Goal: Information Seeking & Learning: Learn about a topic

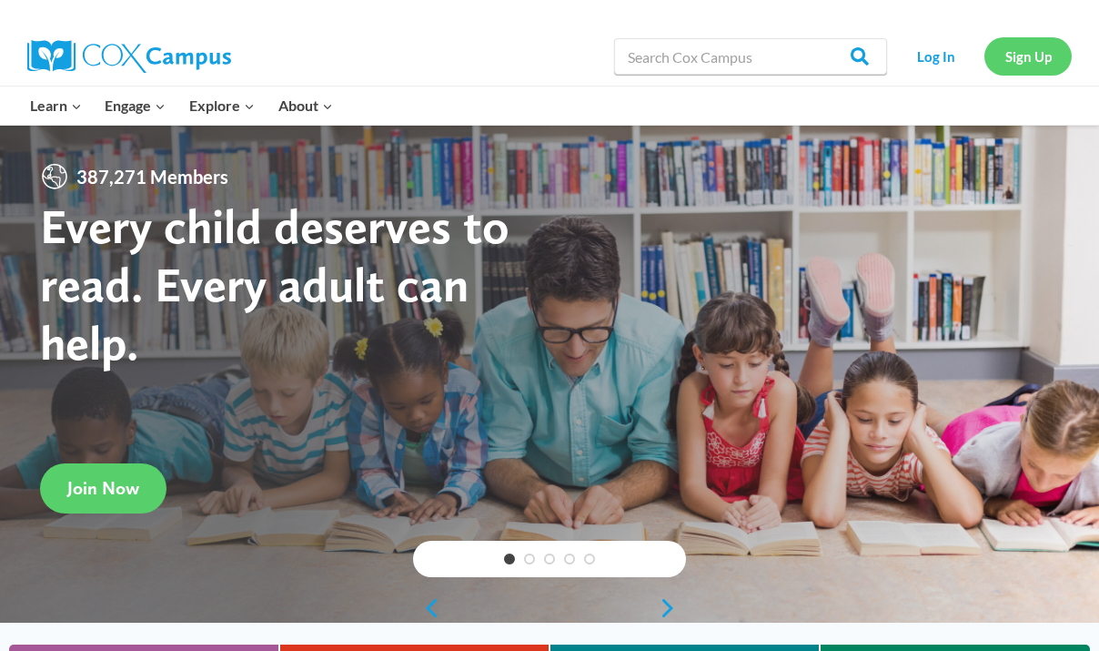
click at [1050, 51] on link "Sign Up" at bounding box center [1028, 55] width 87 height 37
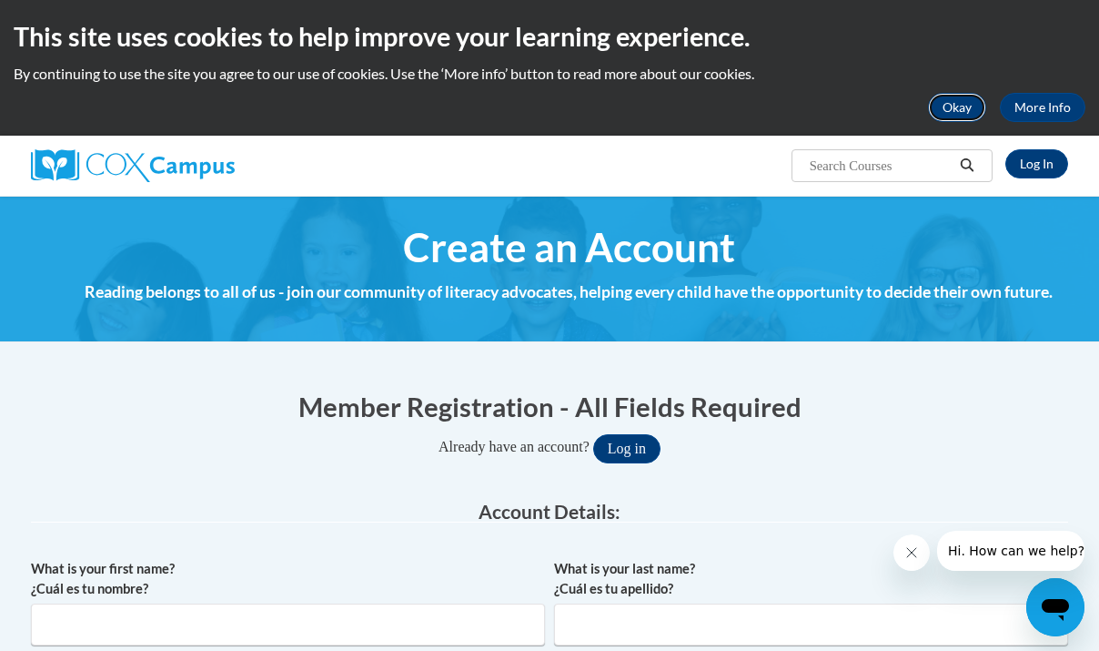
click at [964, 114] on button "Okay" at bounding box center [957, 107] width 58 height 29
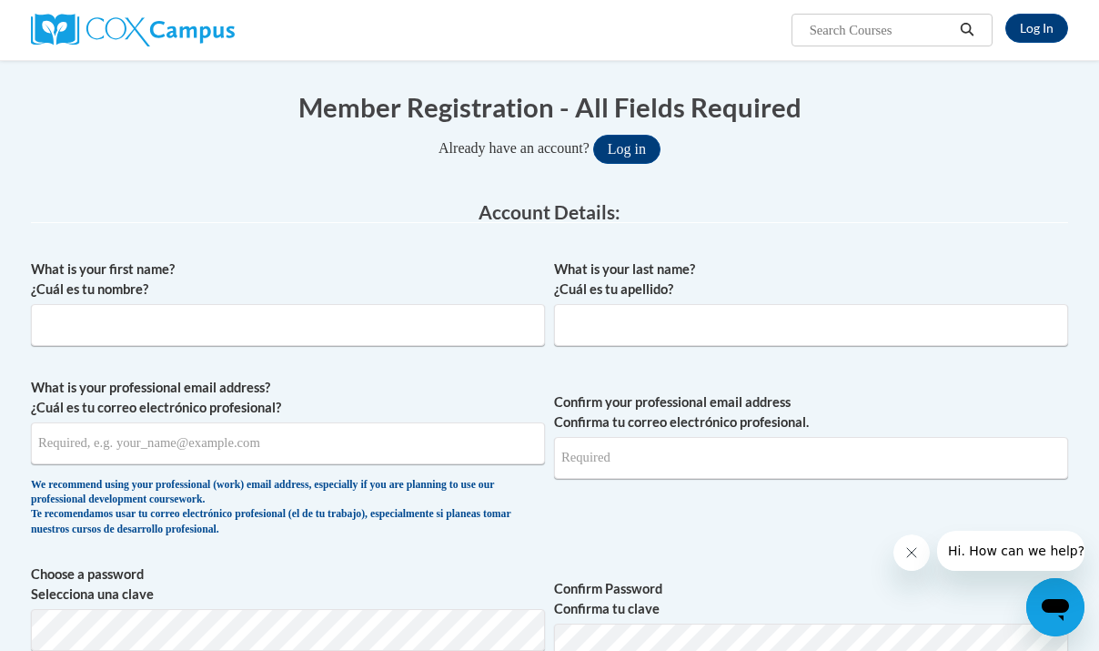
scroll to position [165, 0]
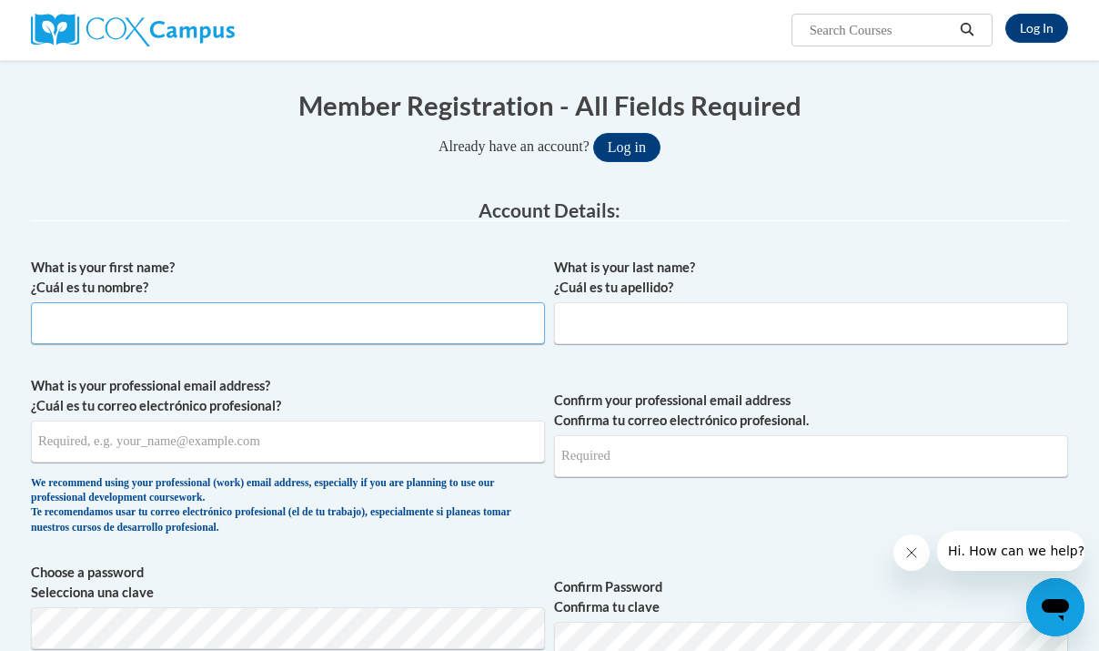
click at [315, 330] on input "What is your first name? ¿Cuál es tu nombre?" at bounding box center [288, 323] width 514 height 42
type input "Claire"
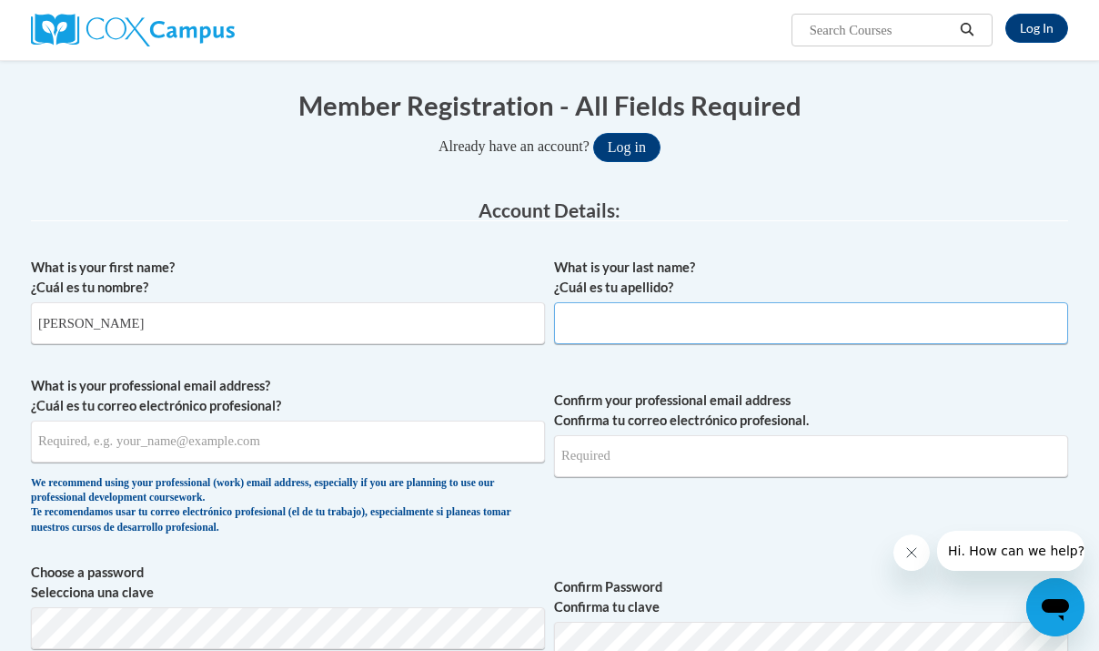
click at [602, 335] on input "What is your last name? ¿Cuál es tu apellido?" at bounding box center [811, 323] width 514 height 42
type input "Zickel"
click at [793, 212] on legend "Account Details:" at bounding box center [549, 210] width 1037 height 21
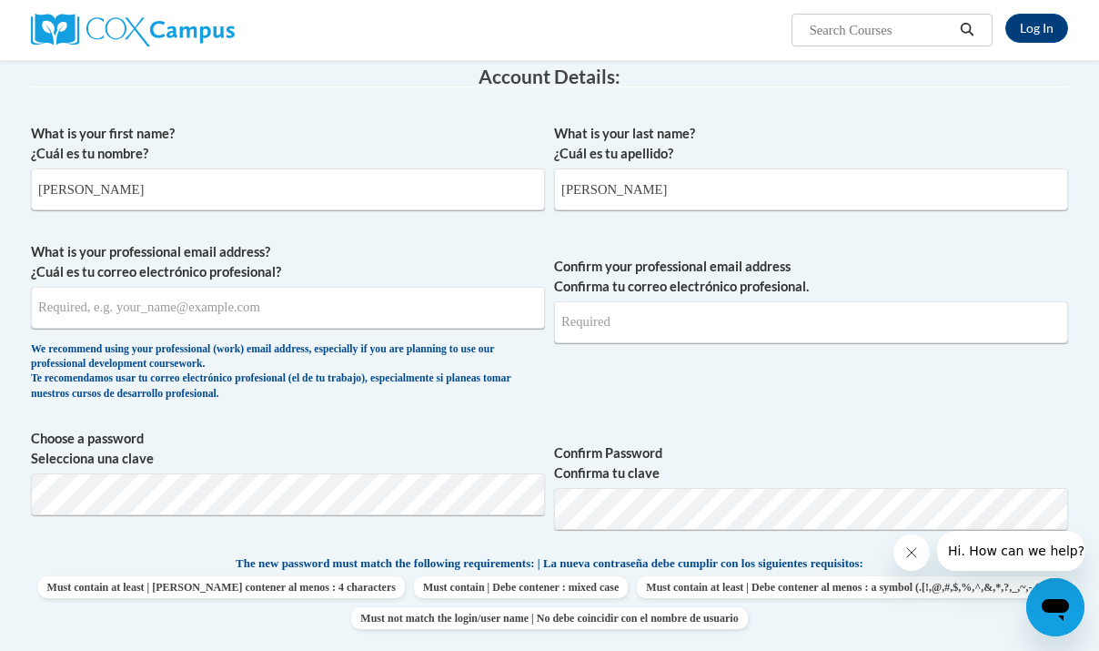
scroll to position [300, 0]
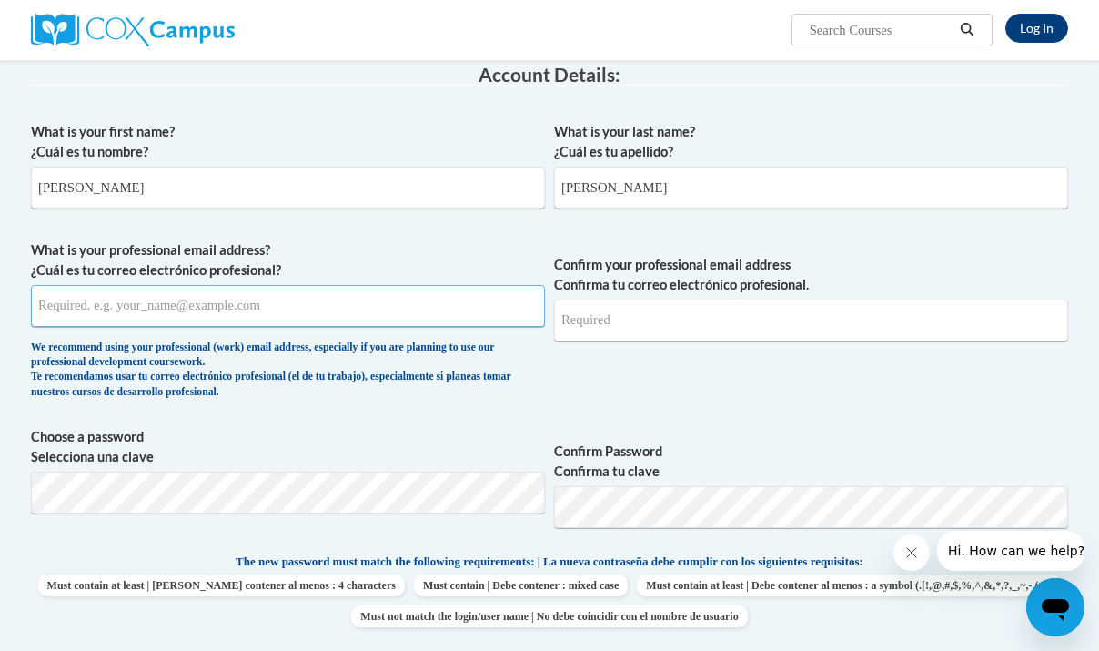
click at [207, 322] on input "What is your professional email address? ¿Cuál es tu correo electrónico profesi…" at bounding box center [288, 306] width 514 height 42
type input "claire.zickel02@gmail.com"
click at [612, 309] on input "Confirm your professional email address Confirma tu correo electrónico profesio…" at bounding box center [811, 320] width 514 height 42
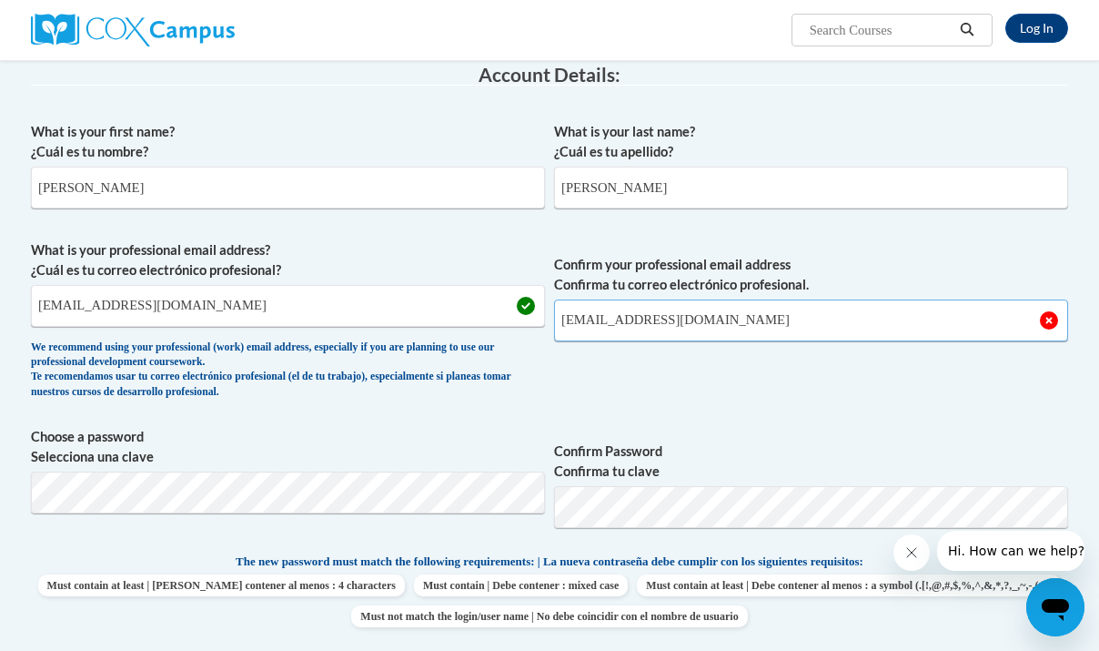
type input "claire.zickel02@gmail.com"
click at [593, 0] on button "Log in" at bounding box center [626, 11] width 67 height 29
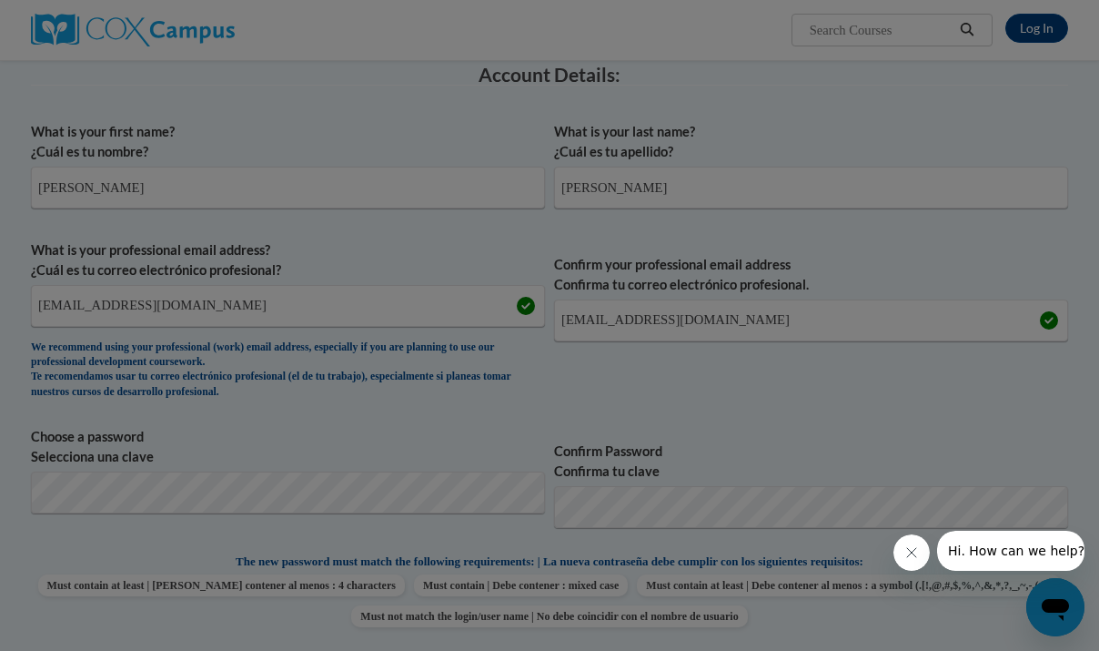
scroll to position [410, 0]
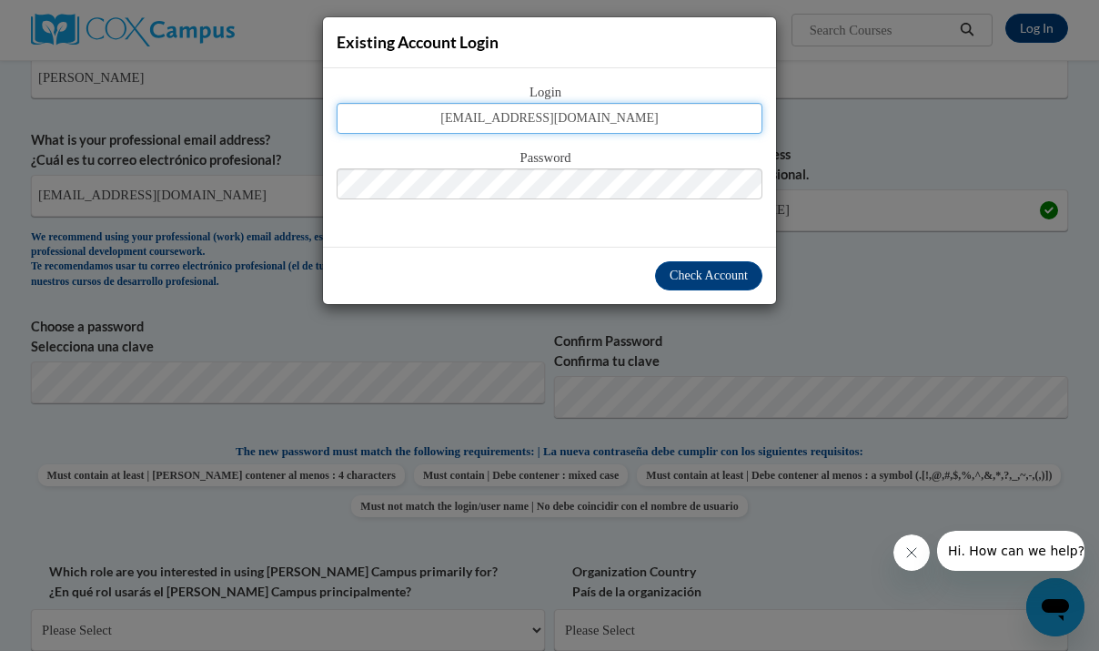
type input "claire.zickel02@gmail.com"
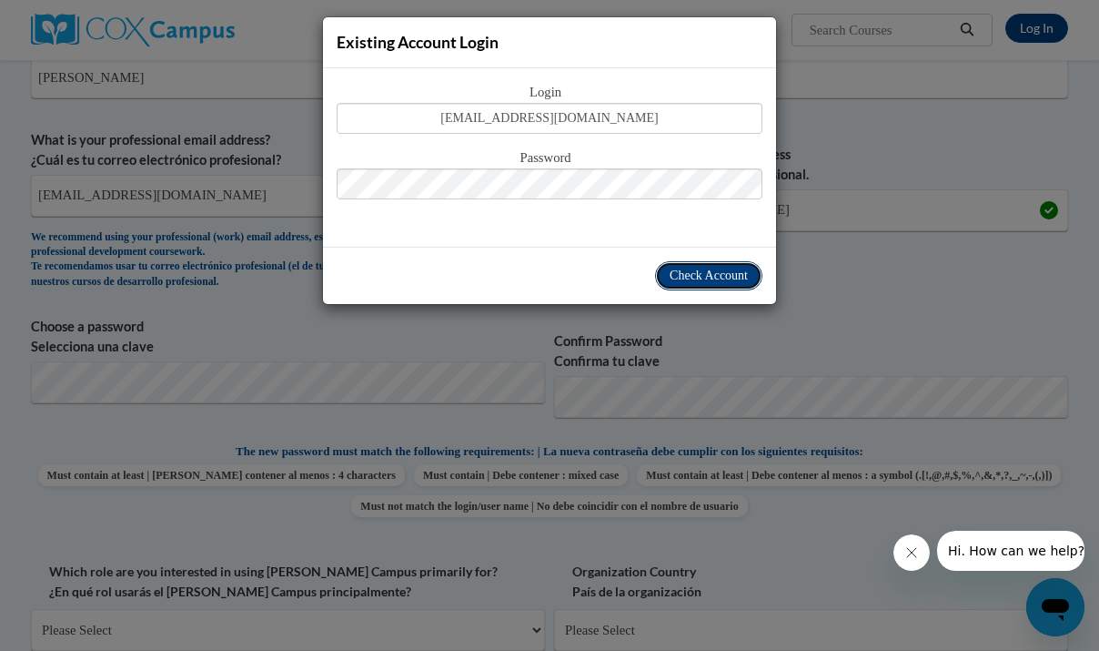
click at [711, 266] on button "Check Account" at bounding box center [708, 275] width 107 height 29
click at [732, 281] on span "Check Account" at bounding box center [709, 275] width 78 height 14
click at [699, 270] on span "Check Account" at bounding box center [709, 275] width 78 height 14
click at [901, 559] on button "Close message from company" at bounding box center [912, 552] width 36 height 36
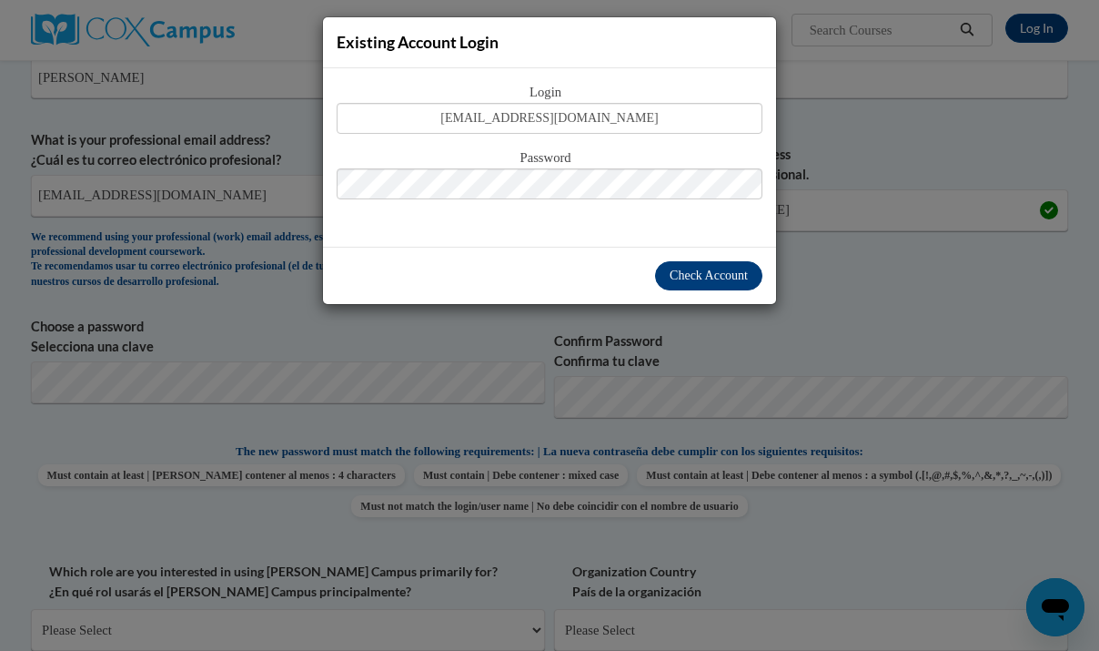
click at [684, 265] on button "Check Account" at bounding box center [708, 275] width 107 height 29
click at [699, 278] on span "Check Account" at bounding box center [709, 275] width 78 height 14
click at [698, 274] on span "Check Account" at bounding box center [709, 275] width 78 height 14
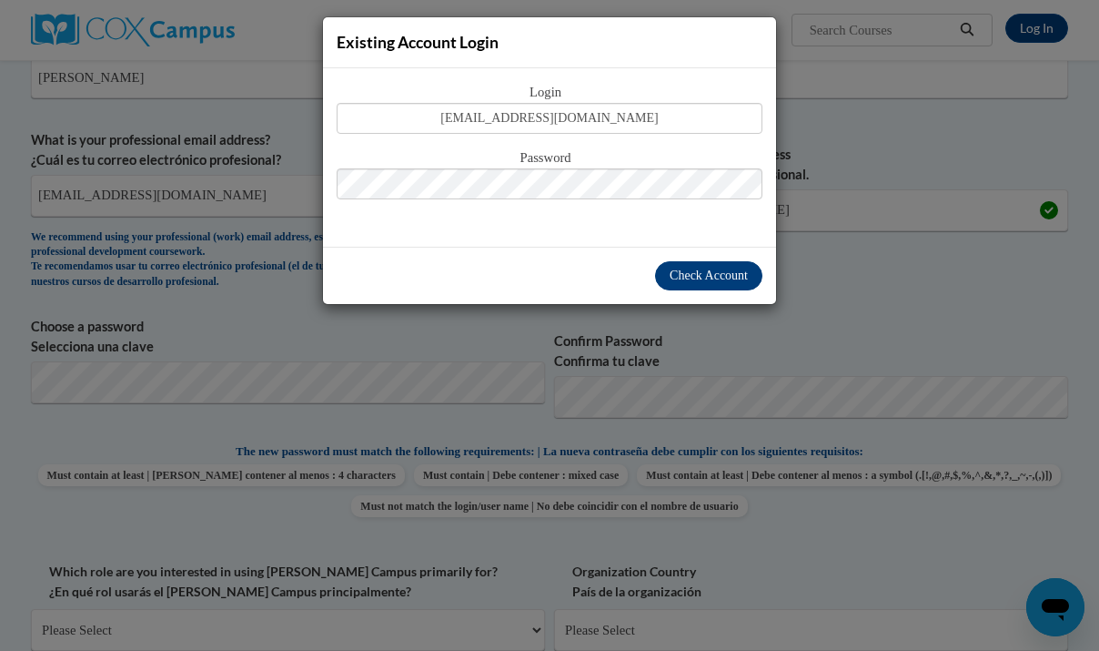
click at [698, 274] on span "Check Account" at bounding box center [709, 275] width 78 height 14
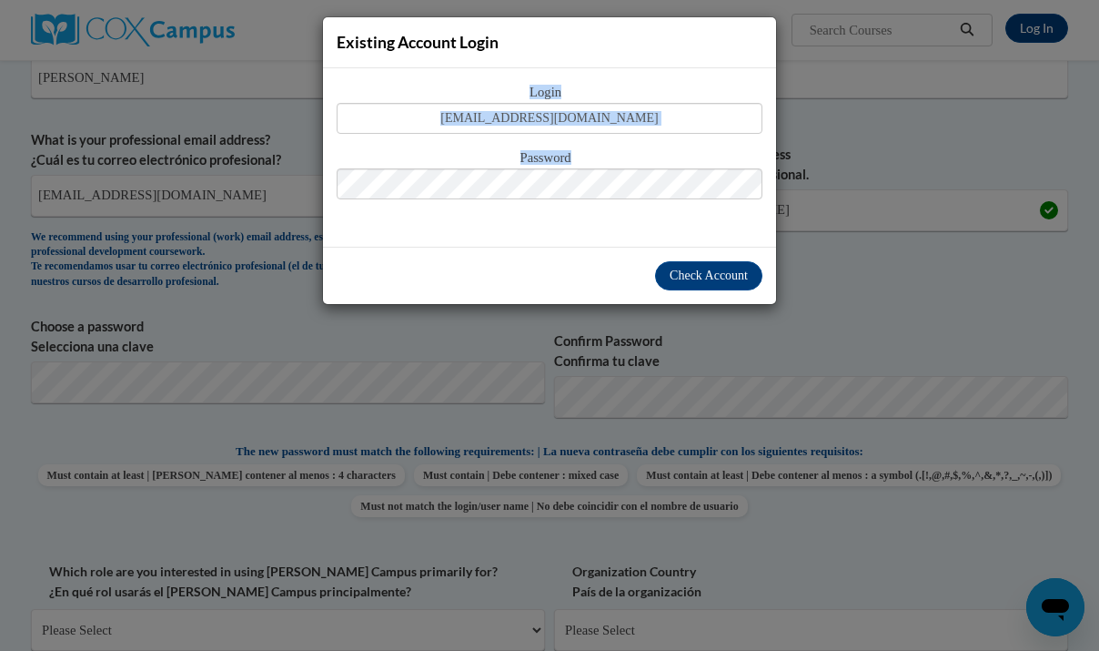
drag, startPoint x: 669, startPoint y: 43, endPoint x: 683, endPoint y: 203, distance: 160.8
click at [683, 203] on div "Existing Account Login Login claire.zickel02@gmail.com Password Check Account" at bounding box center [549, 160] width 455 height 288
click at [675, 60] on div "Existing Account Login" at bounding box center [549, 42] width 453 height 51
click at [538, 94] on span "Login" at bounding box center [550, 93] width 426 height 20
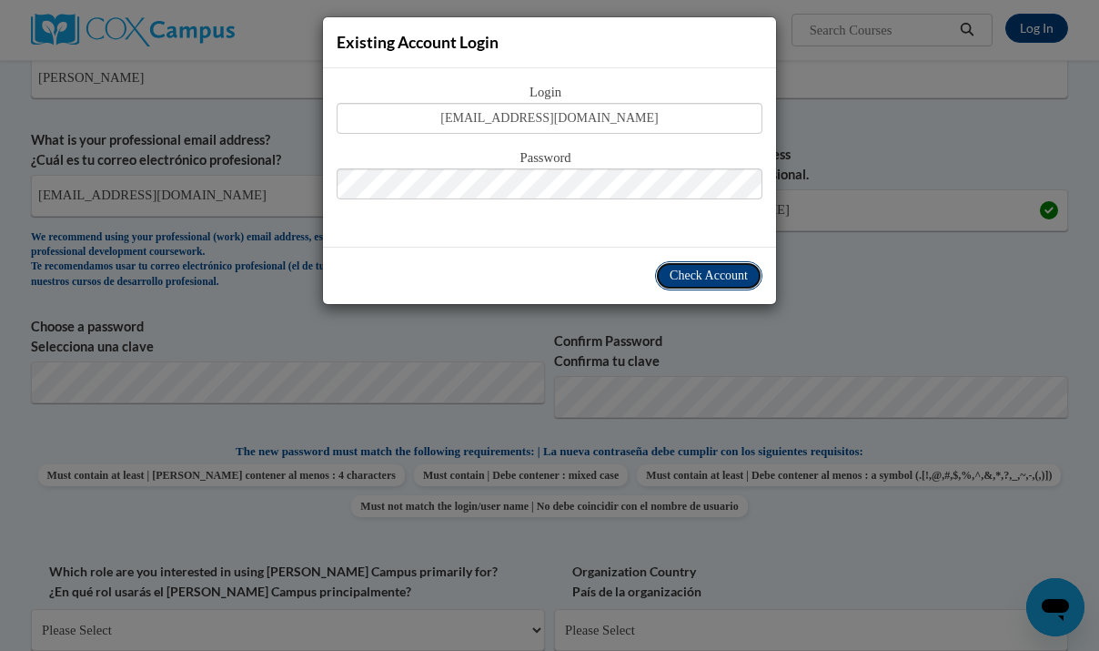
click at [701, 288] on button "Check Account" at bounding box center [708, 275] width 107 height 29
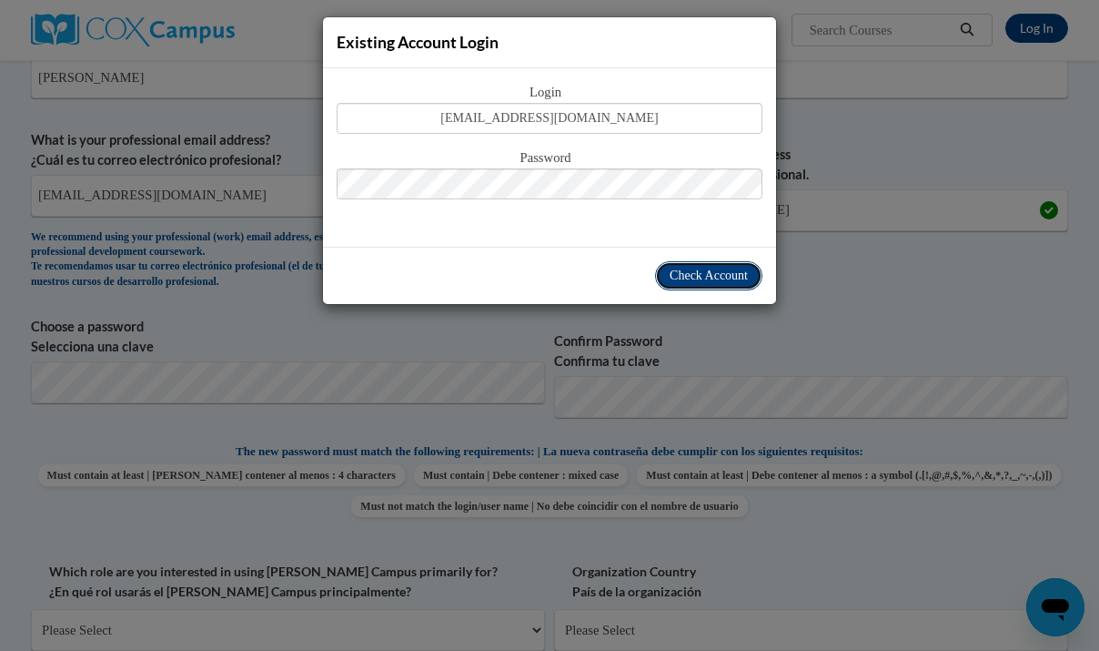
click at [701, 288] on button "Check Account" at bounding box center [708, 275] width 107 height 29
click at [701, 287] on button "Check Account" at bounding box center [708, 275] width 107 height 29
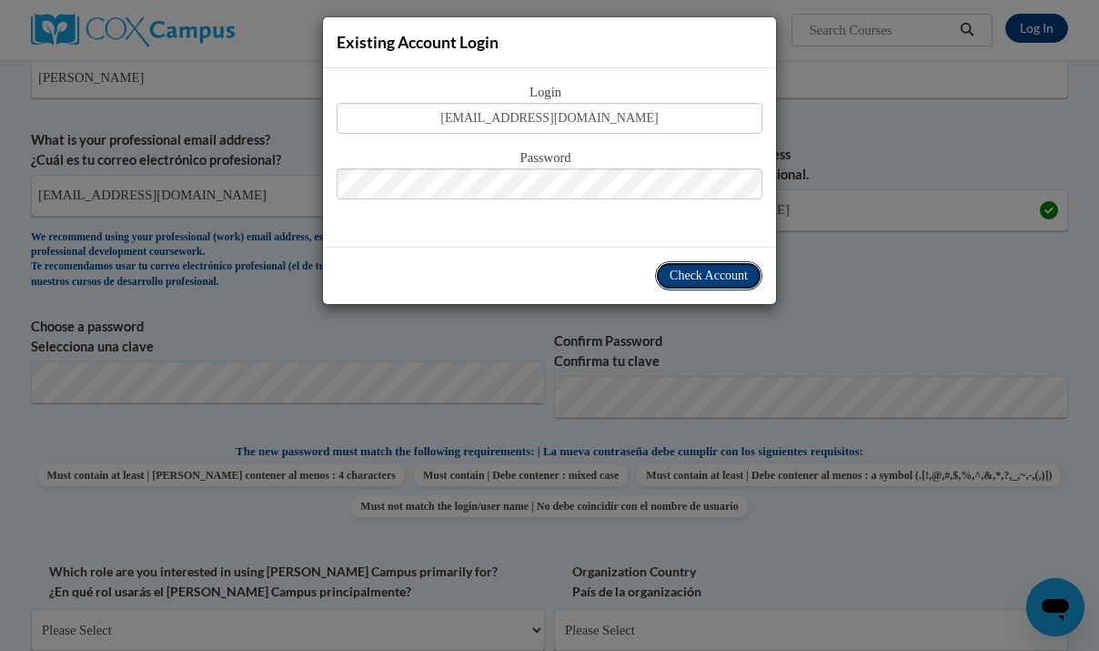
click at [701, 287] on button "Check Account" at bounding box center [708, 275] width 107 height 29
click at [700, 271] on span "Check Account" at bounding box center [709, 275] width 78 height 14
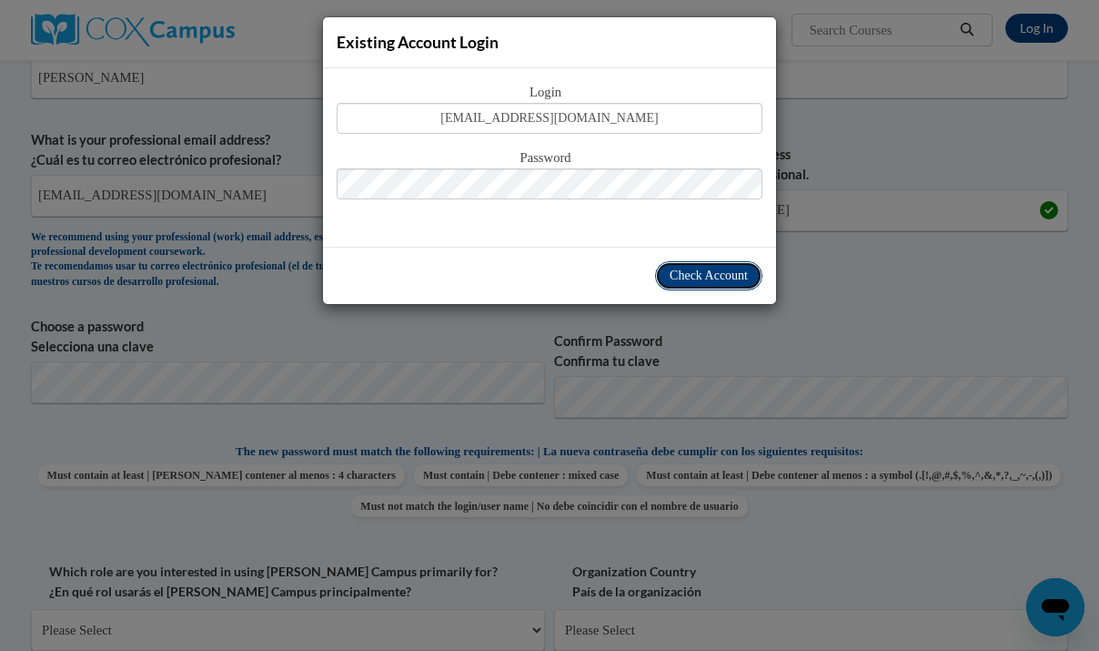
click at [700, 271] on span "Check Account" at bounding box center [709, 275] width 78 height 14
click at [726, 46] on div "Existing Account Login" at bounding box center [549, 42] width 453 height 51
click at [708, 276] on span "Check Account" at bounding box center [709, 275] width 78 height 14
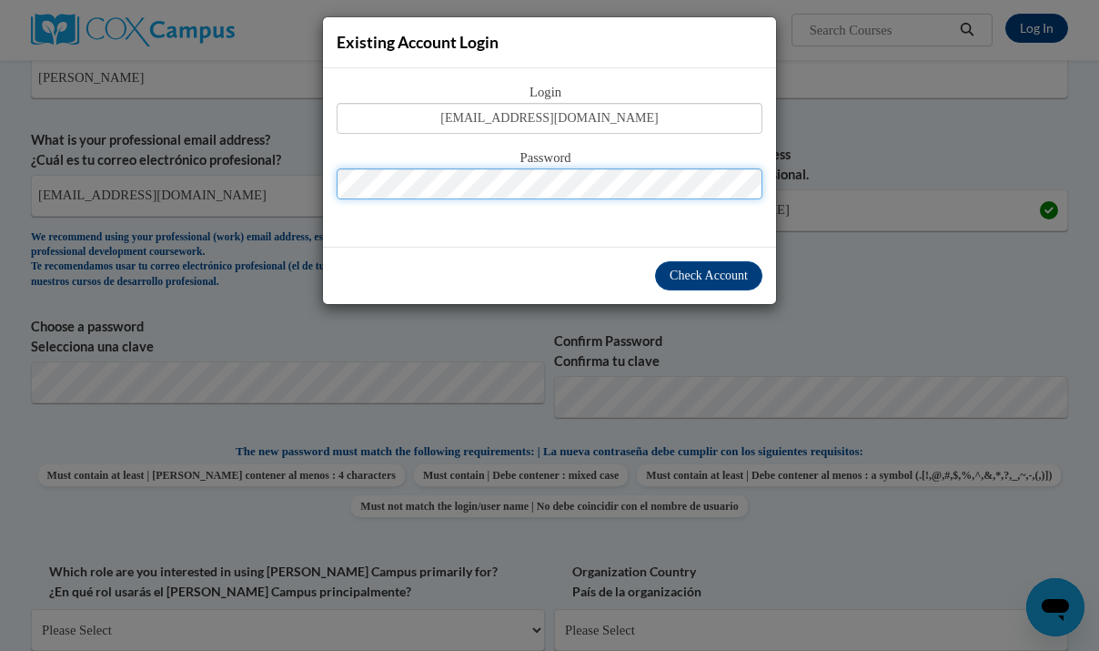
click at [606, 183] on div "Password" at bounding box center [550, 183] width 426 height 72
click at [938, 294] on div "Existing Account Login Login claire.zickel02@gmail.com Password Check Account" at bounding box center [549, 325] width 1099 height 651
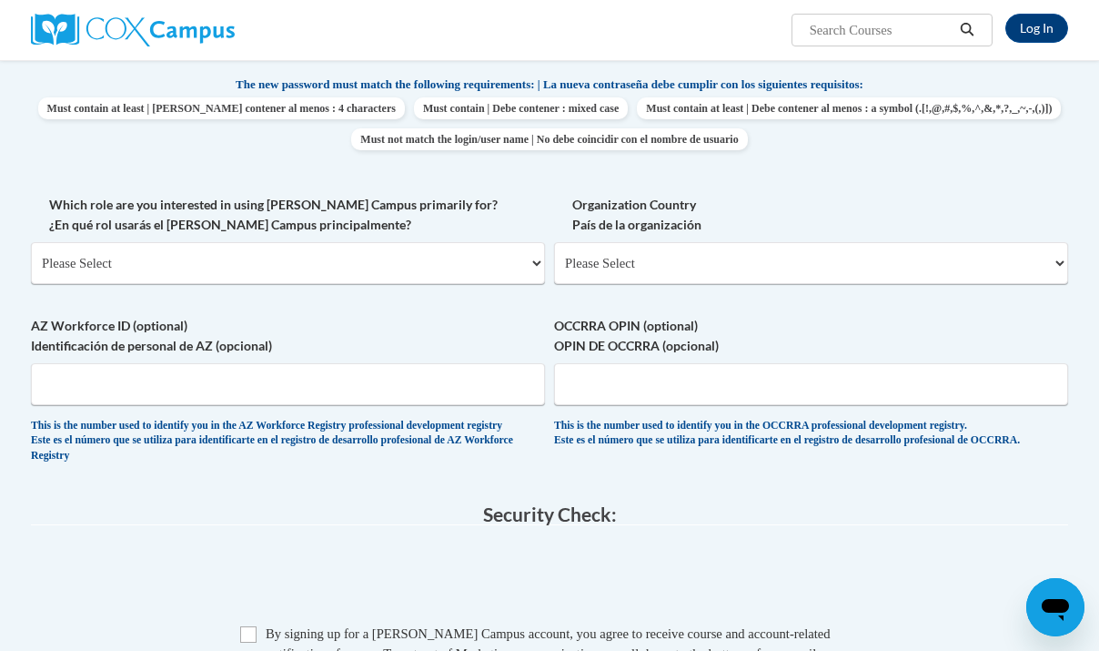
scroll to position [779, 0]
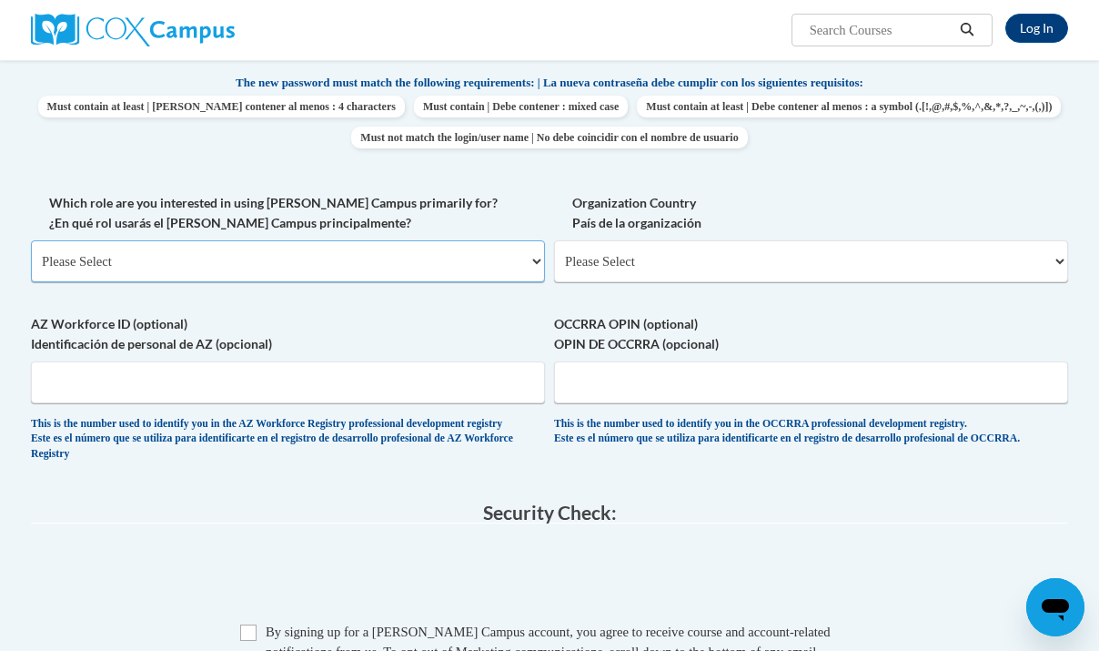
click at [205, 268] on select "Please Select College/University | Colegio/Universidad Community/Nonprofit Part…" at bounding box center [288, 261] width 514 height 42
select select "fbf2d438-af2f-41f8-98f1-81c410e29de3"
click at [31, 240] on select "Please Select College/University | Colegio/Universidad Community/Nonprofit Part…" at bounding box center [288, 261] width 514 height 42
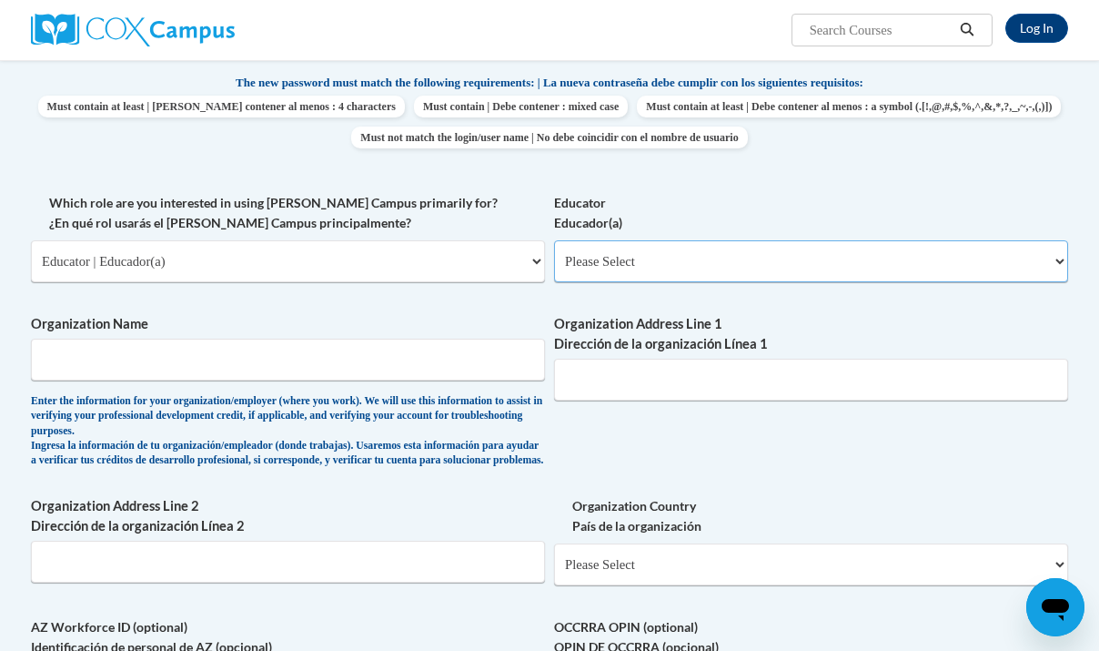
click at [654, 266] on select "Please Select Early Learning/Daycare Teacher/Family Home Care Provider | Maestr…" at bounding box center [811, 261] width 514 height 42
select select "8e40623d-54d0-45cd-9f92-5df65cd3f8cf"
click at [554, 240] on select "Please Select Early Learning/Daycare Teacher/Family Home Care Provider | Maestr…" at bounding box center [811, 261] width 514 height 42
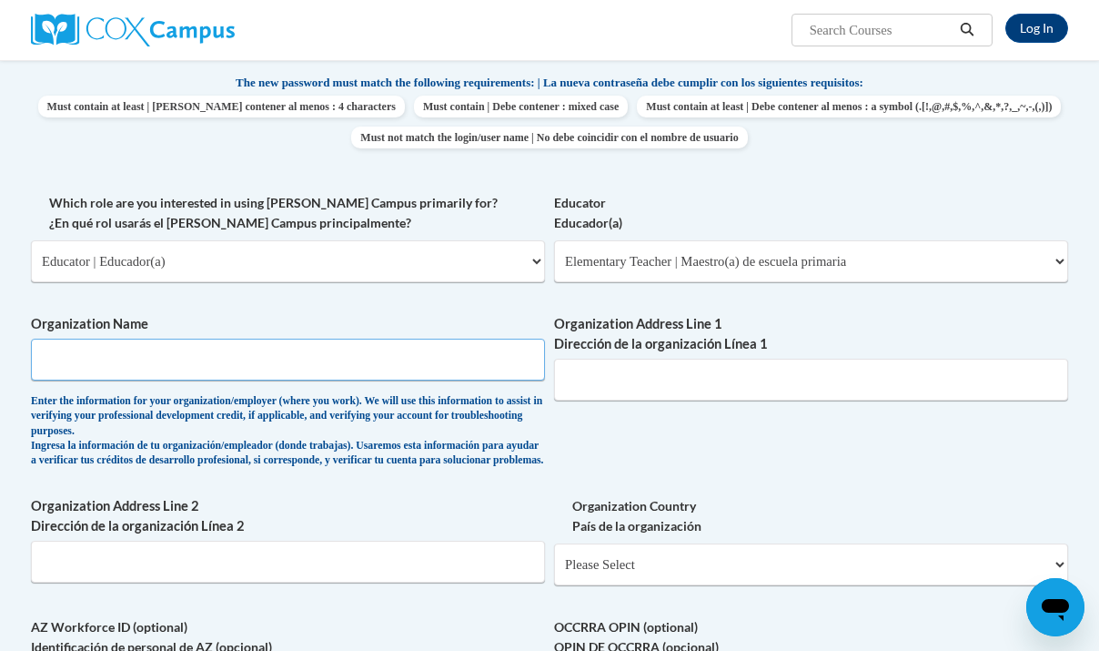
click at [304, 357] on input "Organization Name" at bounding box center [288, 360] width 514 height 42
click at [650, 373] on input "Organization Address Line 1 Dirección de la organización Línea 1" at bounding box center [811, 380] width 514 height 42
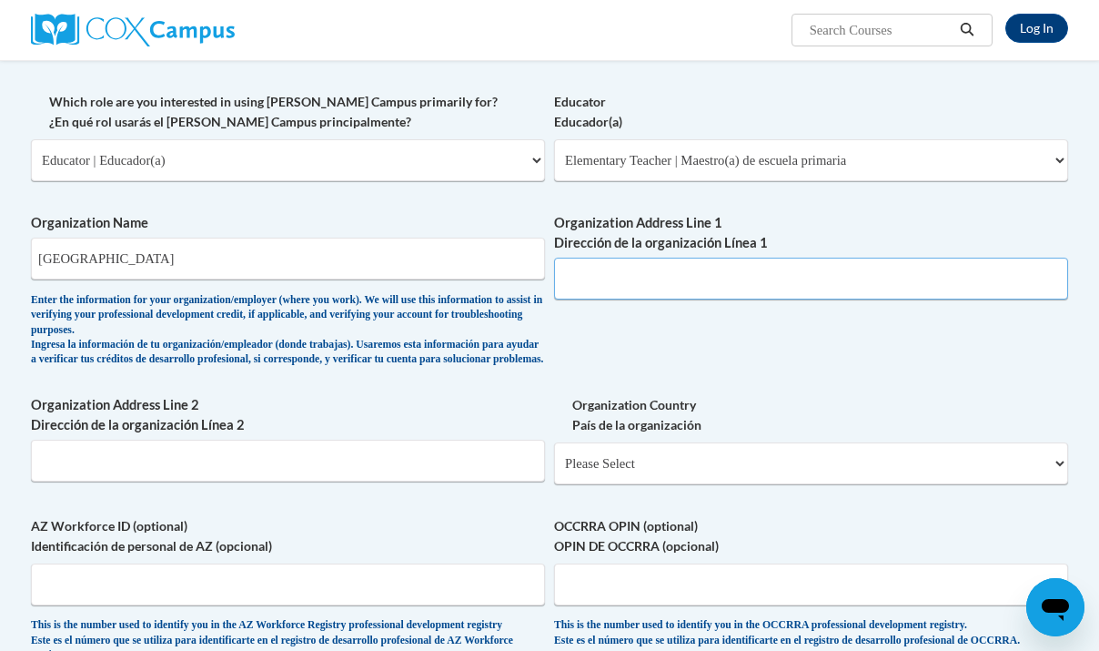
scroll to position [877, 0]
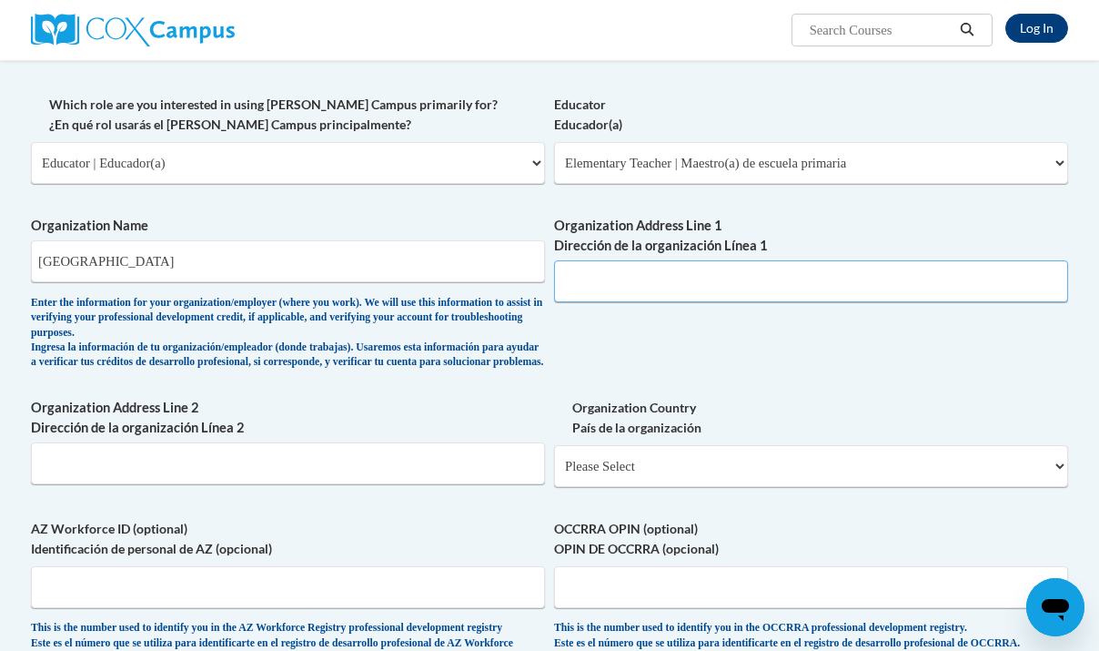
click at [624, 279] on input "Organization Address Line 1 Dirección de la organización Línea 1" at bounding box center [811, 281] width 514 height 42
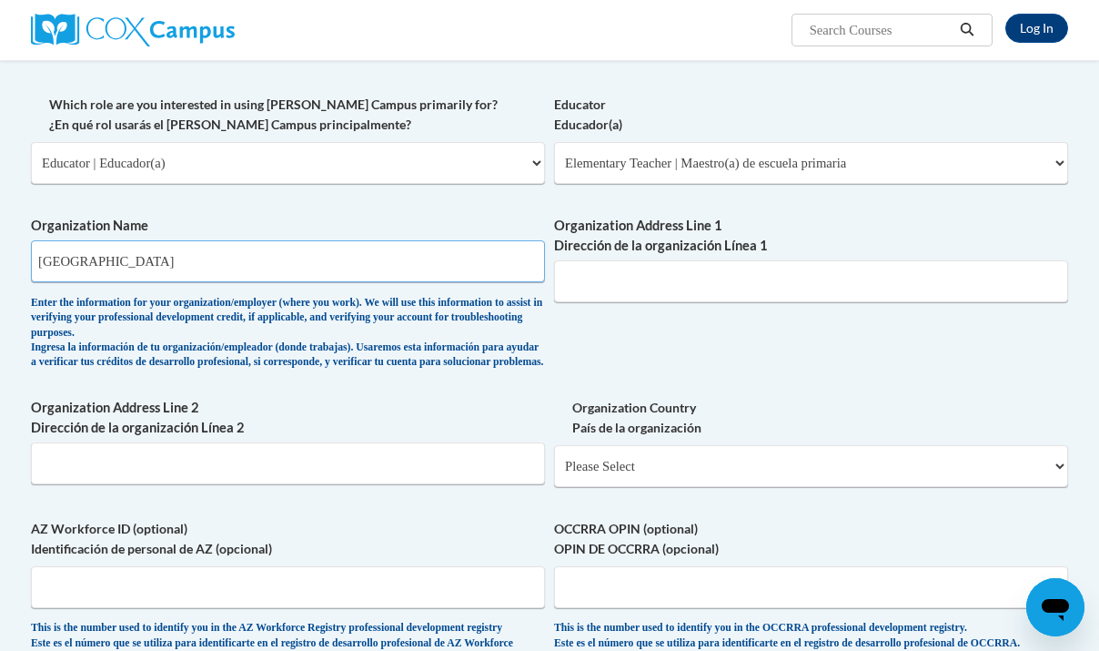
drag, startPoint x: 223, startPoint y: 258, endPoint x: -2, endPoint y: 256, distance: 224.8
type input "Badger Elementary"
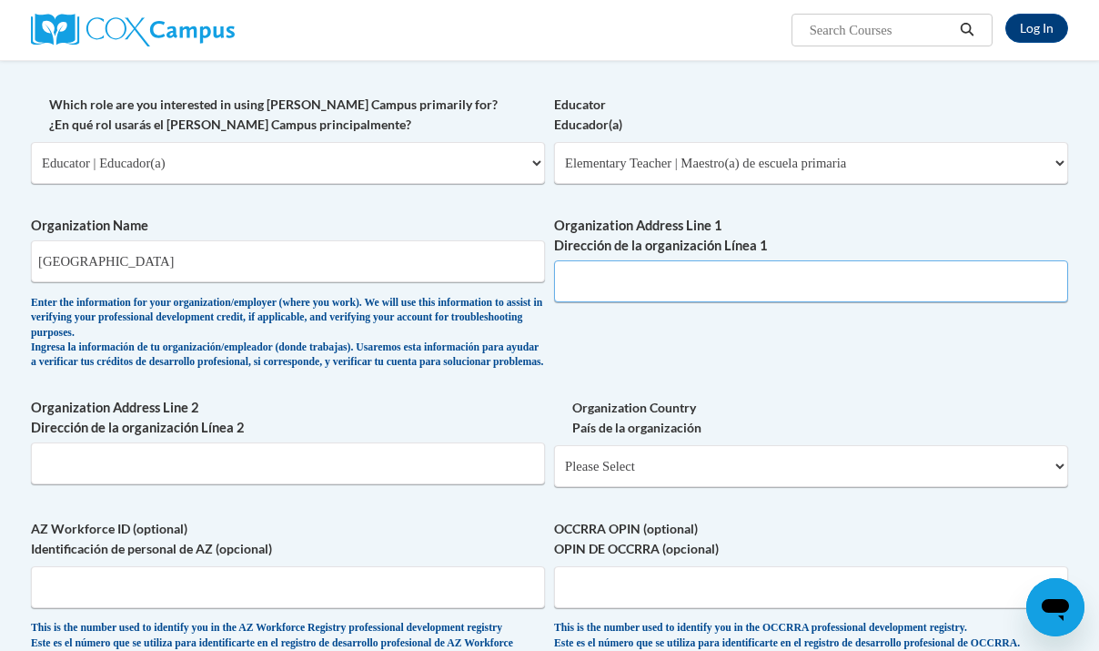
click at [617, 279] on input "Organization Address Line 1 Dirección de la organización Línea 1" at bounding box center [811, 281] width 514 height 42
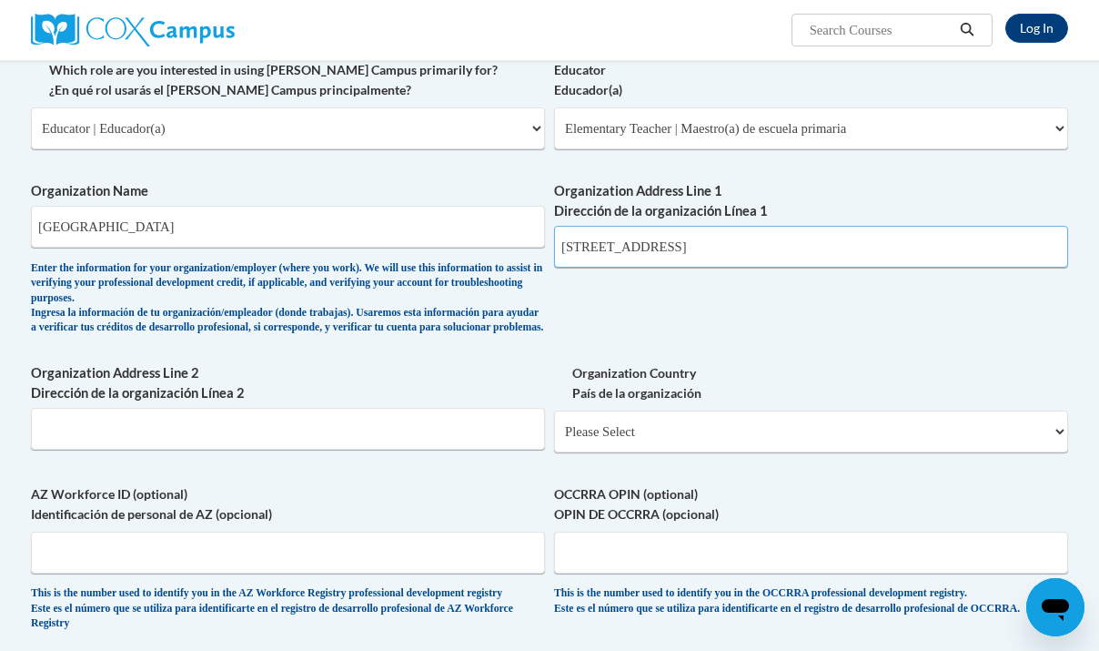
scroll to position [918, 0]
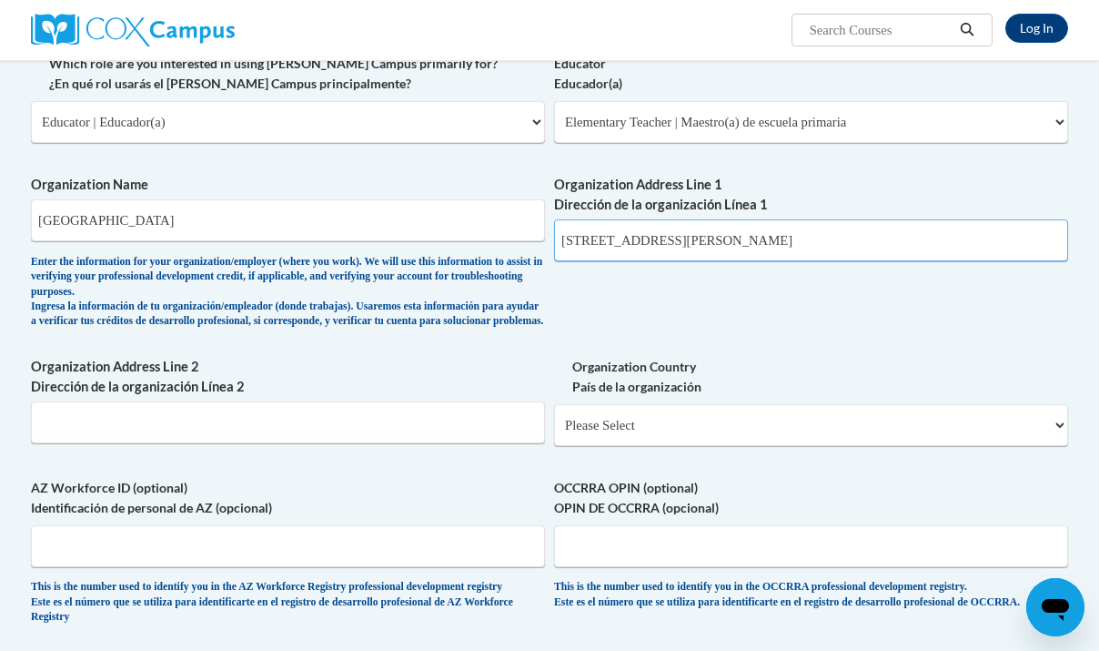
type input "501 S Bluemound Dr Appleton, WI 54911"
click at [745, 397] on label "Organization Country País de la organización" at bounding box center [811, 377] width 514 height 40
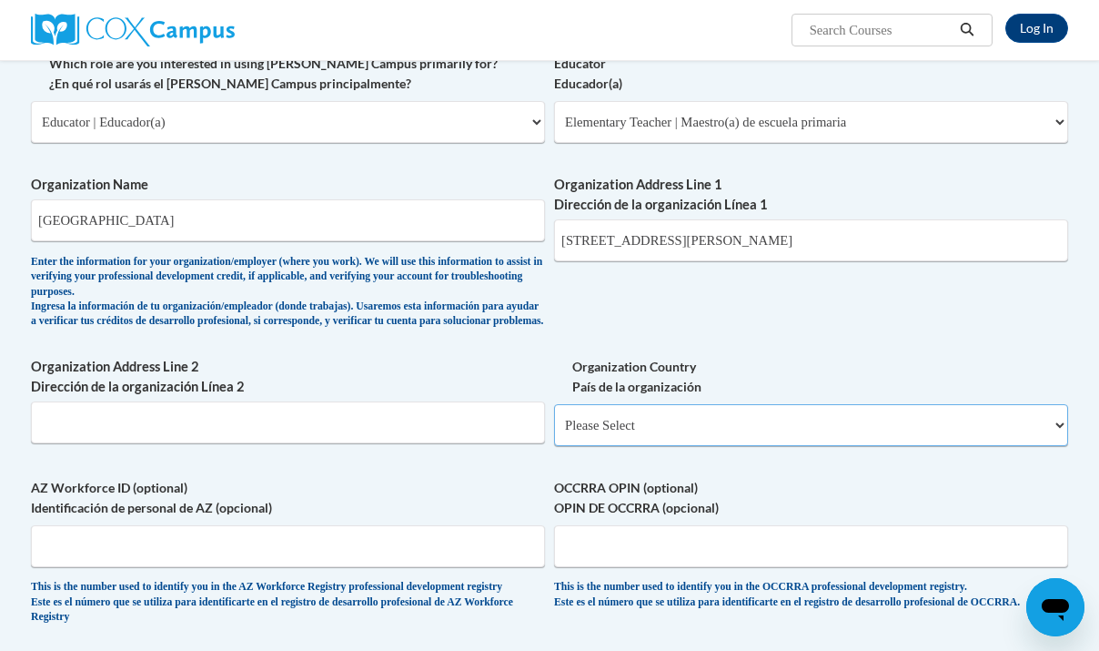
click at [745, 406] on select "Please Select United States | Estados Unidos Outside of the United States | Fue…" at bounding box center [811, 425] width 514 height 42
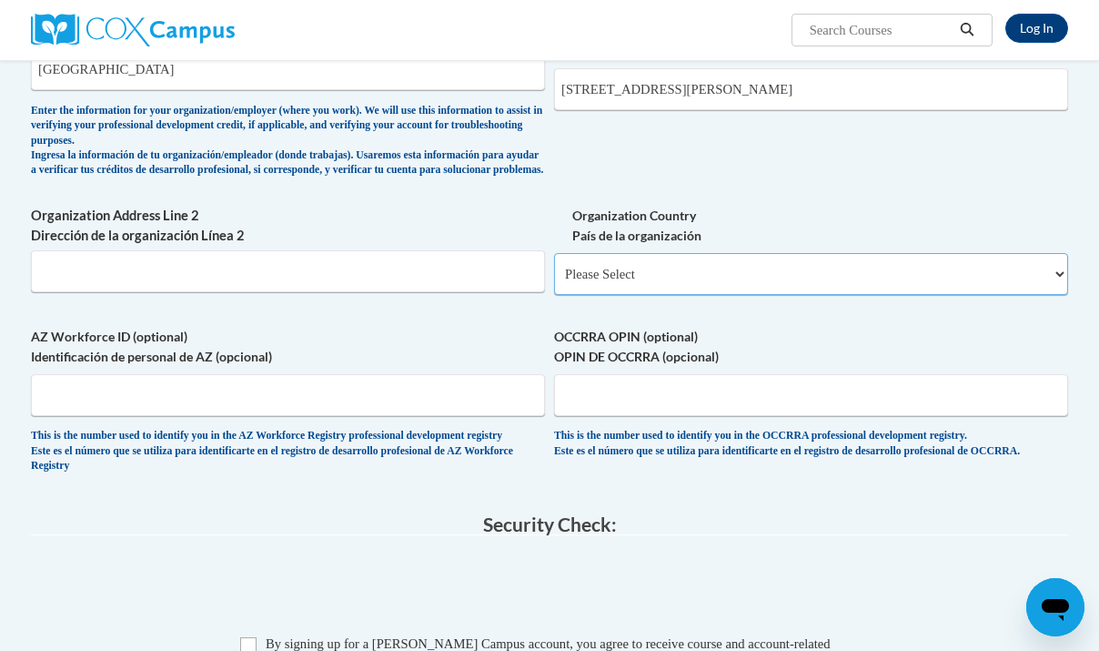
scroll to position [1080, 0]
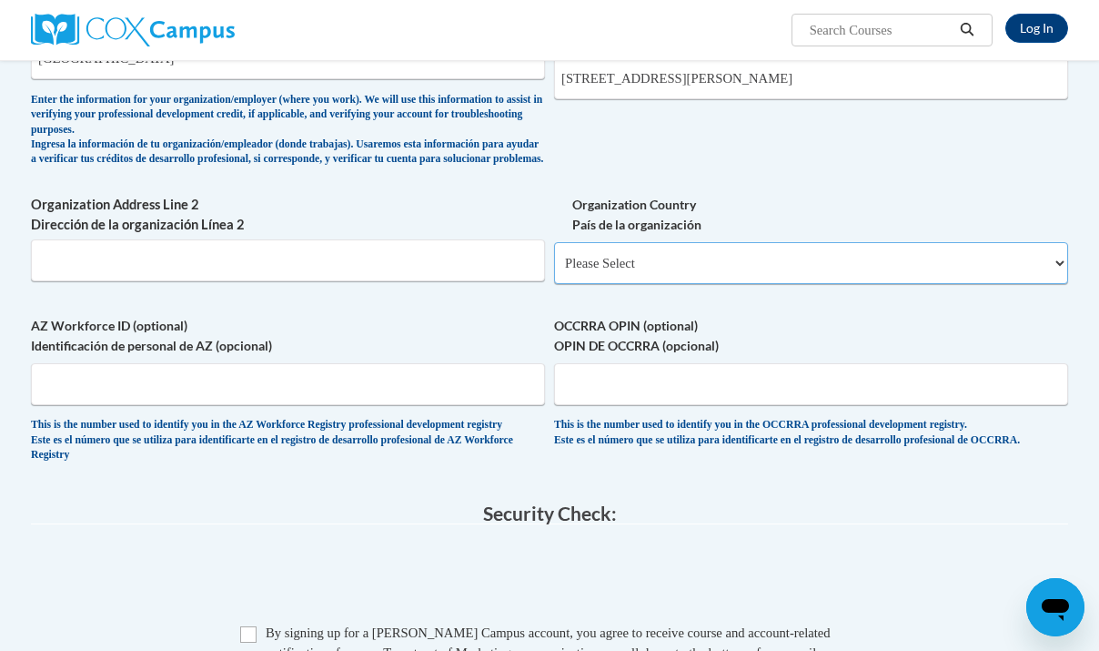
click at [747, 284] on select "Please Select United States | Estados Unidos Outside of the United States | Fue…" at bounding box center [811, 263] width 514 height 42
select select "ad49bcad-a171-4b2e-b99c-48b446064914"
click at [554, 256] on select "Please Select United States | Estados Unidos Outside of the United States | Fue…" at bounding box center [811, 263] width 514 height 42
select select
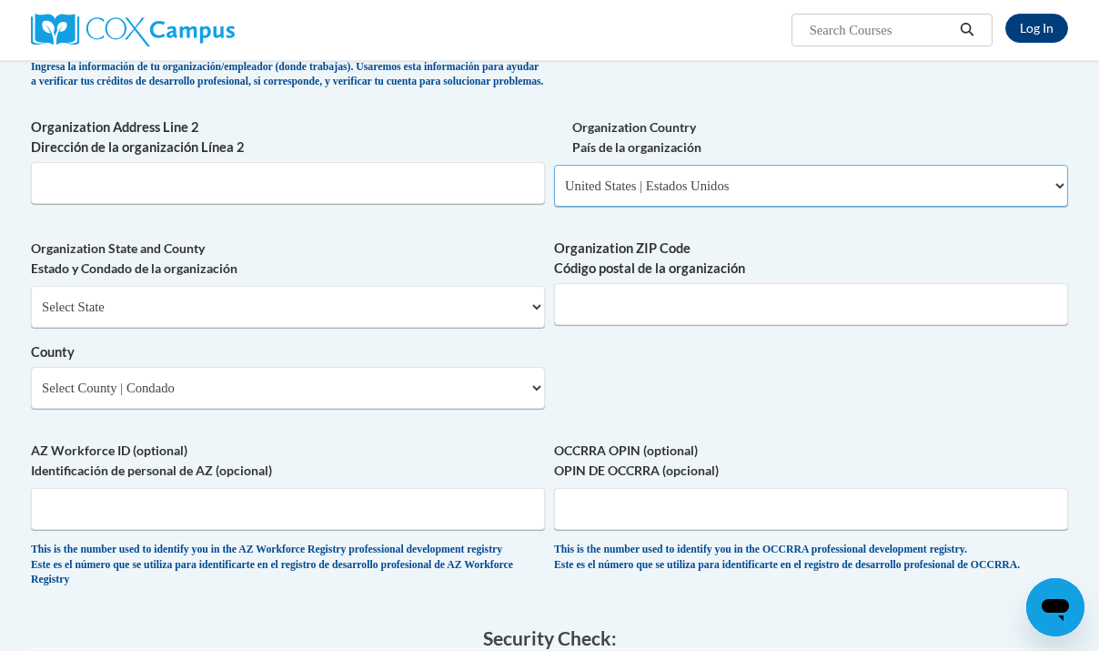
scroll to position [1158, 0]
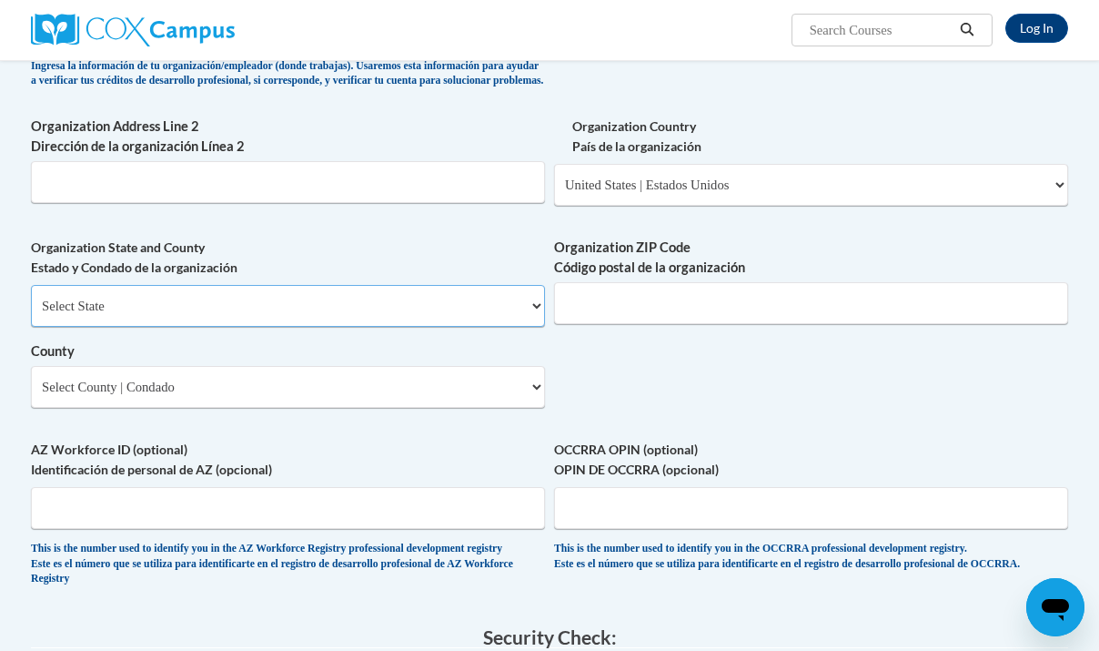
click at [365, 319] on select "Select State Alabama Alaska Arizona Arkansas California Colorado Connecticut De…" at bounding box center [288, 306] width 514 height 42
click at [31, 298] on select "Select State Alabama Alaska Arizona Arkansas California Colorado Connecticut De…" at bounding box center [288, 306] width 514 height 42
click at [168, 319] on select "Select State Alabama Alaska Arizona Arkansas California Colorado Connecticut De…" at bounding box center [288, 306] width 514 height 42
select select "Wisconsin"
click at [31, 298] on select "Select State Alabama Alaska Arizona Arkansas California Colorado Connecticut De…" at bounding box center [288, 306] width 514 height 42
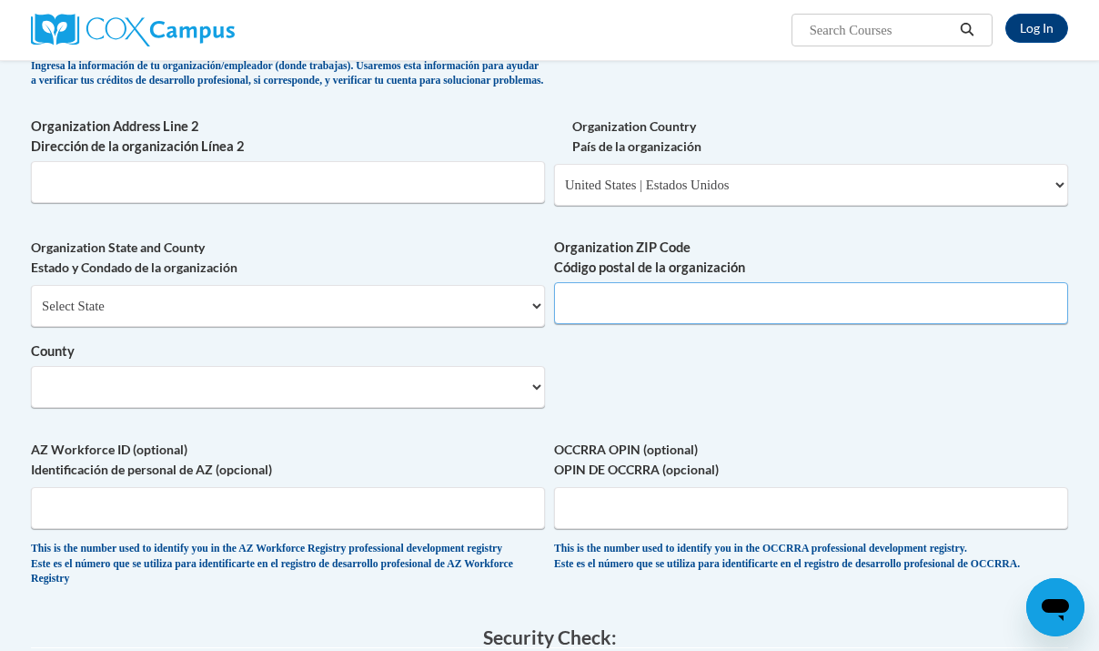
click at [665, 306] on input "Organization ZIP Code Código postal de la organización" at bounding box center [811, 303] width 514 height 42
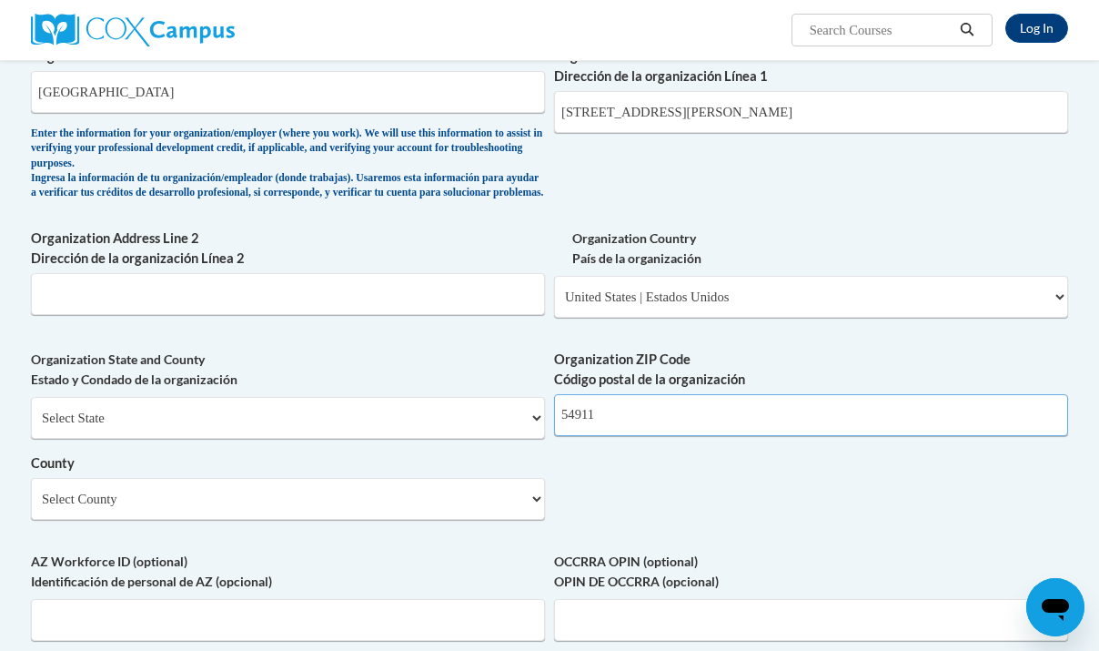
scroll to position [1017, 0]
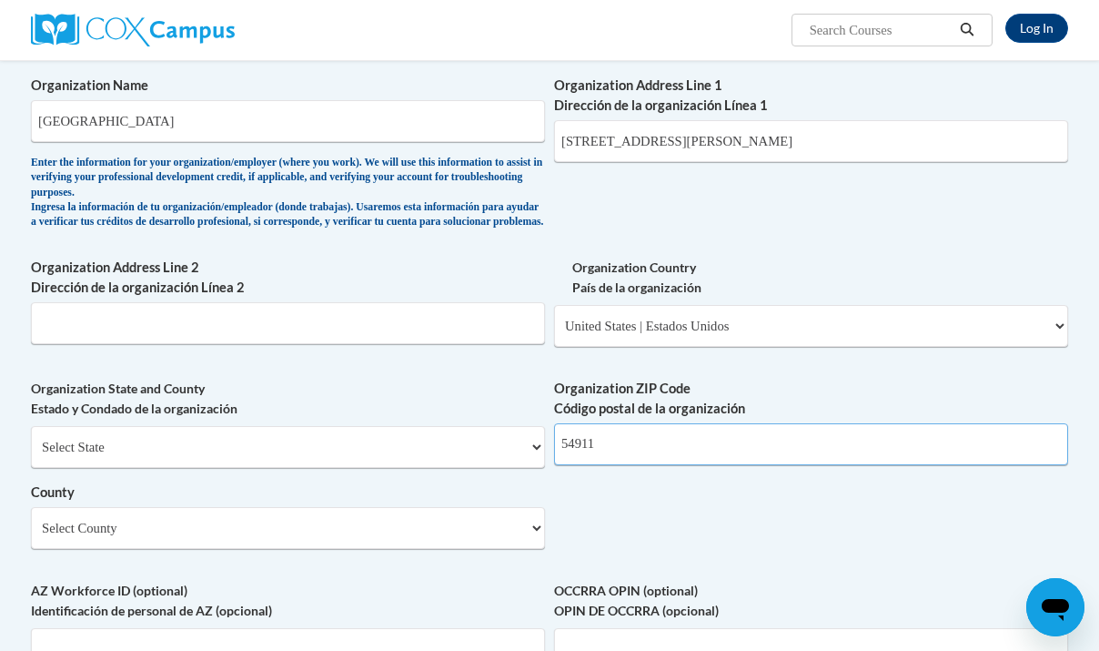
type input "54911"
drag, startPoint x: 818, startPoint y: 143, endPoint x: 690, endPoint y: 140, distance: 128.3
click at [690, 140] on input "501 S Bluemound Dr Appleton, WI 54911" at bounding box center [811, 141] width 514 height 42
type input "501 S Bluemound Dr"
click at [712, 214] on div "What is your first name? ¿Cuál es tu nombre? Claire What is your last name? ¿Cu…" at bounding box center [549, 70] width 1037 height 1349
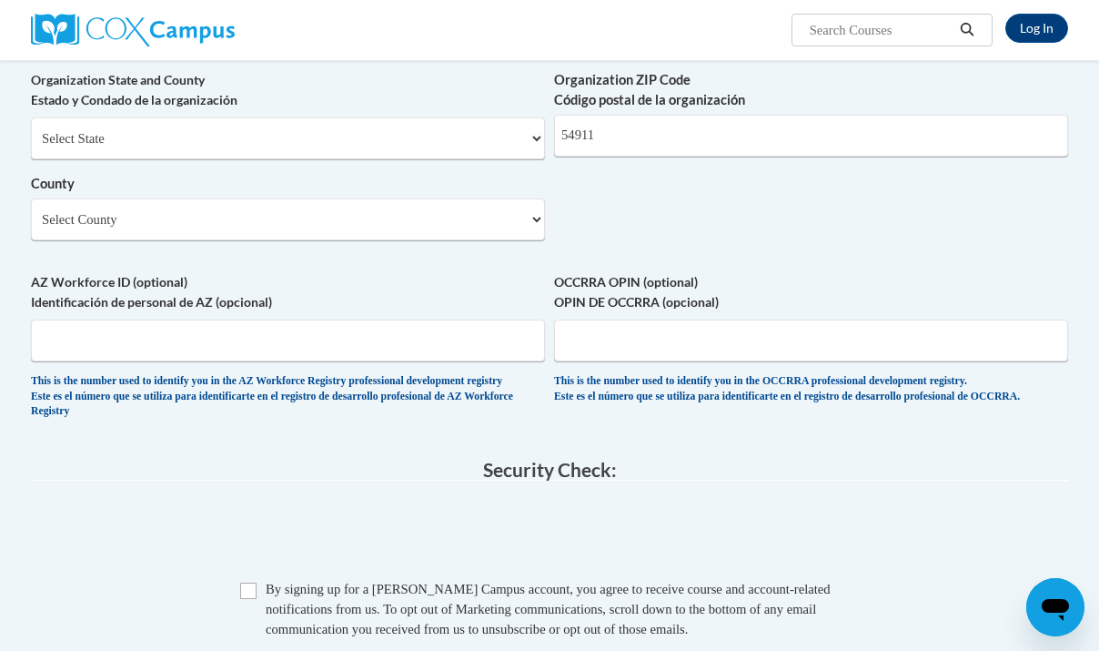
scroll to position [1328, 0]
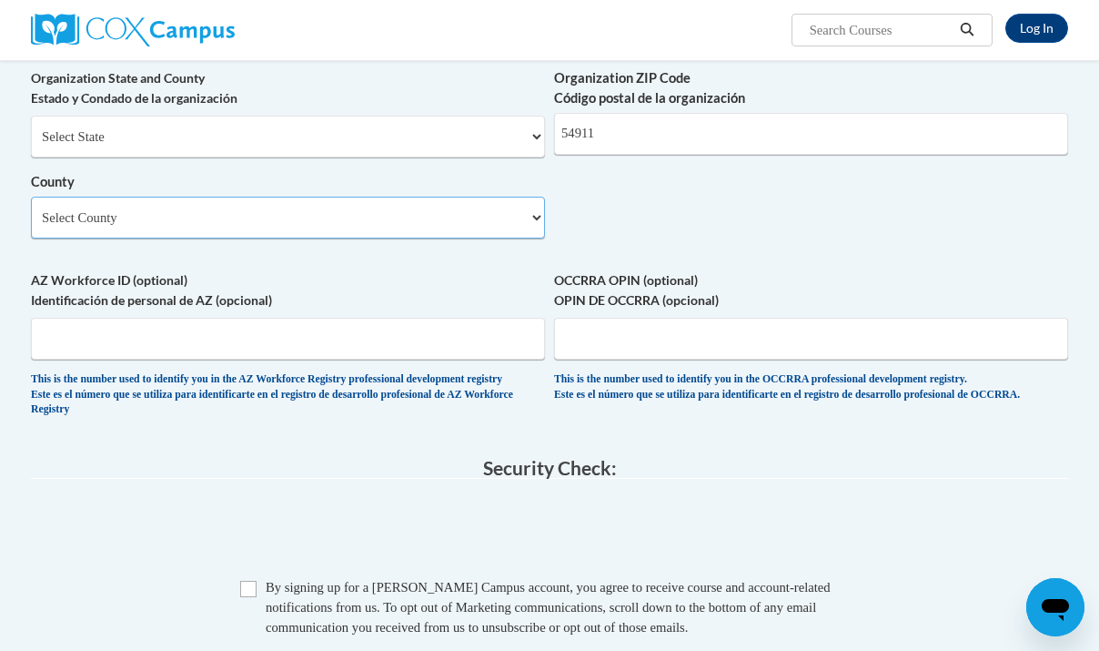
click at [379, 238] on select "Select County Adams Ashland Barron Bayfield Brown Buffalo Burnett Calumet Chipp…" at bounding box center [288, 218] width 514 height 42
select select "Outagamie"
click at [31, 210] on select "Select County Adams Ashland Barron Bayfield Brown Buffalo Burnett Calumet Chipp…" at bounding box center [288, 218] width 514 height 42
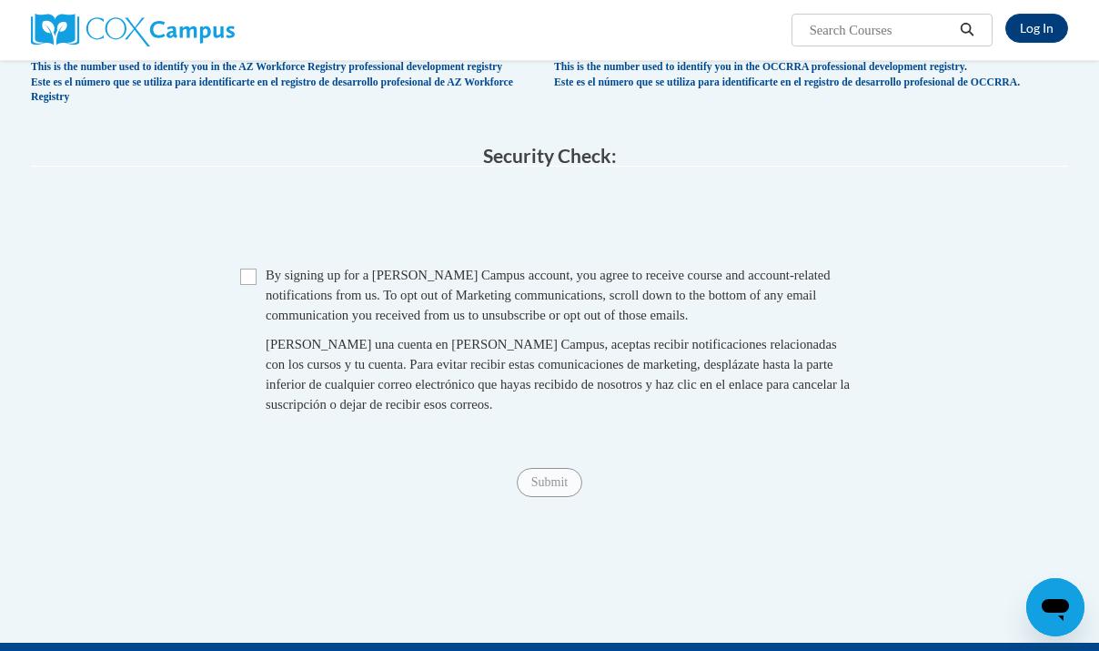
scroll to position [1670, 0]
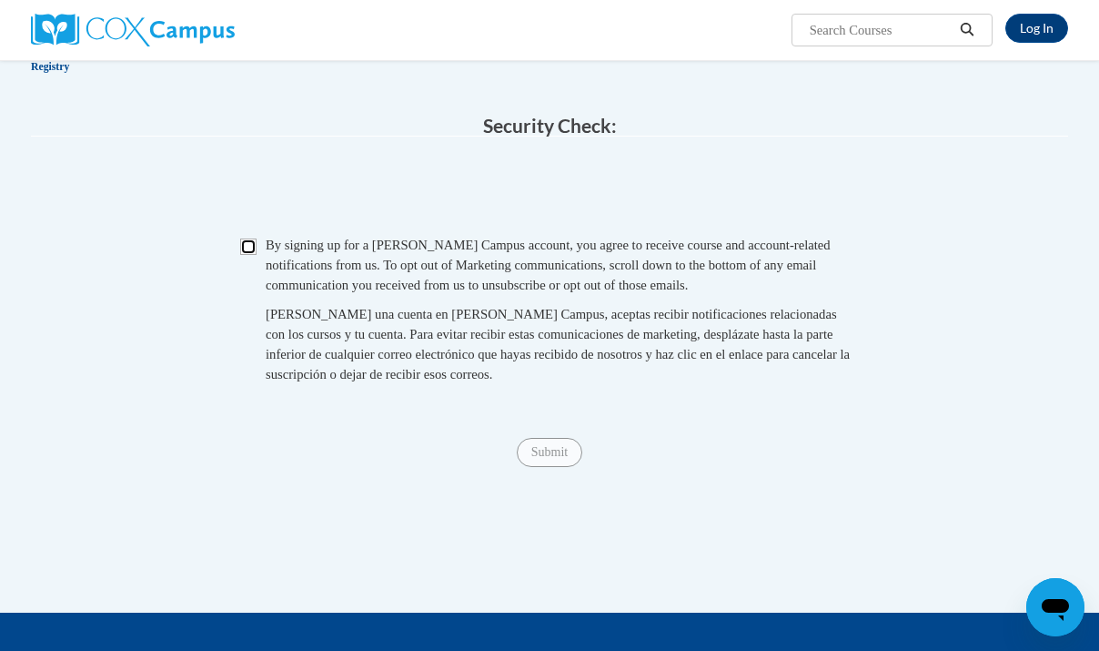
click at [248, 255] on input "Checkbox" at bounding box center [248, 246] width 16 height 16
checkbox input "true"
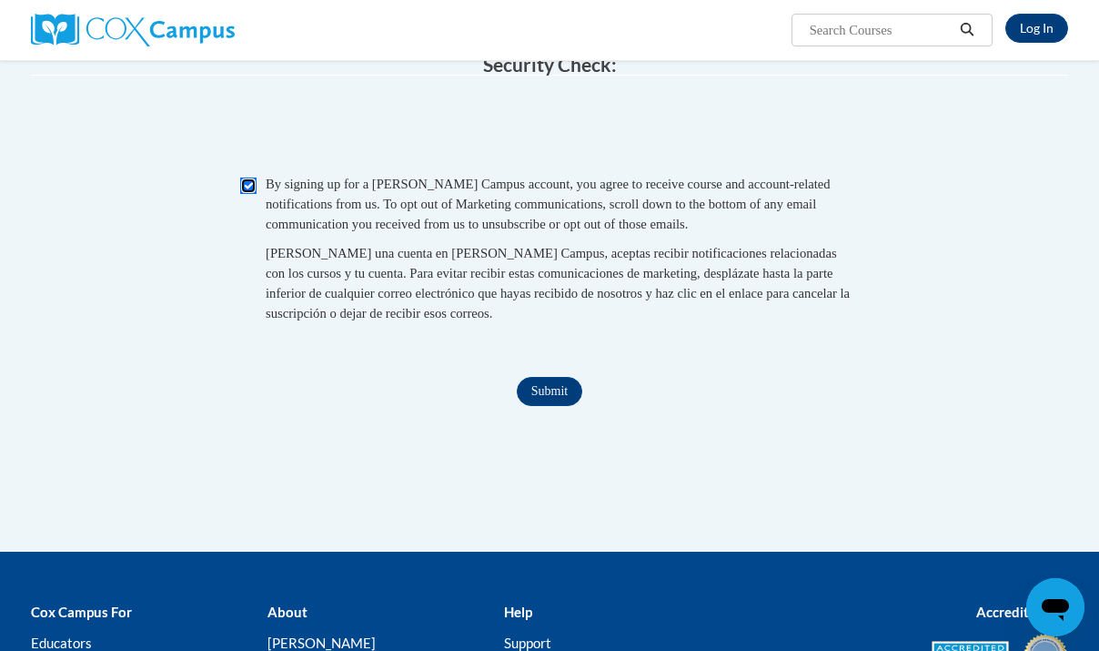
scroll to position [1753, 0]
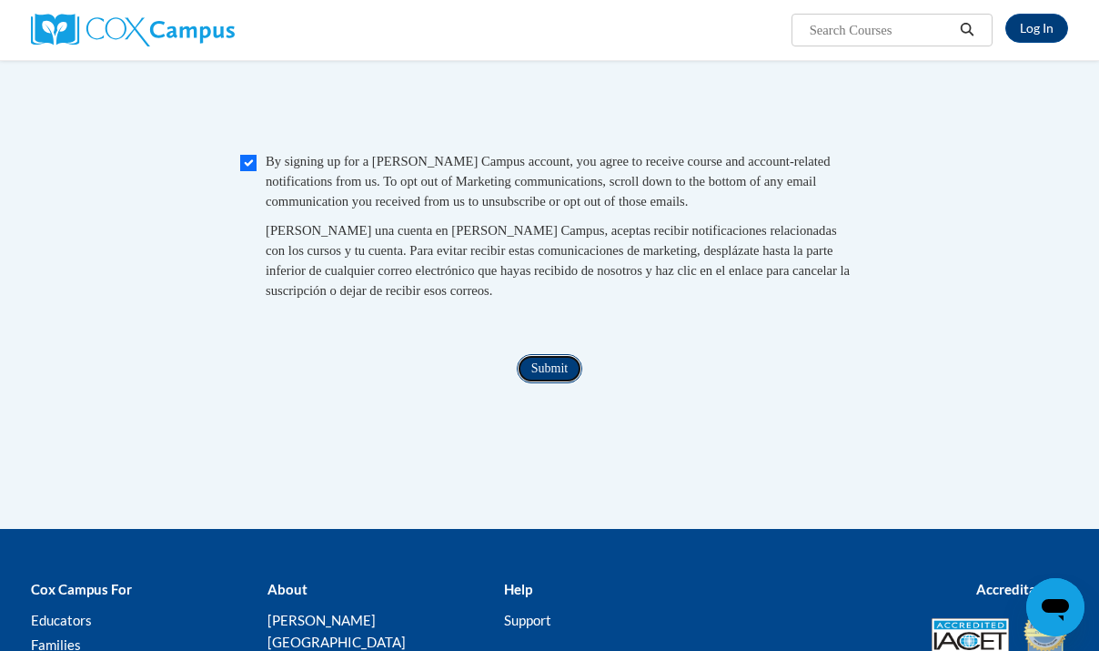
click at [570, 383] on input "Submit" at bounding box center [550, 368] width 66 height 29
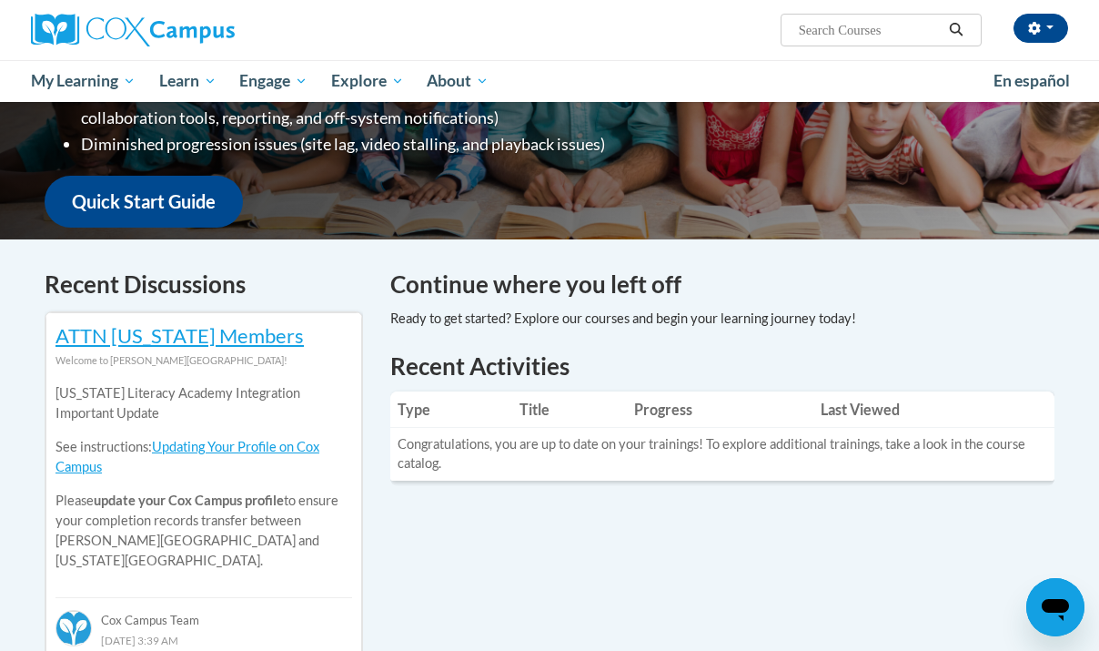
scroll to position [404, 0]
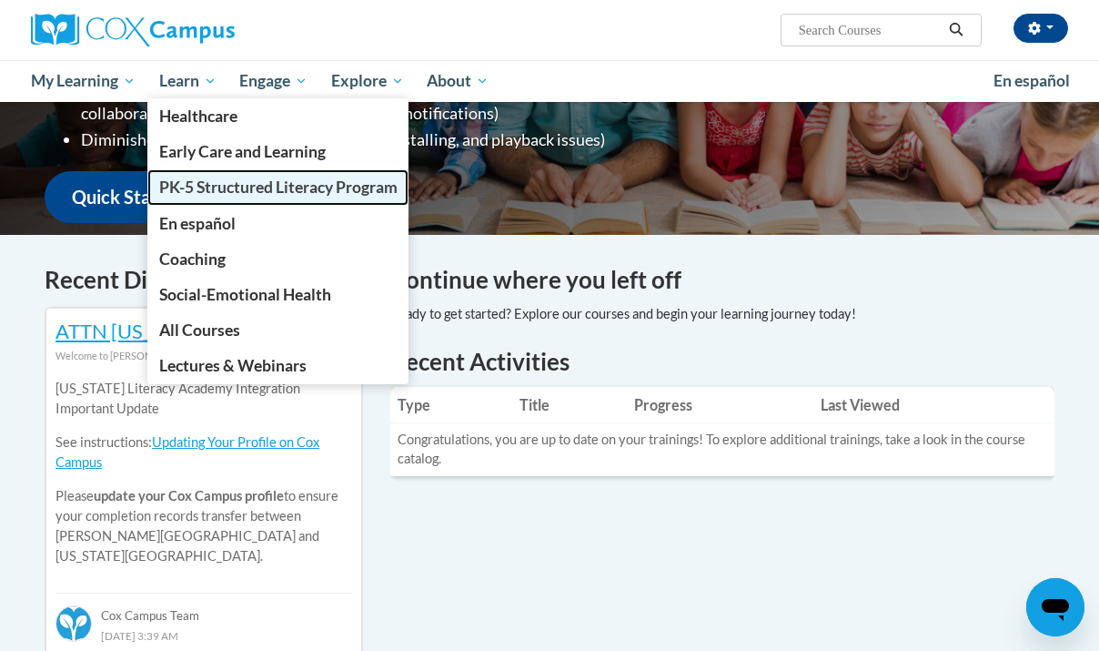
click at [207, 196] on span "PK-5 Structured Literacy Program" at bounding box center [278, 186] width 238 height 19
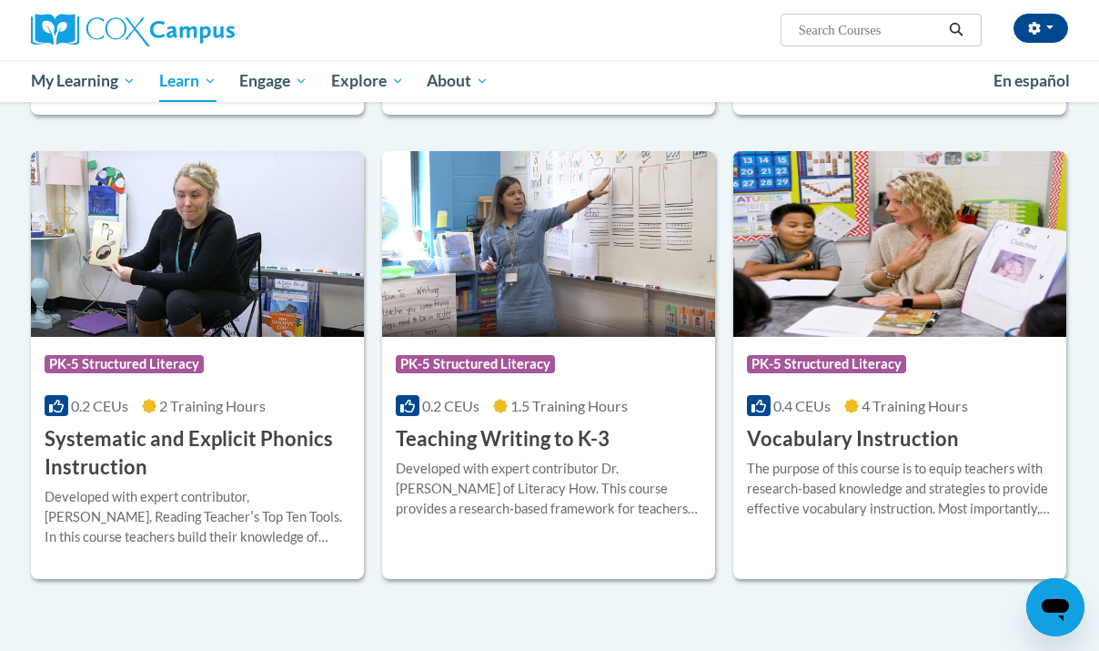
scroll to position [1995, 0]
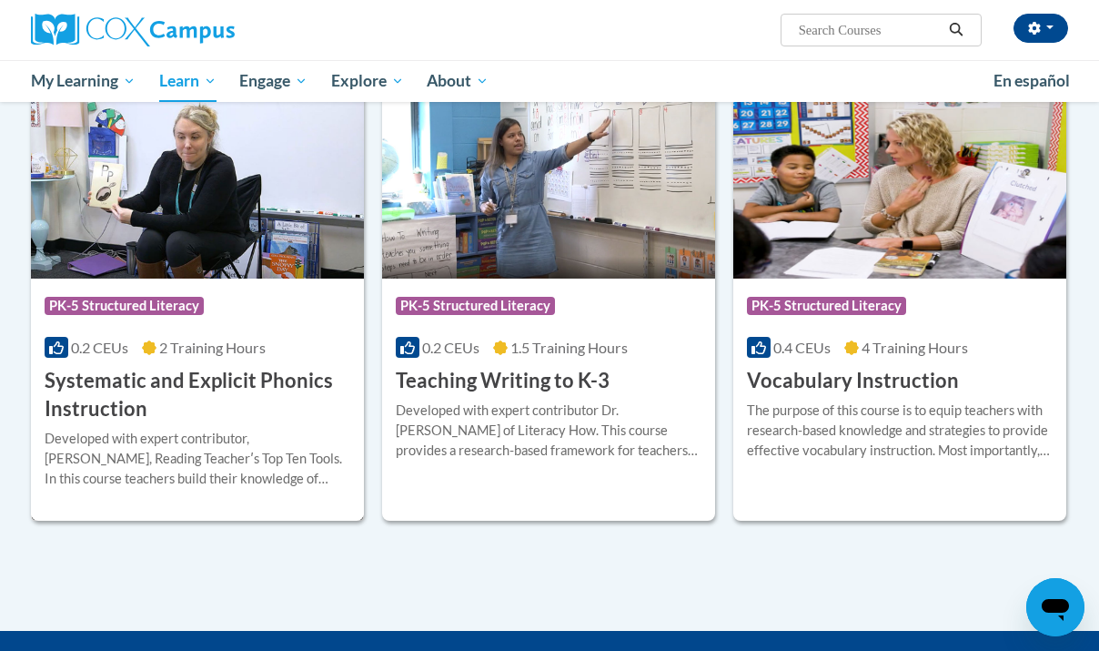
click at [203, 400] on h3 "Systematic and Explicit Phonics Instruction" at bounding box center [198, 395] width 306 height 56
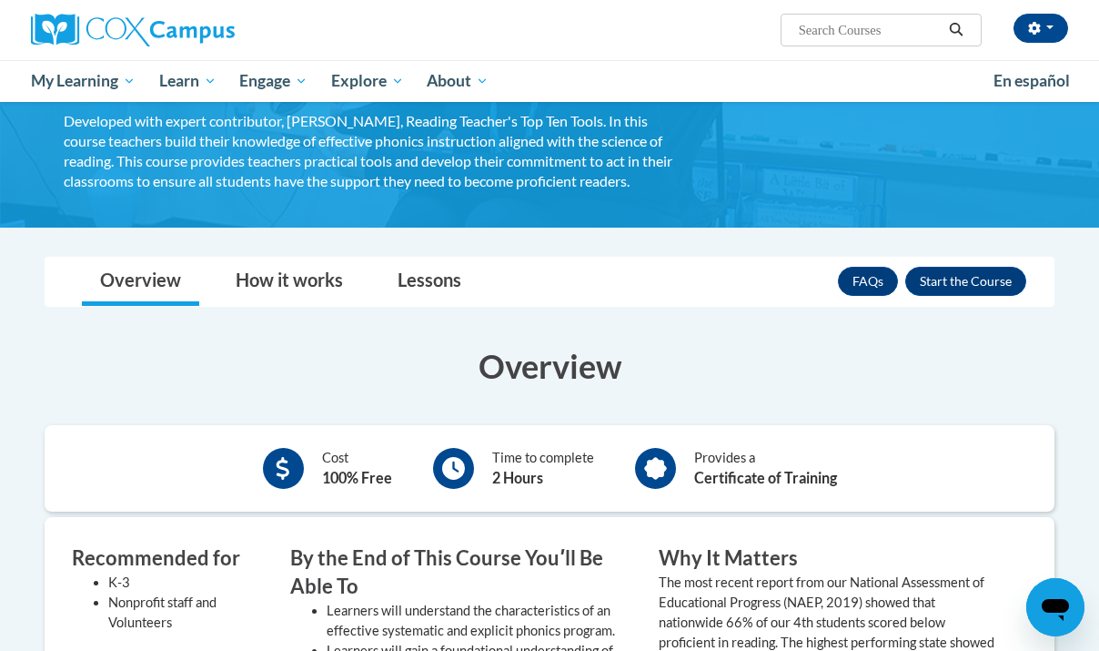
scroll to position [184, 0]
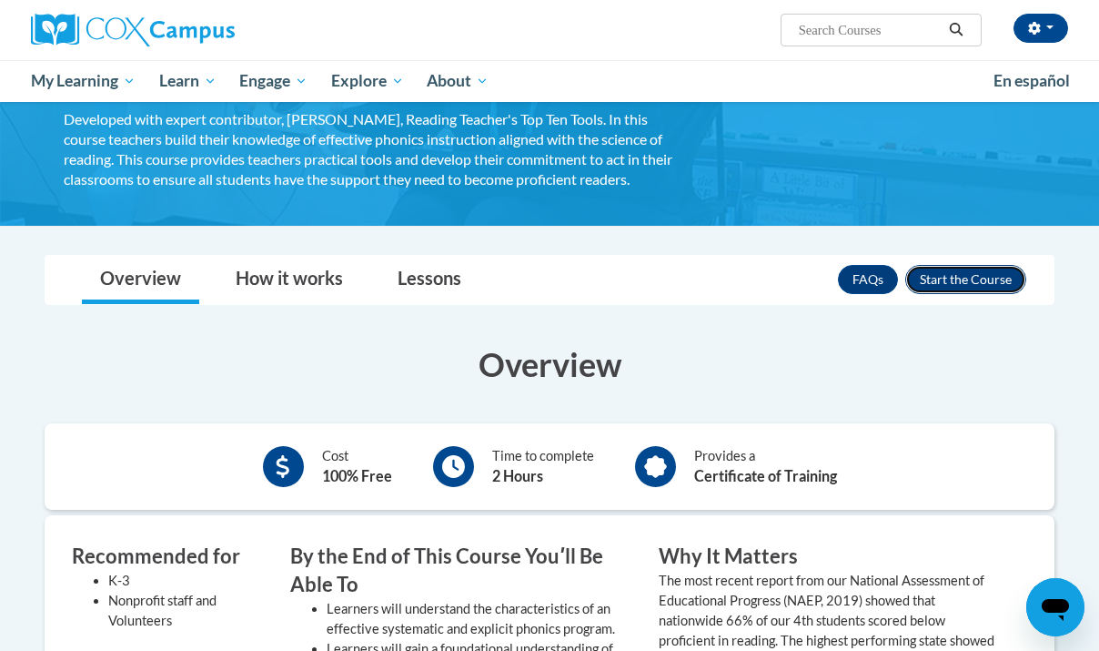
click at [935, 288] on button "Enroll" at bounding box center [965, 279] width 121 height 29
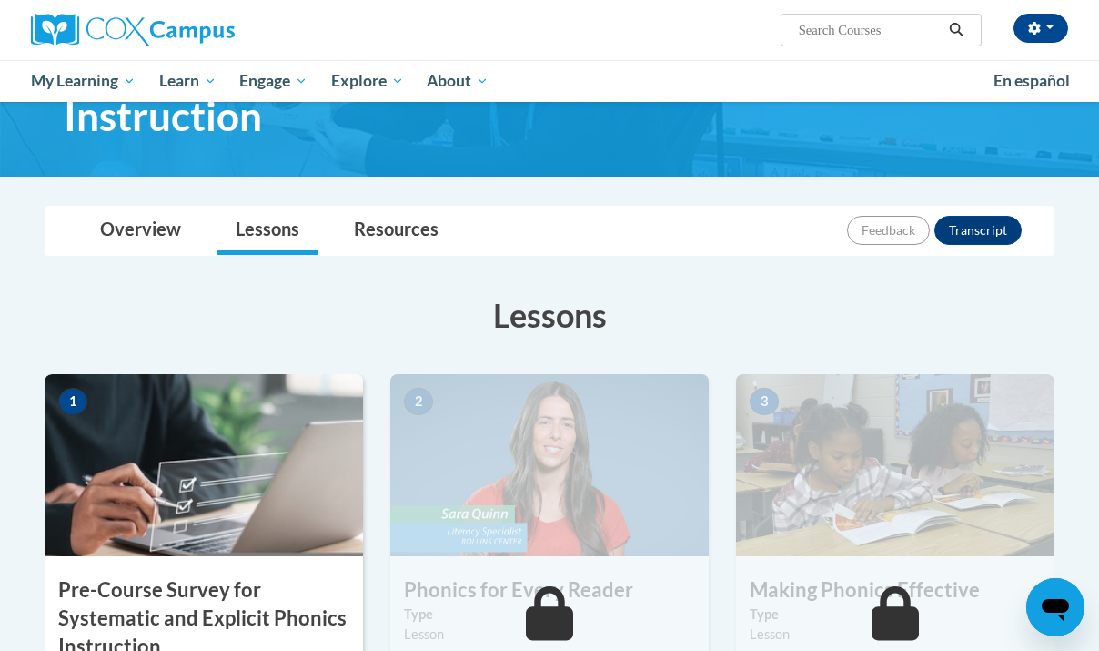
scroll to position [197, 0]
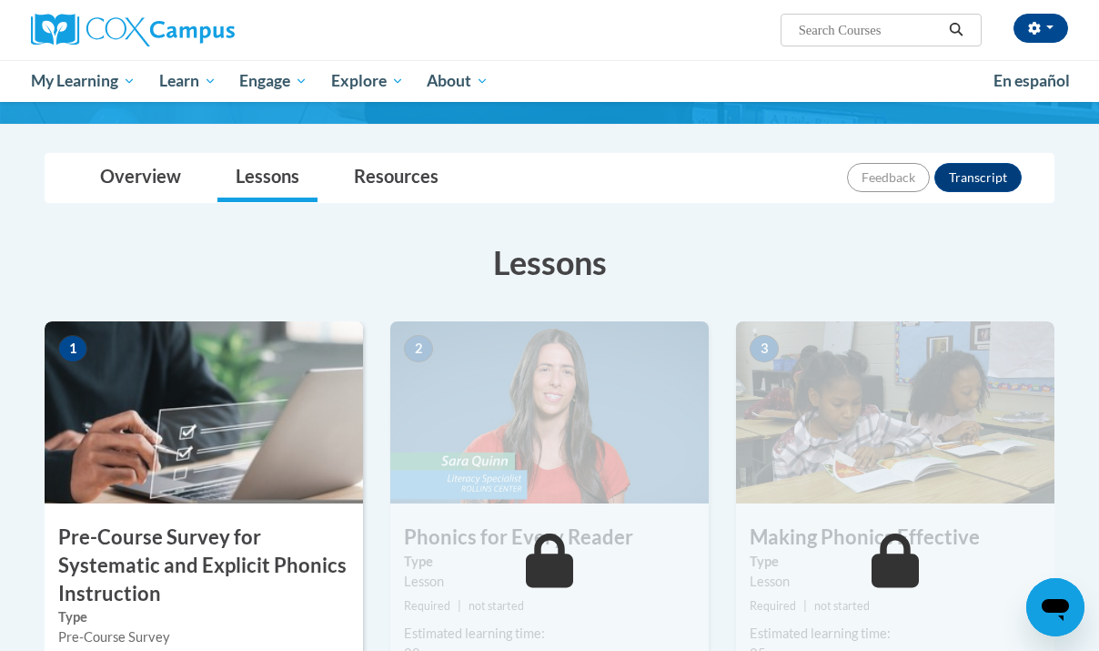
click at [224, 572] on h3 "Pre-Course Survey for Systematic and Explicit Phonics Instruction" at bounding box center [204, 565] width 318 height 84
click at [149, 530] on h3 "Pre-Course Survey for Systematic and Explicit Phonics Instruction" at bounding box center [204, 565] width 318 height 84
click at [158, 421] on img at bounding box center [204, 412] width 318 height 182
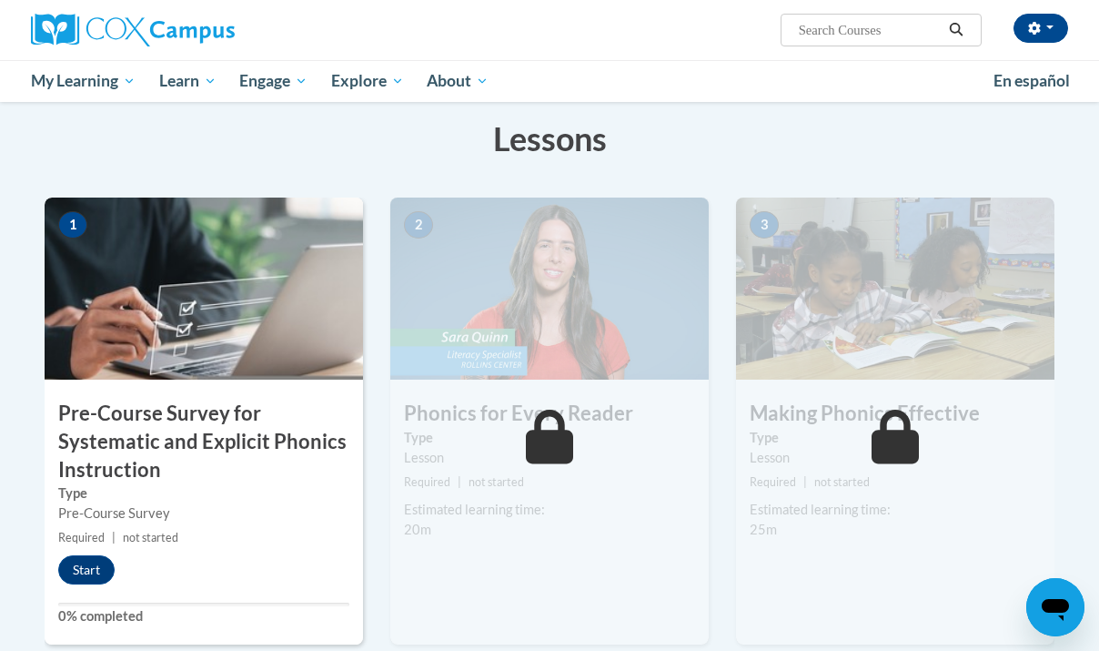
scroll to position [322, 0]
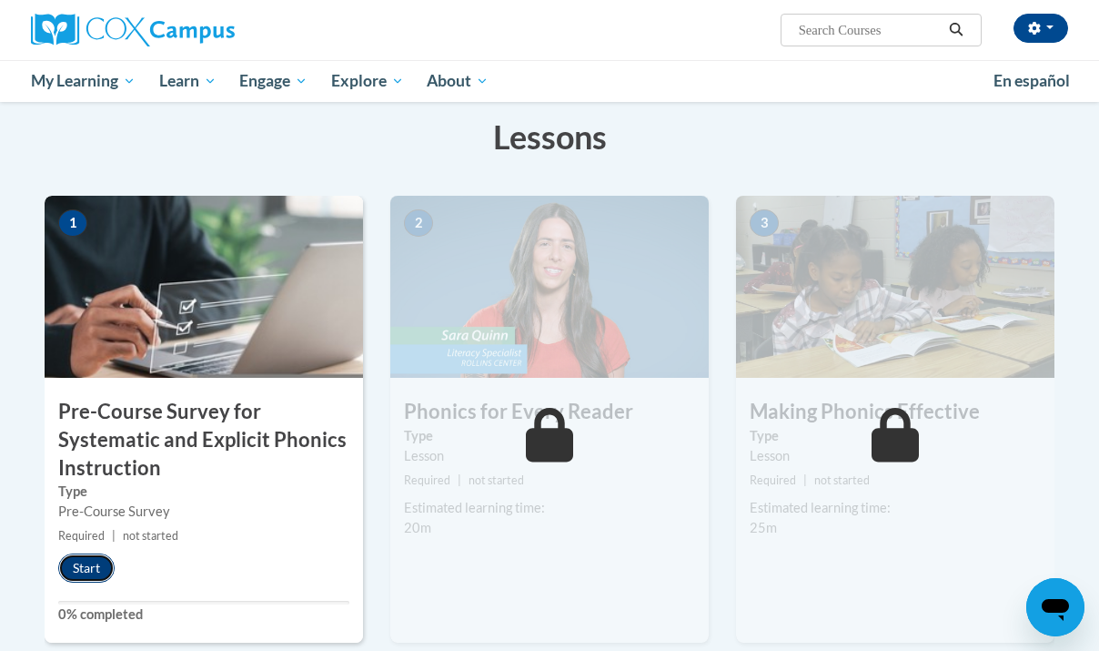
click at [86, 571] on button "Start" at bounding box center [86, 567] width 56 height 29
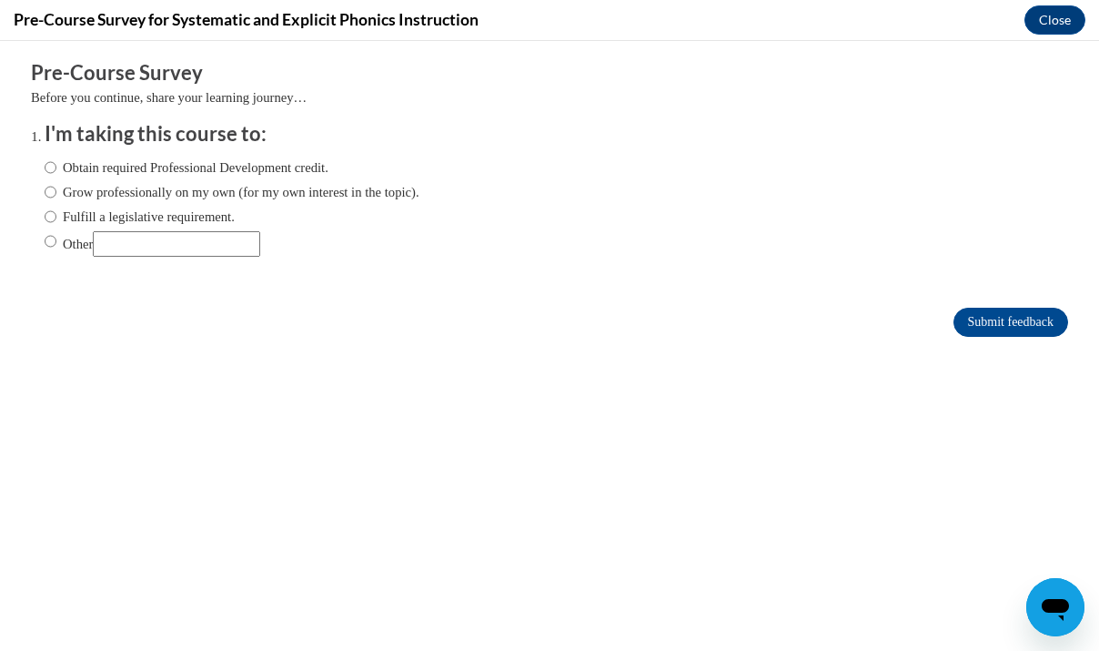
scroll to position [0, 0]
click at [54, 192] on input "Grow professionally on my own (for my own interest in the topic)." at bounding box center [51, 192] width 12 height 20
radio input "true"
click at [979, 315] on input "Submit feedback" at bounding box center [1011, 322] width 115 height 29
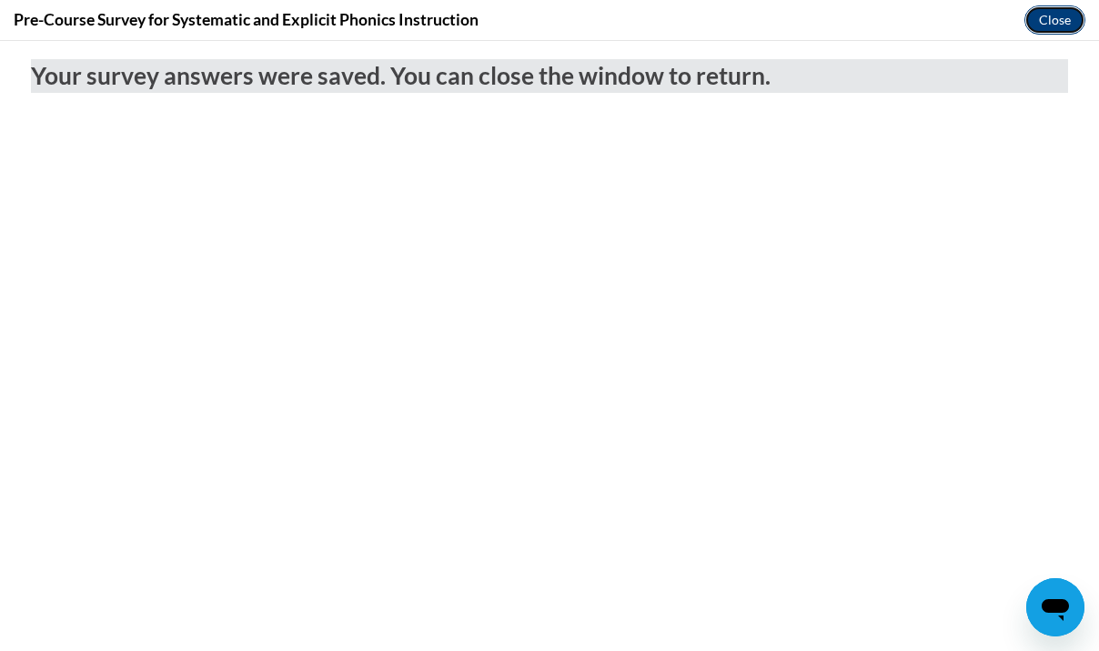
click at [1052, 15] on button "Close" at bounding box center [1055, 19] width 61 height 29
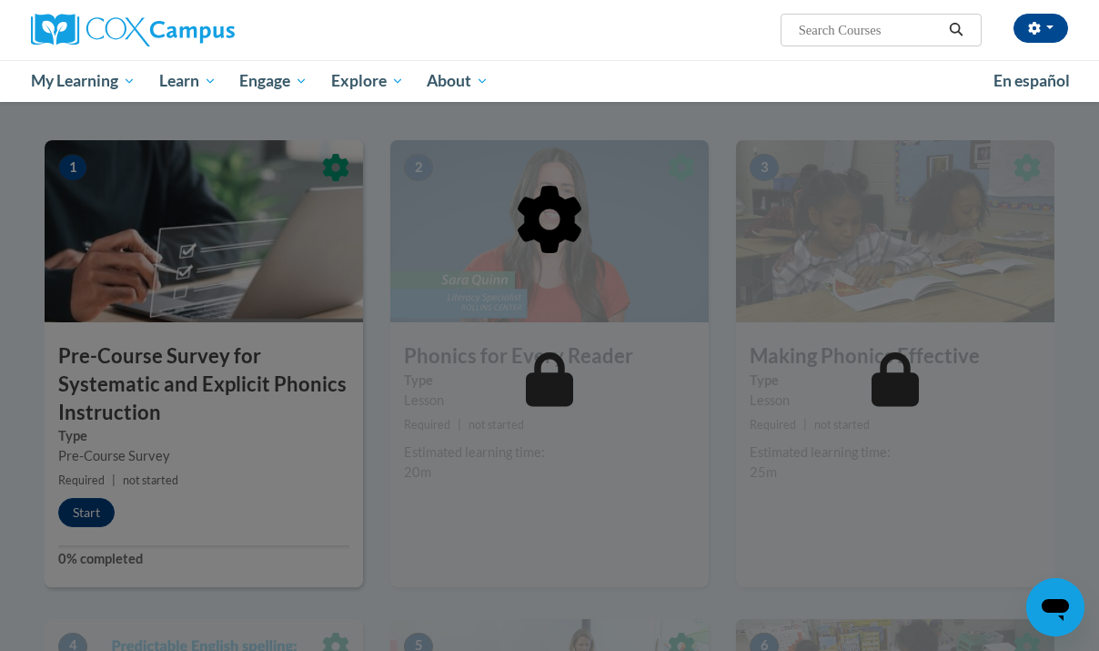
scroll to position [382, 0]
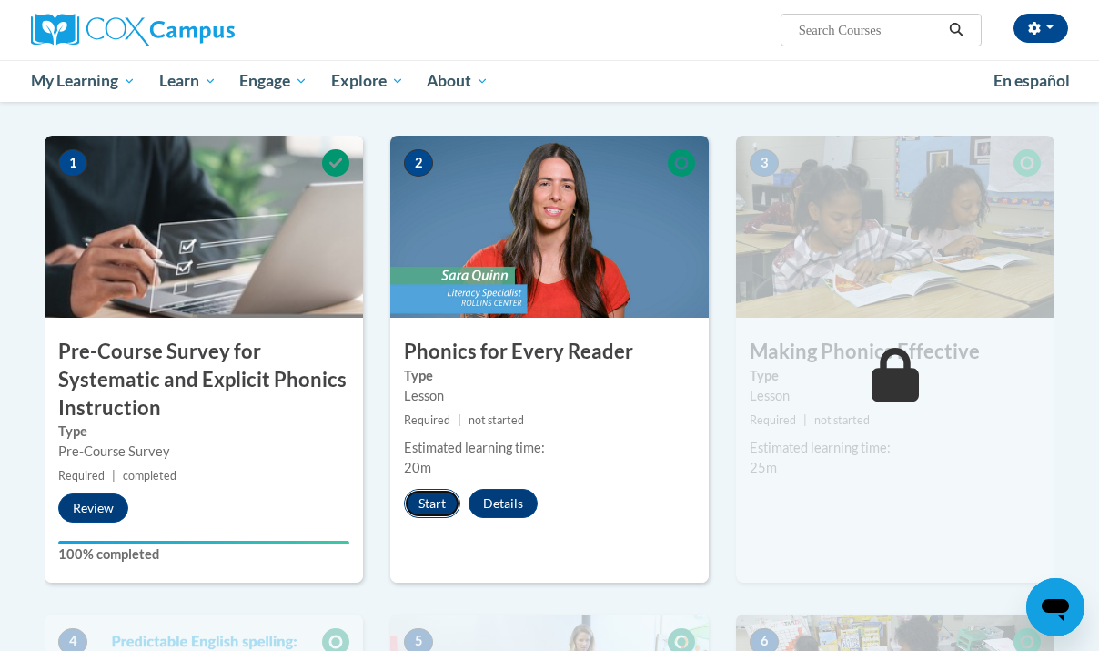
click at [425, 506] on button "Start" at bounding box center [432, 503] width 56 height 29
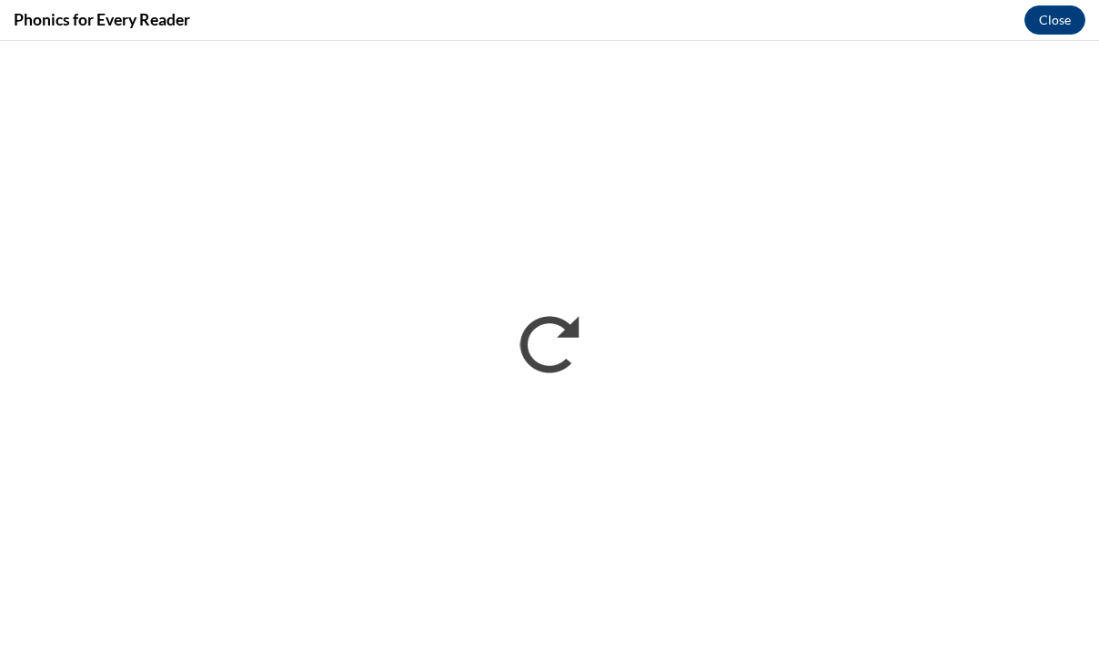
scroll to position [0, 0]
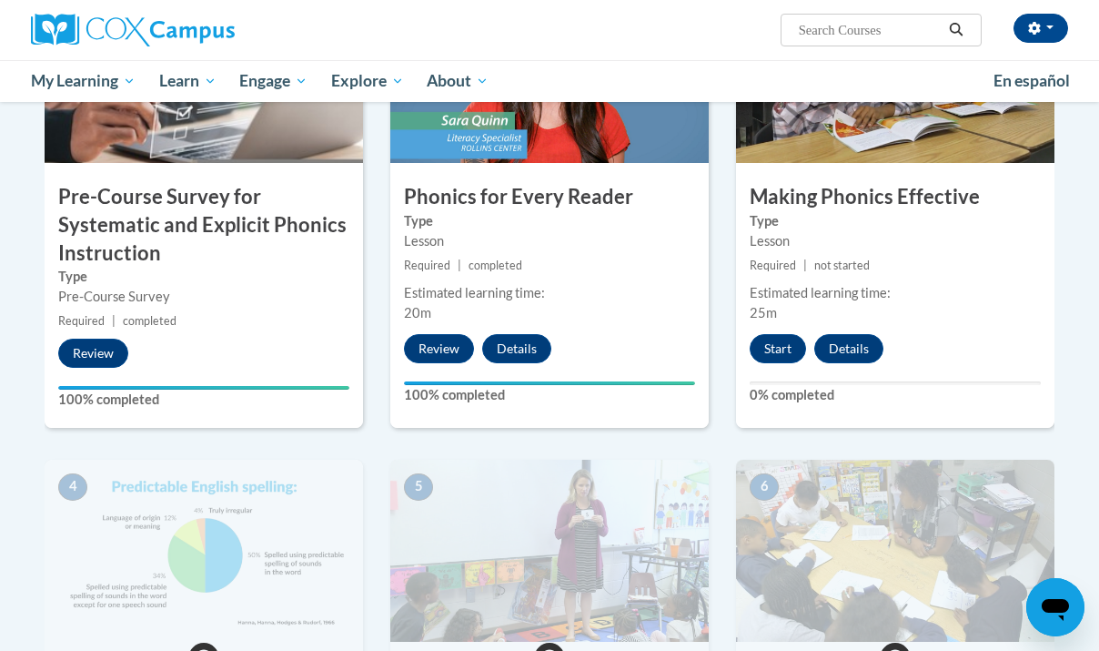
scroll to position [532, 0]
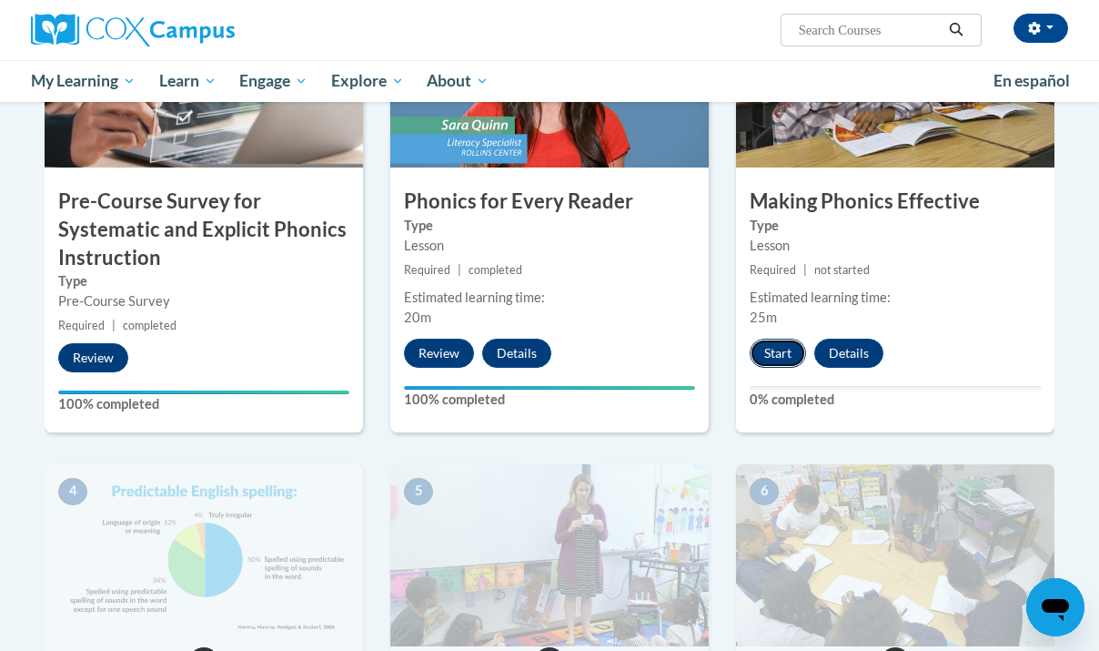
click at [784, 359] on button "Start" at bounding box center [778, 353] width 56 height 29
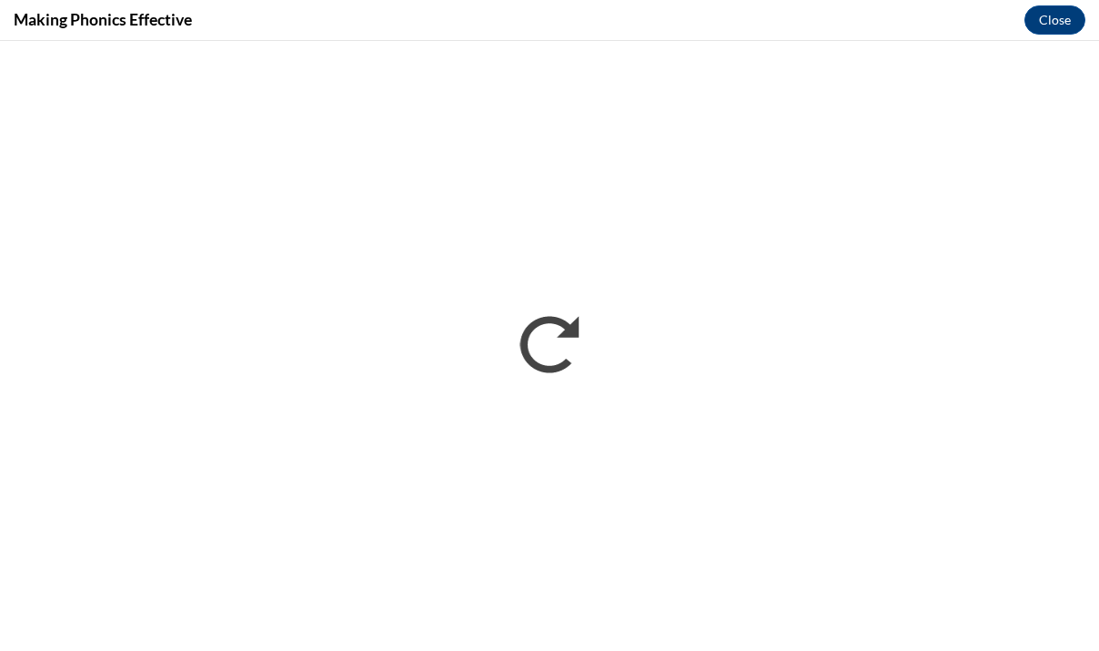
scroll to position [0, 0]
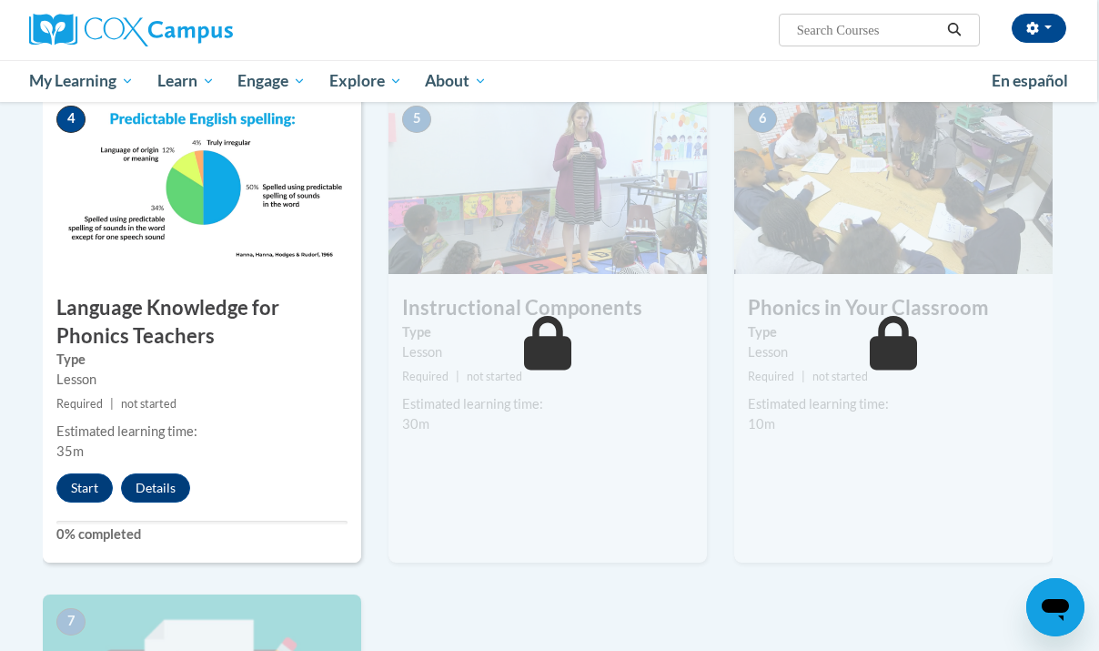
scroll to position [896, 2]
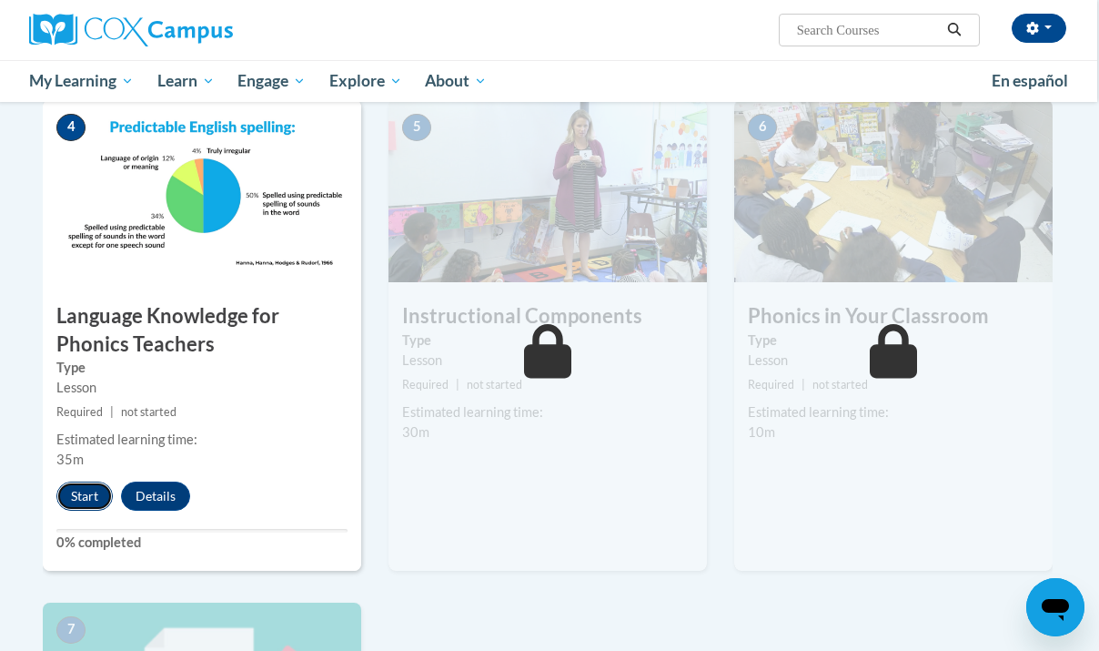
click at [78, 495] on button "Start" at bounding box center [84, 495] width 56 height 29
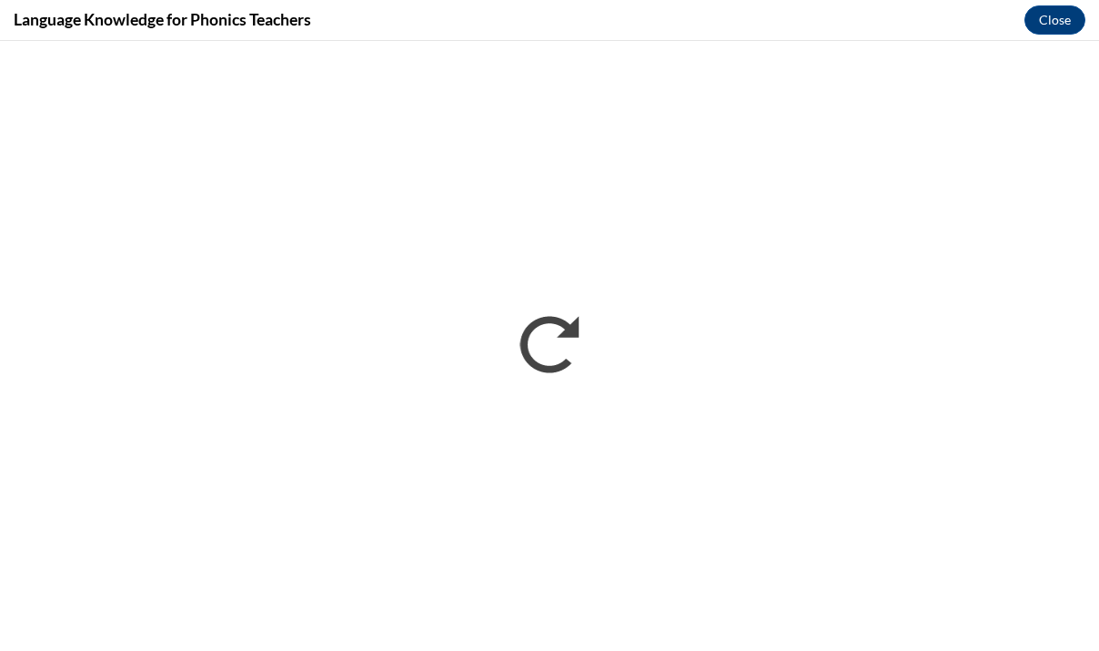
scroll to position [0, 0]
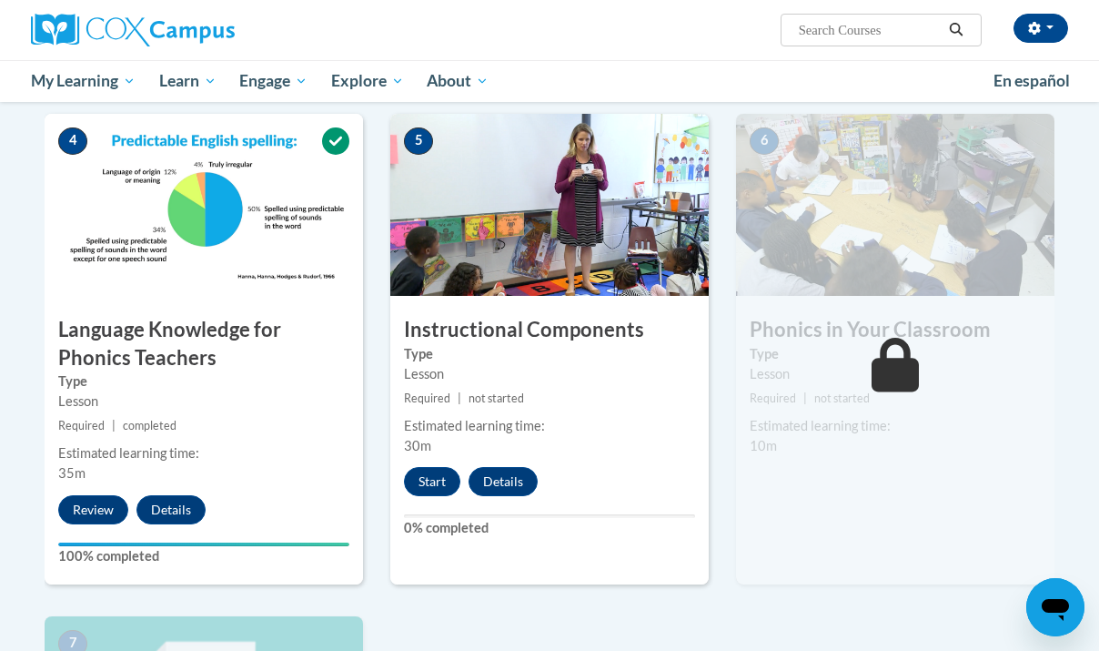
scroll to position [889, 0]
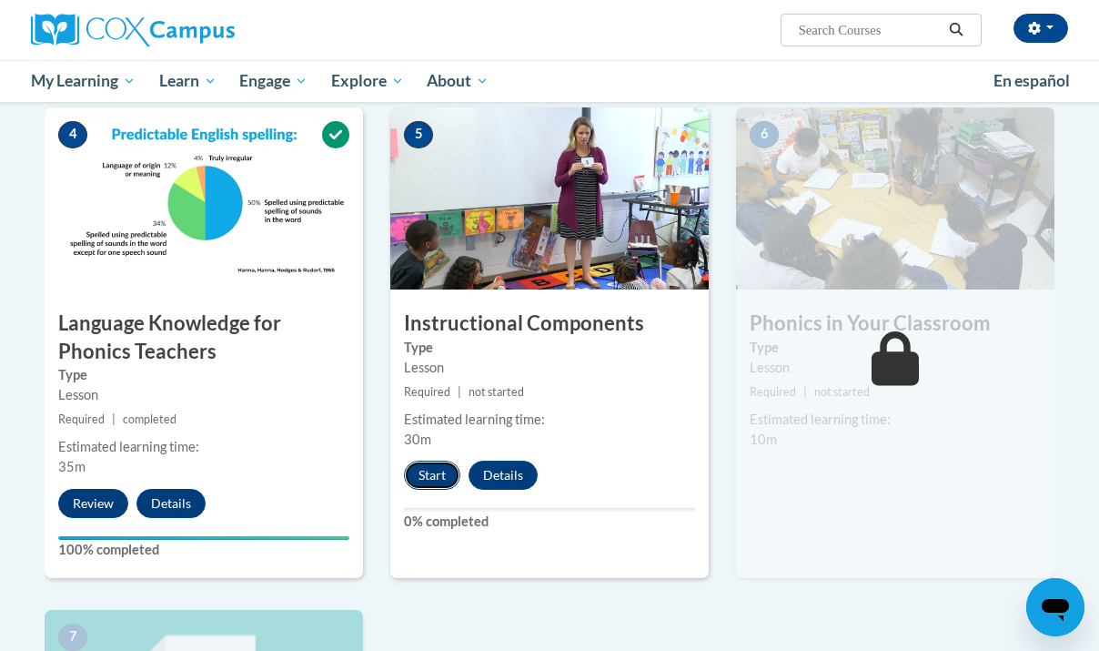
click at [420, 487] on button "Start" at bounding box center [432, 474] width 56 height 29
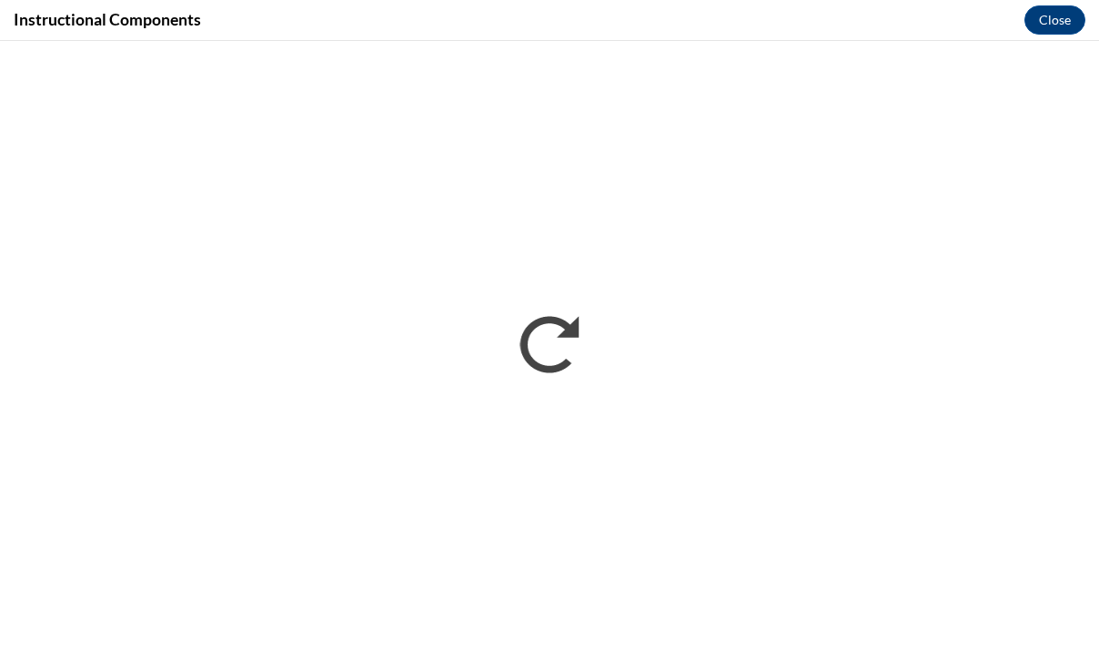
scroll to position [0, 0]
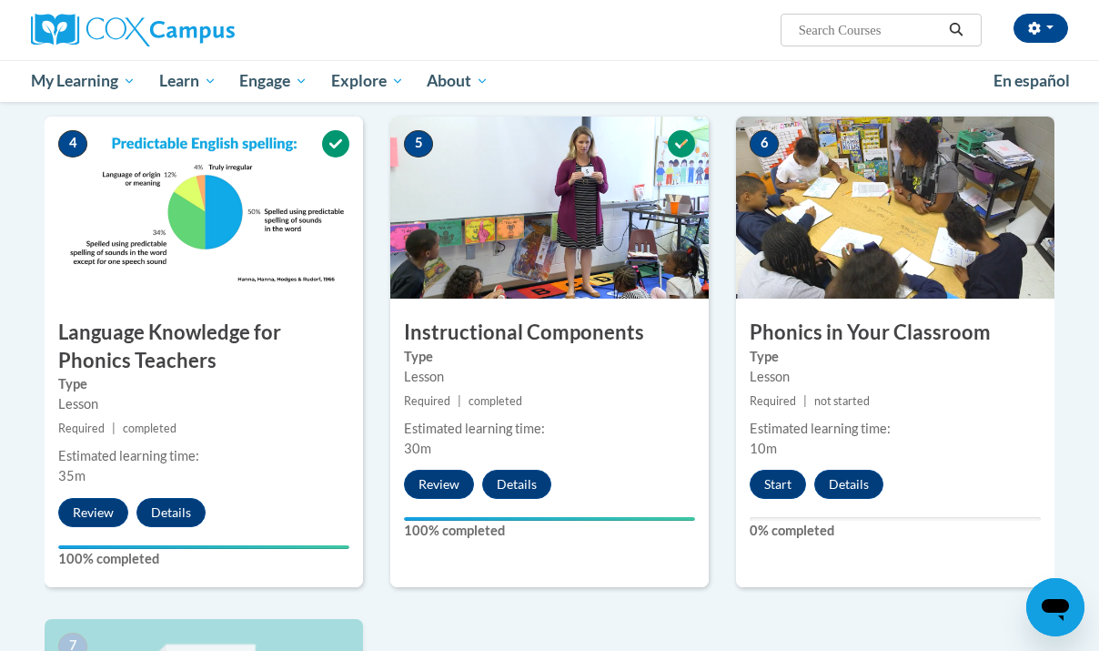
scroll to position [865, 0]
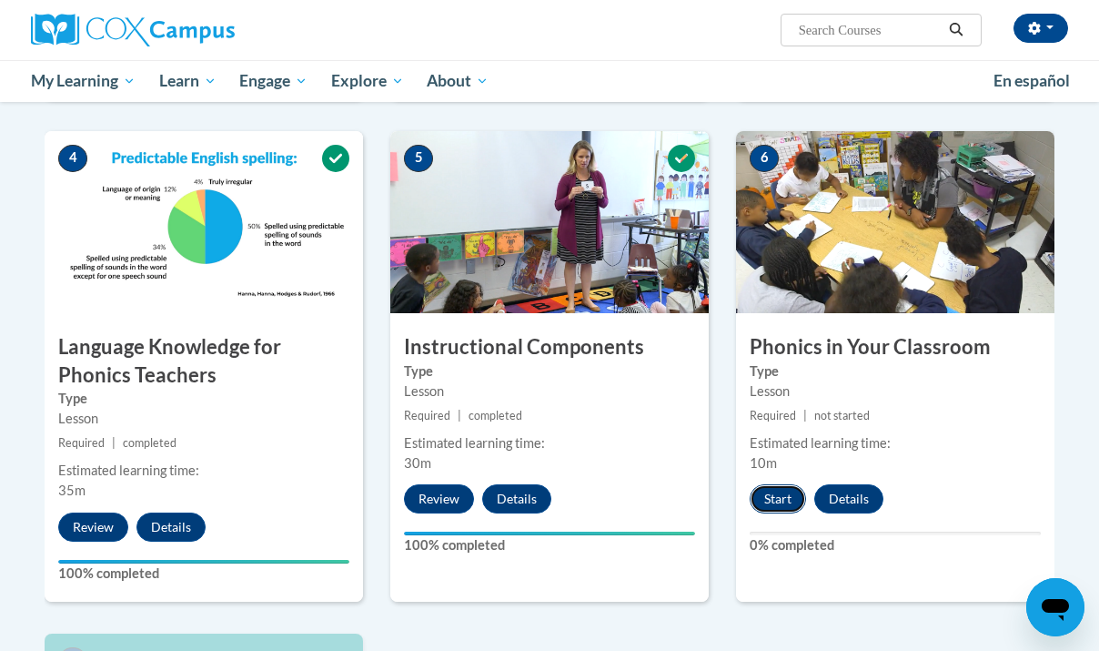
click at [780, 504] on button "Start" at bounding box center [778, 498] width 56 height 29
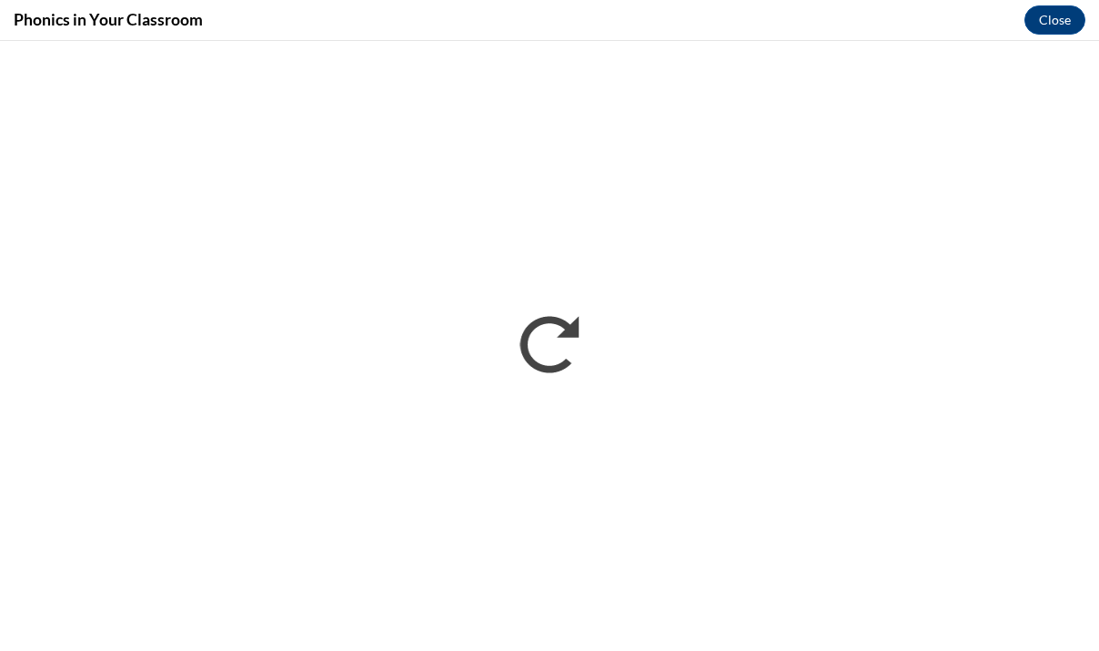
scroll to position [0, 0]
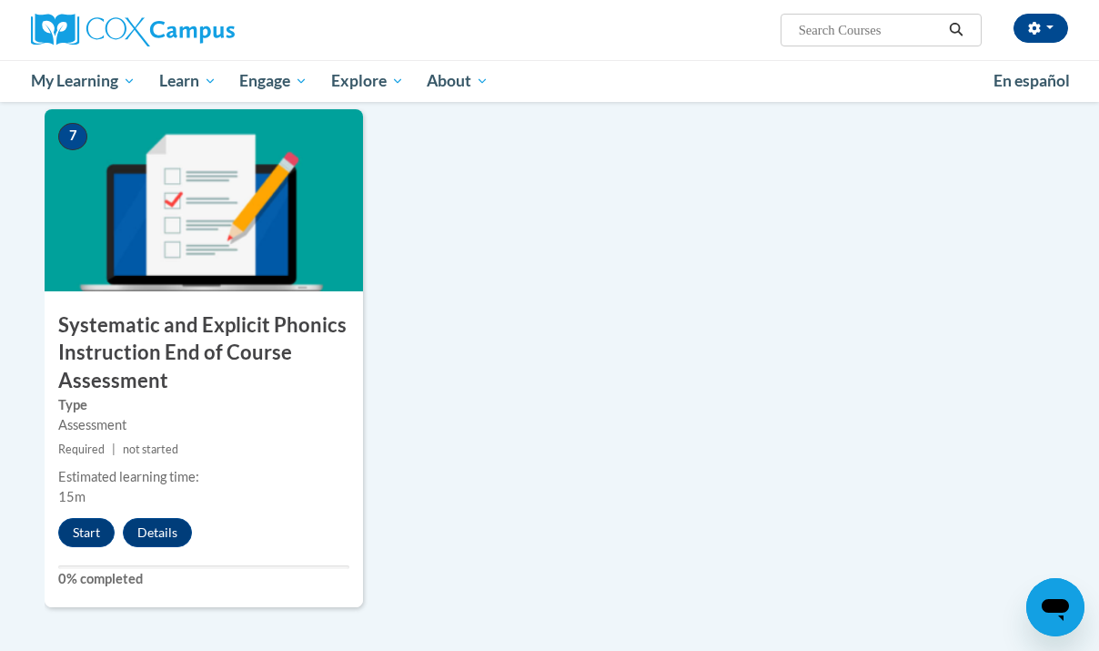
scroll to position [1394, 0]
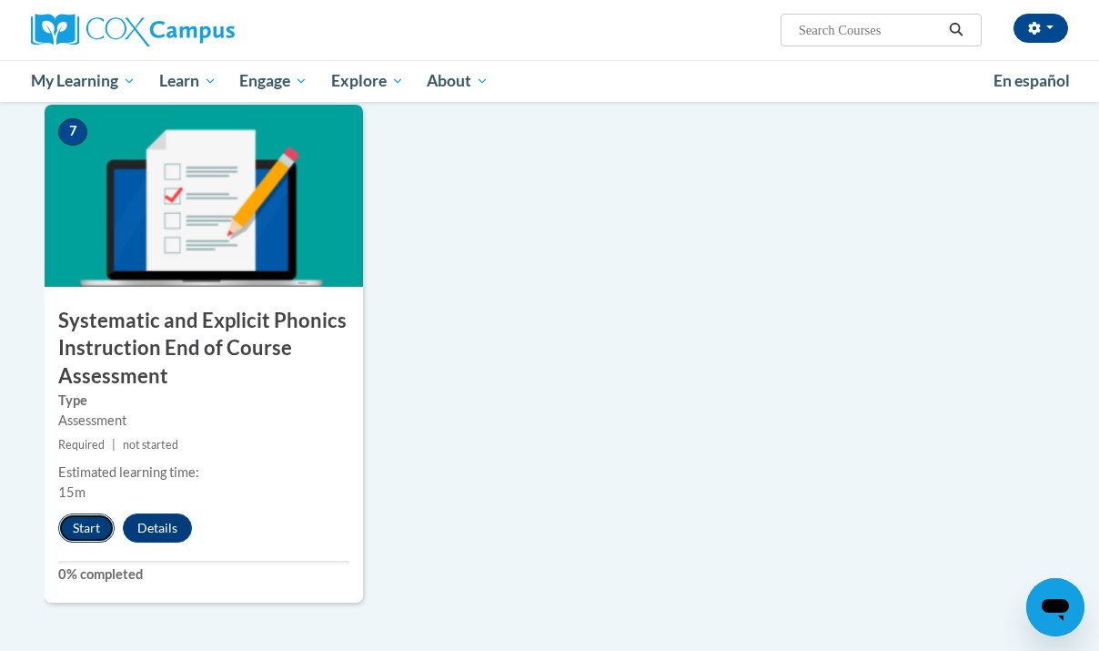
click at [78, 523] on button "Start" at bounding box center [86, 527] width 56 height 29
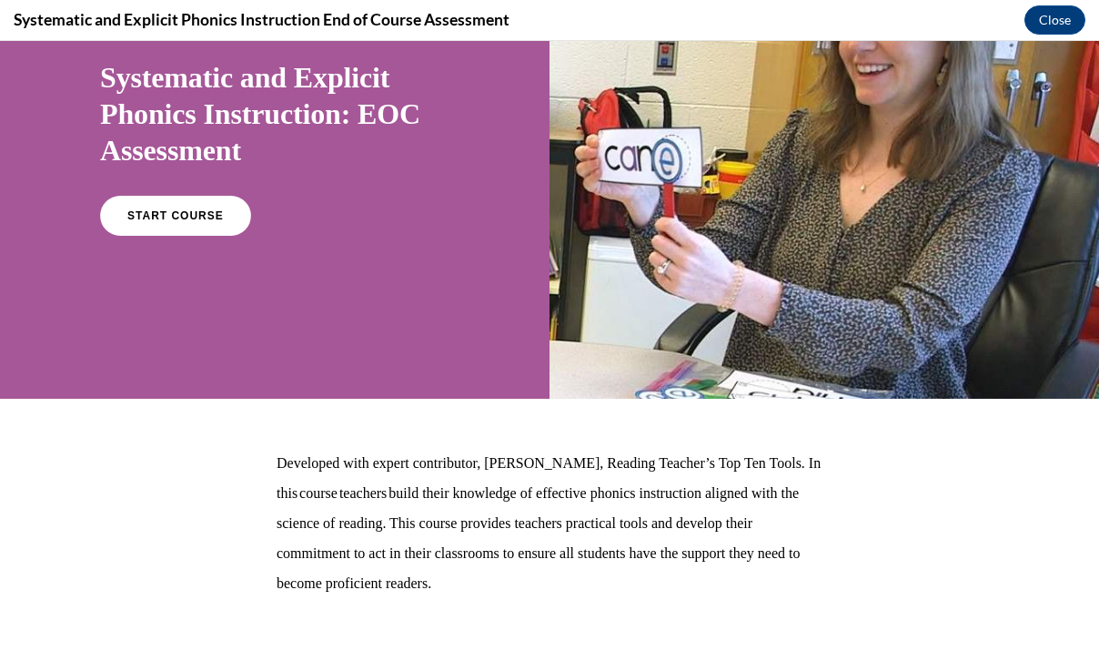
scroll to position [139, 0]
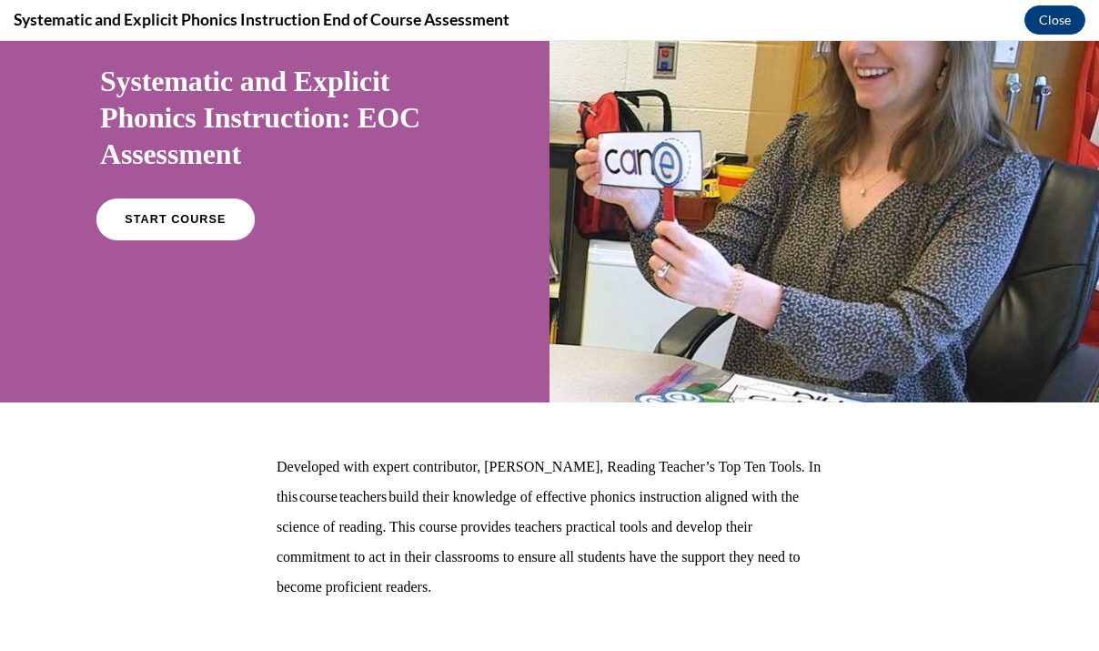
click at [151, 226] on link "START COURSE" at bounding box center [175, 219] width 158 height 42
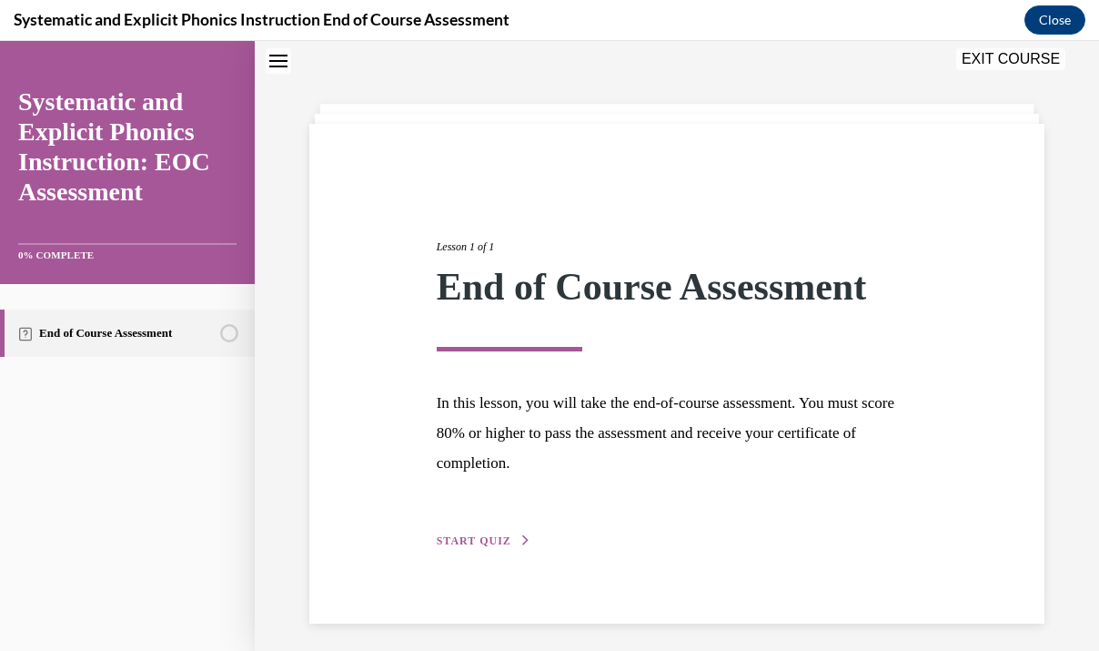
scroll to position [65, 0]
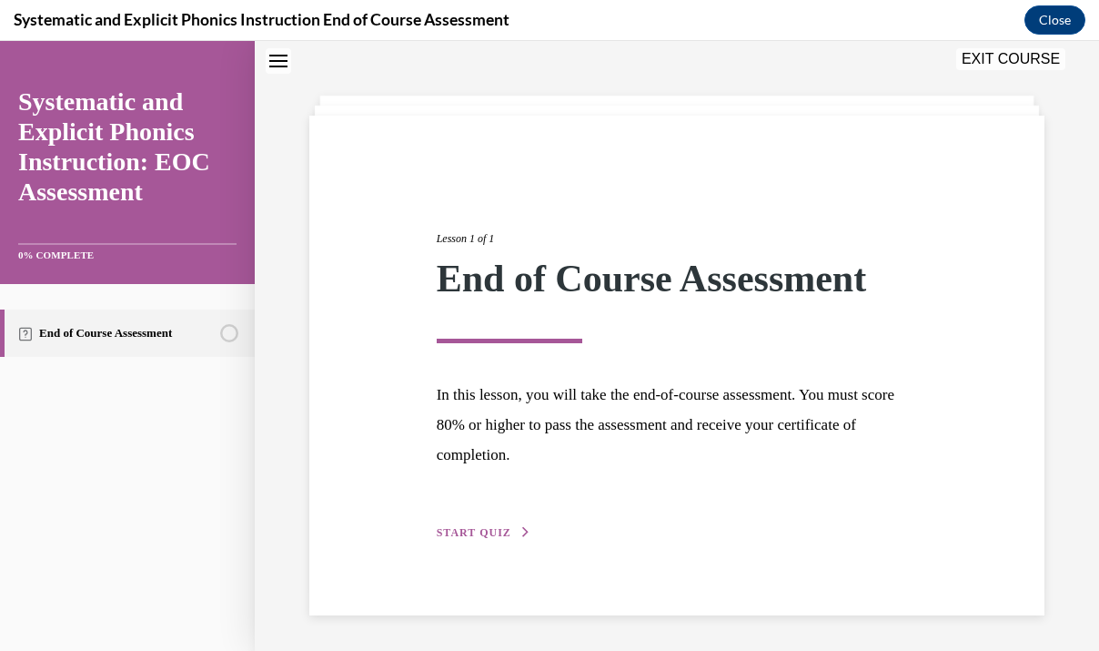
click at [480, 526] on span "START QUIZ" at bounding box center [474, 532] width 75 height 13
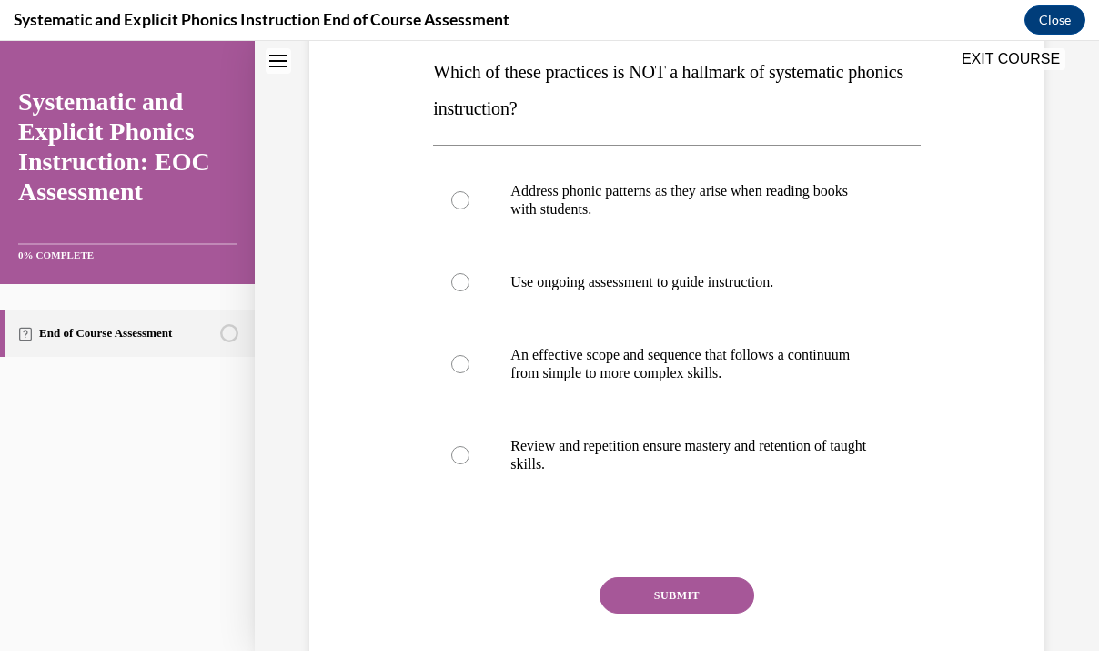
scroll to position [300, 0]
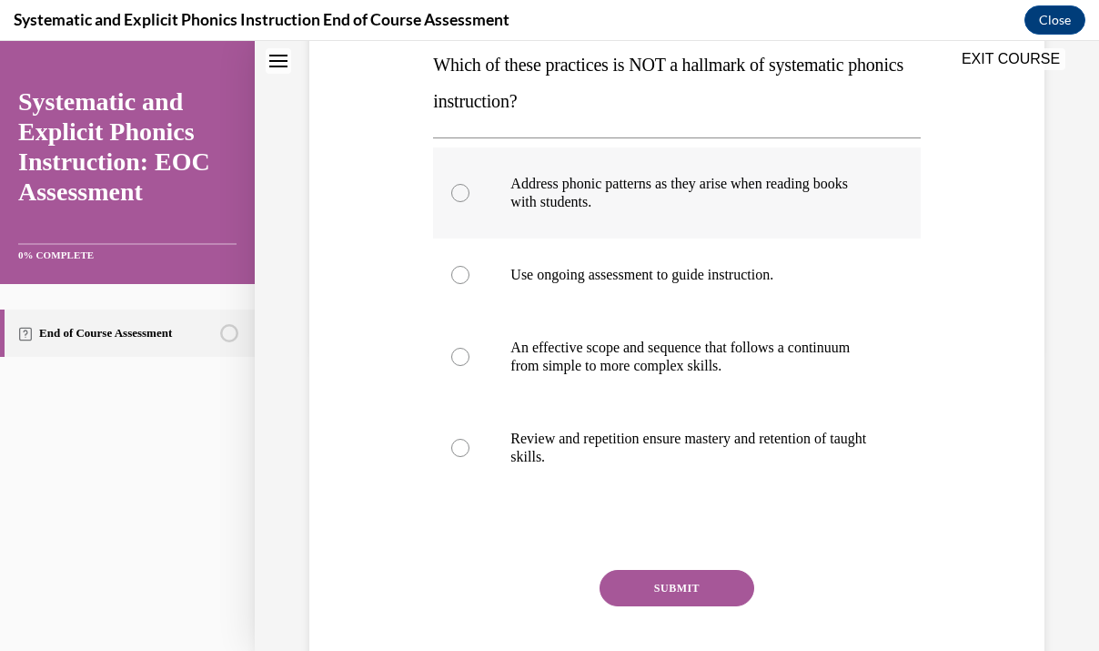
click at [644, 197] on p "Address phonic patterns as they arise when reading books with students." at bounding box center [692, 193] width 364 height 36
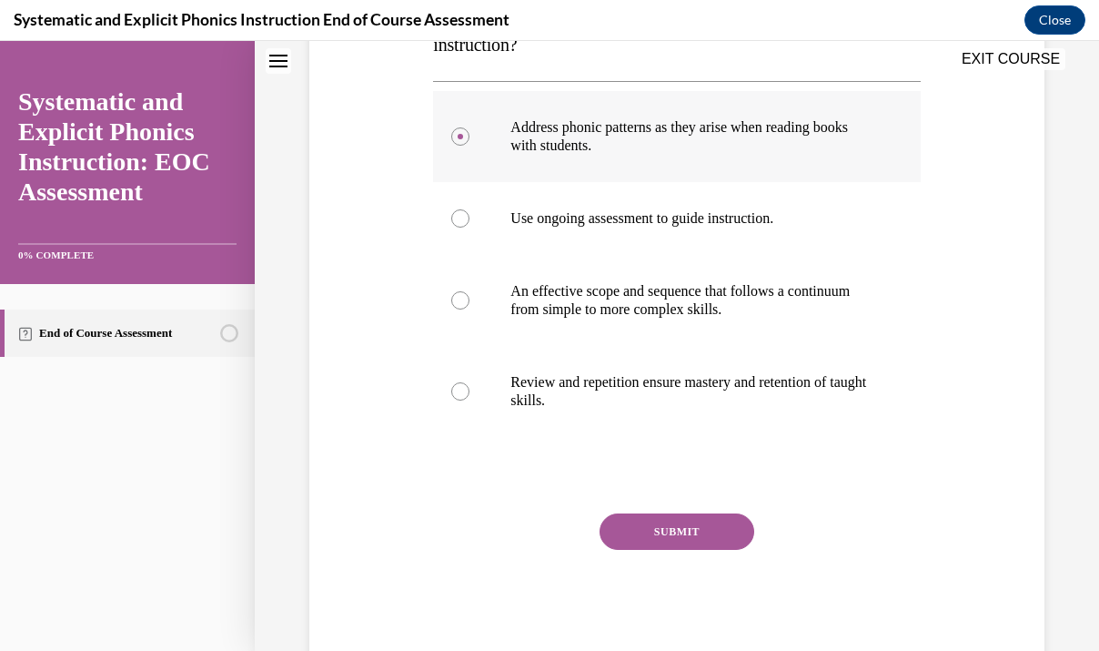
scroll to position [368, 0]
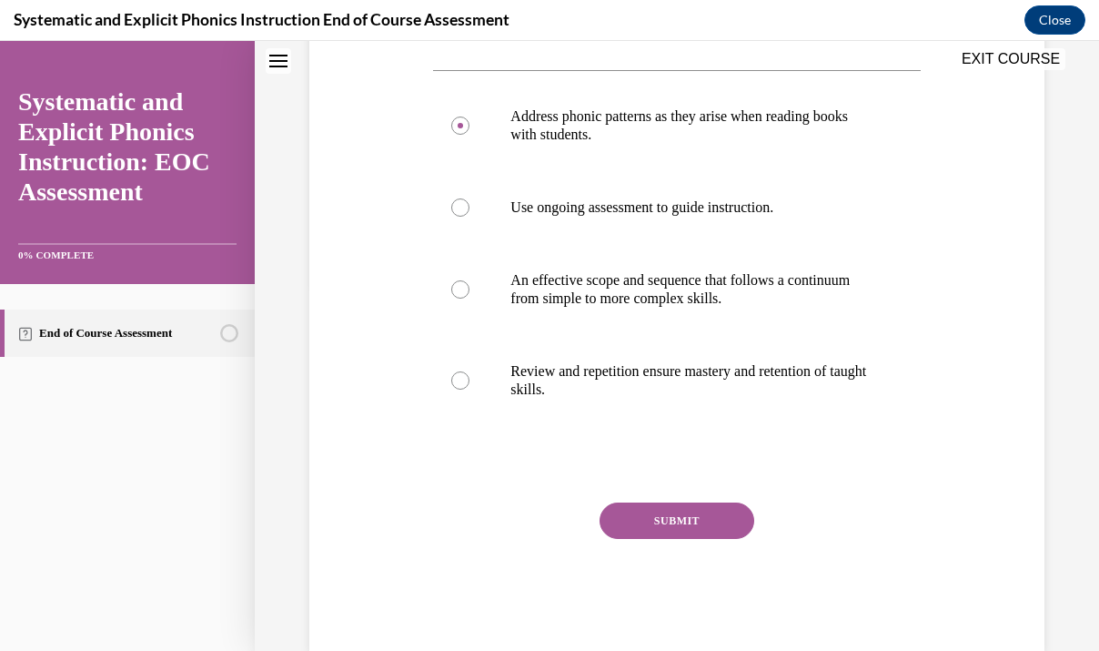
click at [626, 539] on div "SUBMIT" at bounding box center [676, 547] width 487 height 91
click at [626, 518] on button "SUBMIT" at bounding box center [677, 520] width 155 height 36
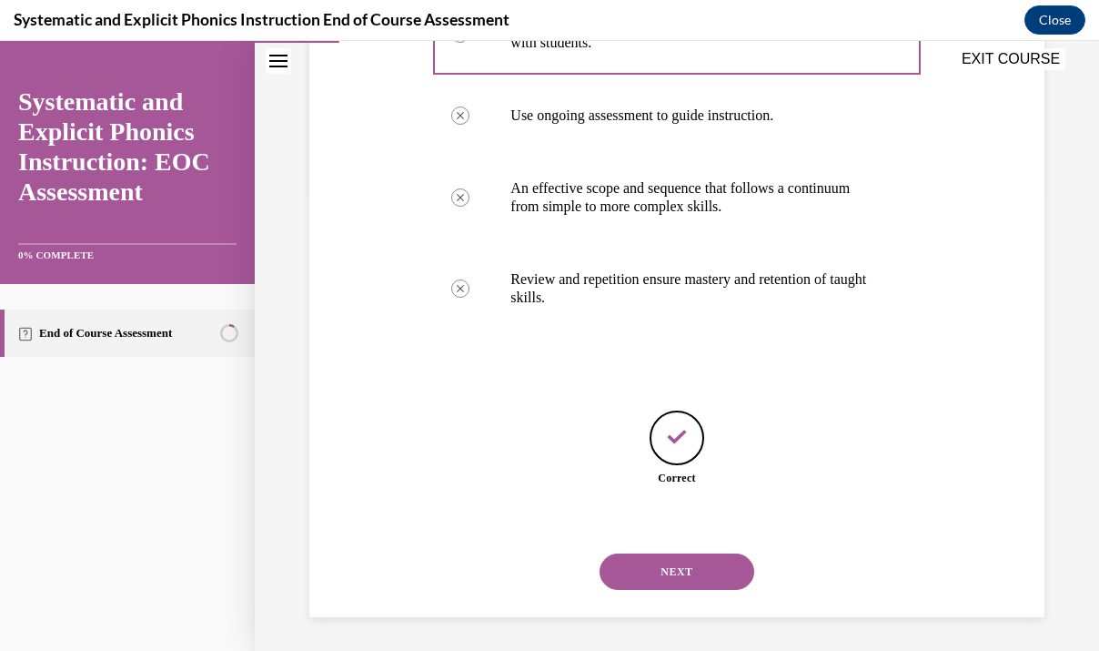
scroll to position [462, 0]
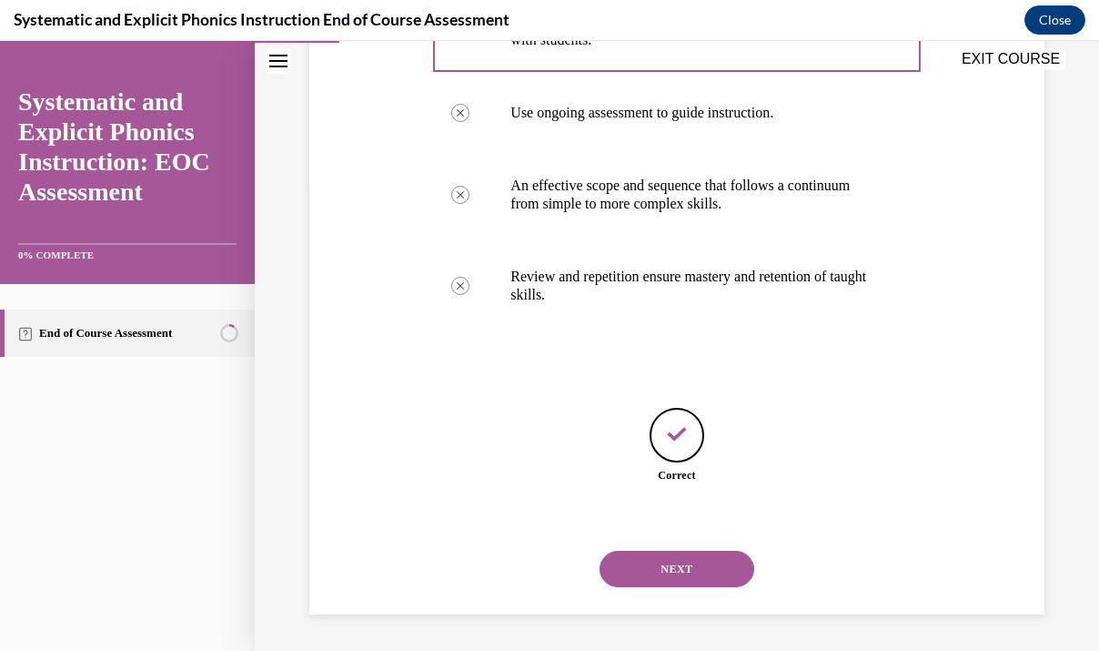
click at [641, 565] on button "NEXT" at bounding box center [677, 569] width 155 height 36
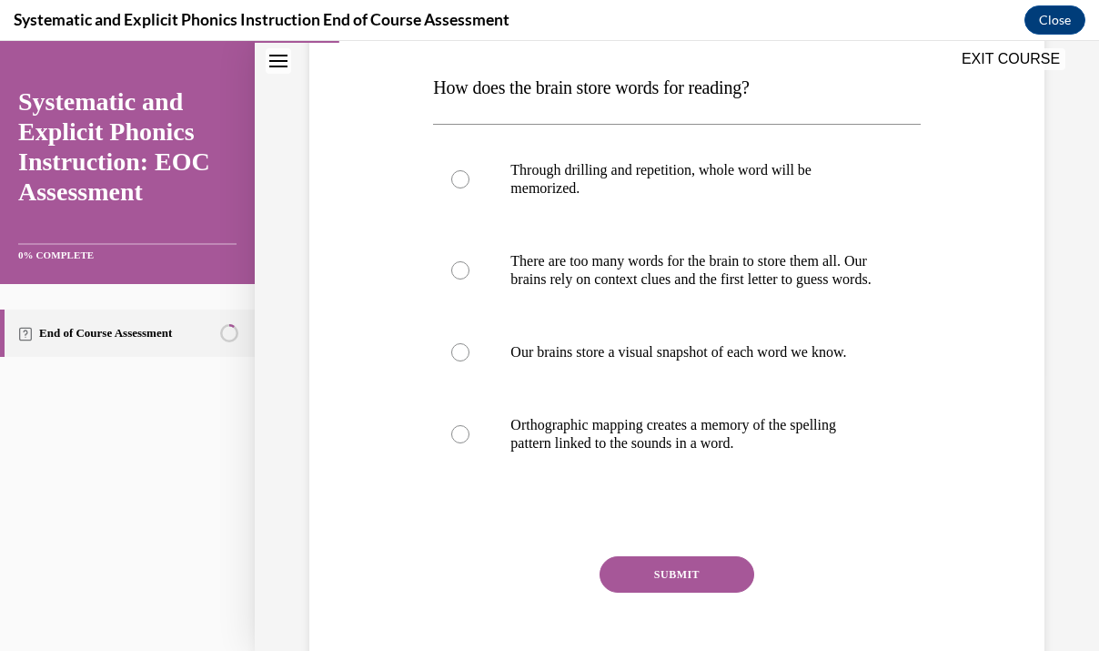
scroll to position [277, 0]
click at [804, 453] on p "Orthographic mapping creates a memory of the spelling pattern linked to the sou…" at bounding box center [692, 435] width 364 height 36
click at [703, 589] on button "SUBMIT" at bounding box center [677, 575] width 155 height 36
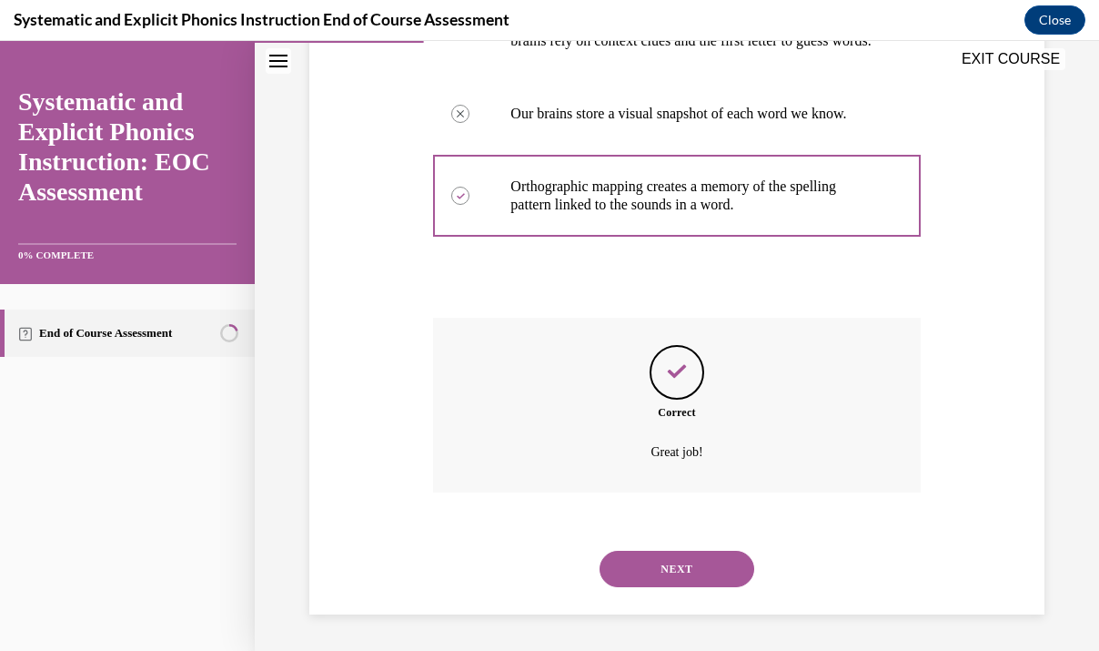
scroll to position [534, 0]
click at [691, 571] on button "NEXT" at bounding box center [677, 569] width 155 height 36
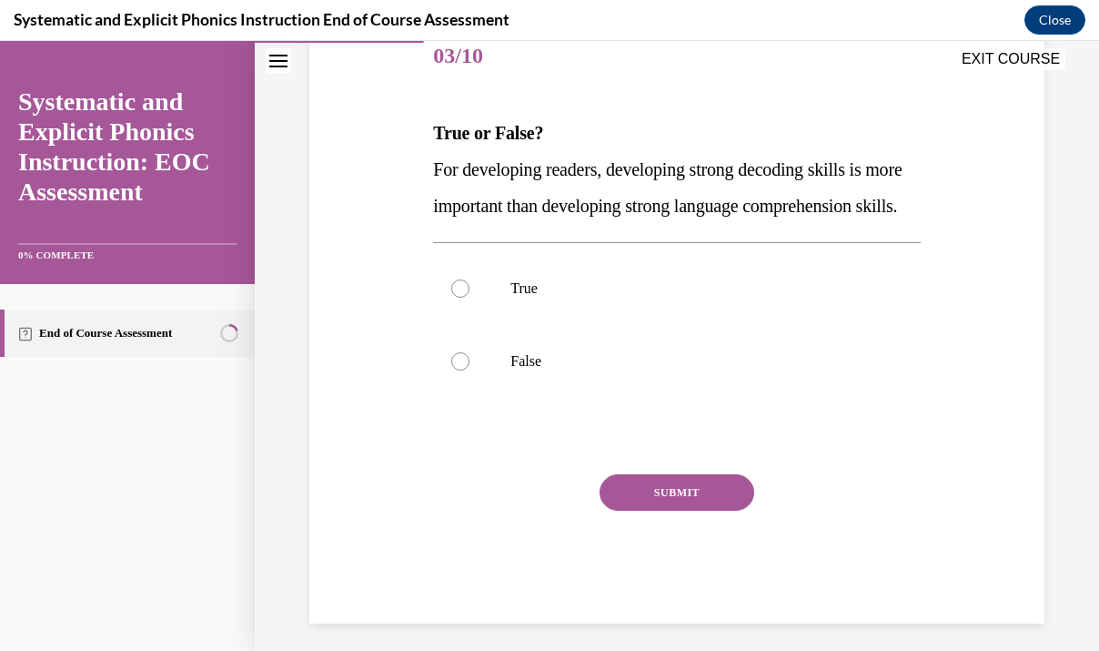
scroll to position [233, 0]
click at [617, 397] on div at bounding box center [676, 360] width 487 height 73
click at [671, 510] on button "SUBMIT" at bounding box center [677, 491] width 155 height 36
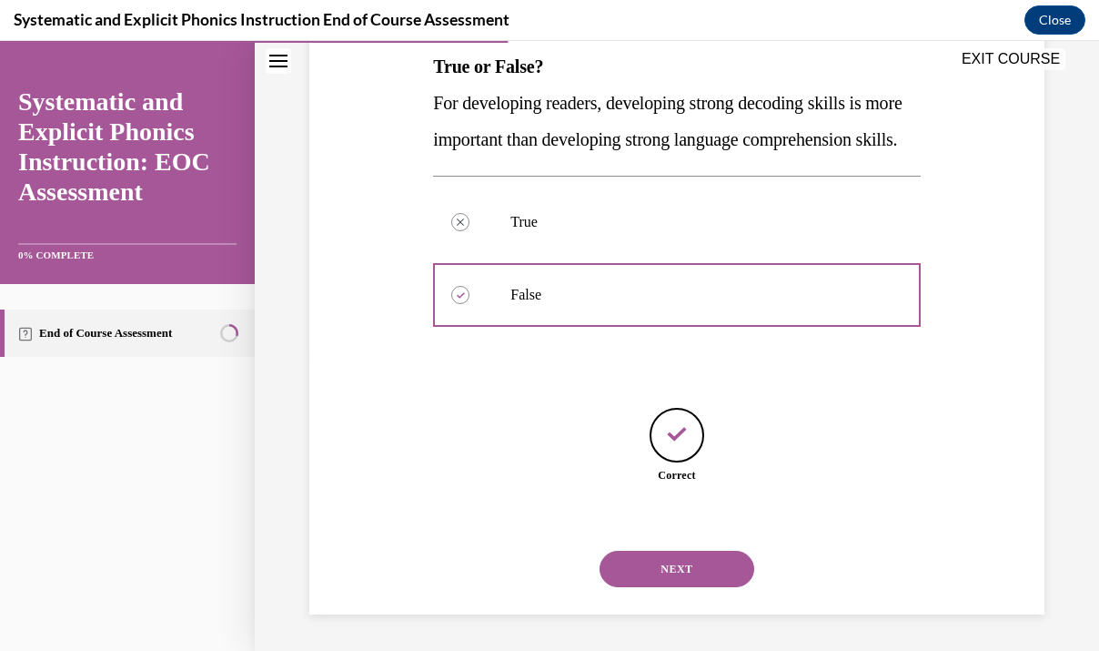
scroll to position [335, 0]
click at [667, 585] on button "NEXT" at bounding box center [677, 569] width 155 height 36
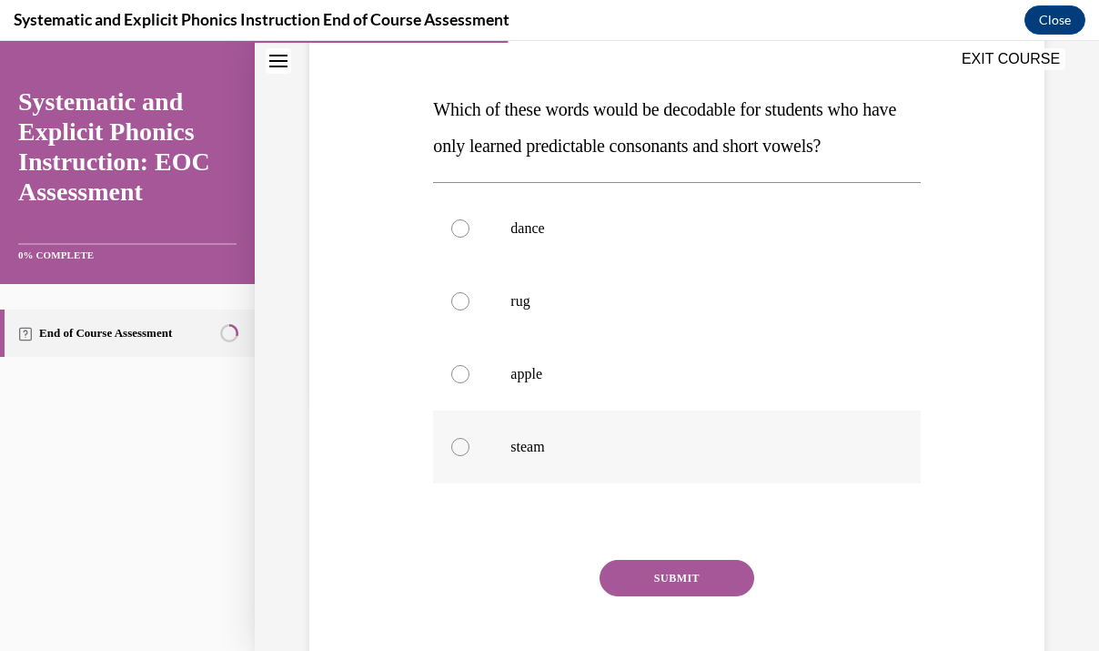
scroll to position [252, 0]
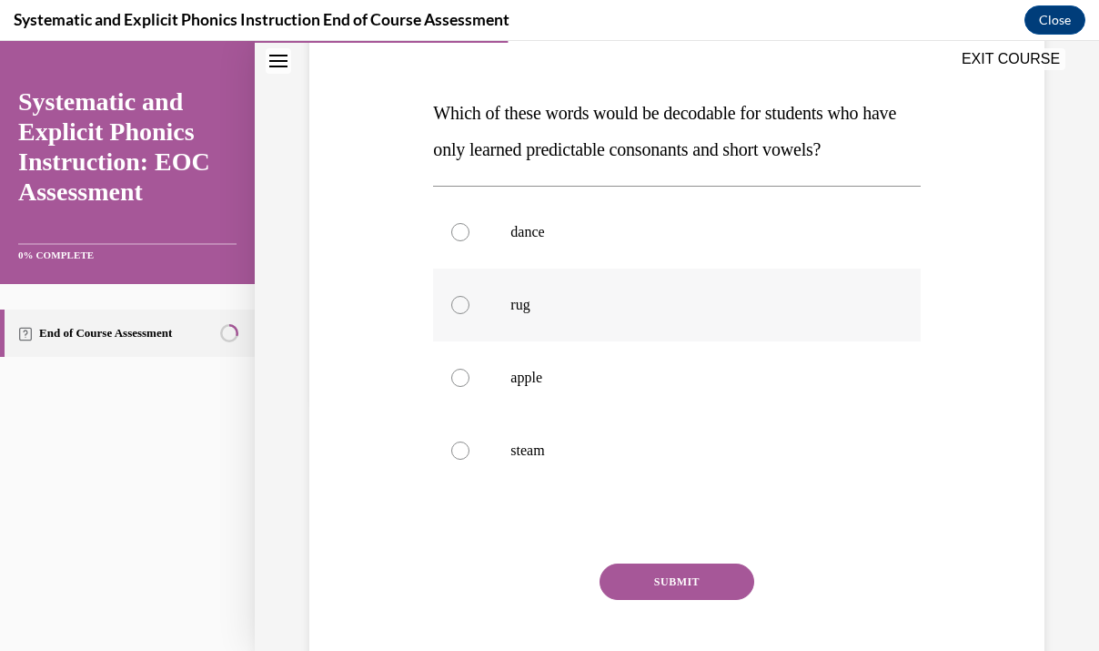
click at [450, 307] on div at bounding box center [676, 304] width 487 height 73
click at [621, 573] on button "SUBMIT" at bounding box center [677, 581] width 155 height 36
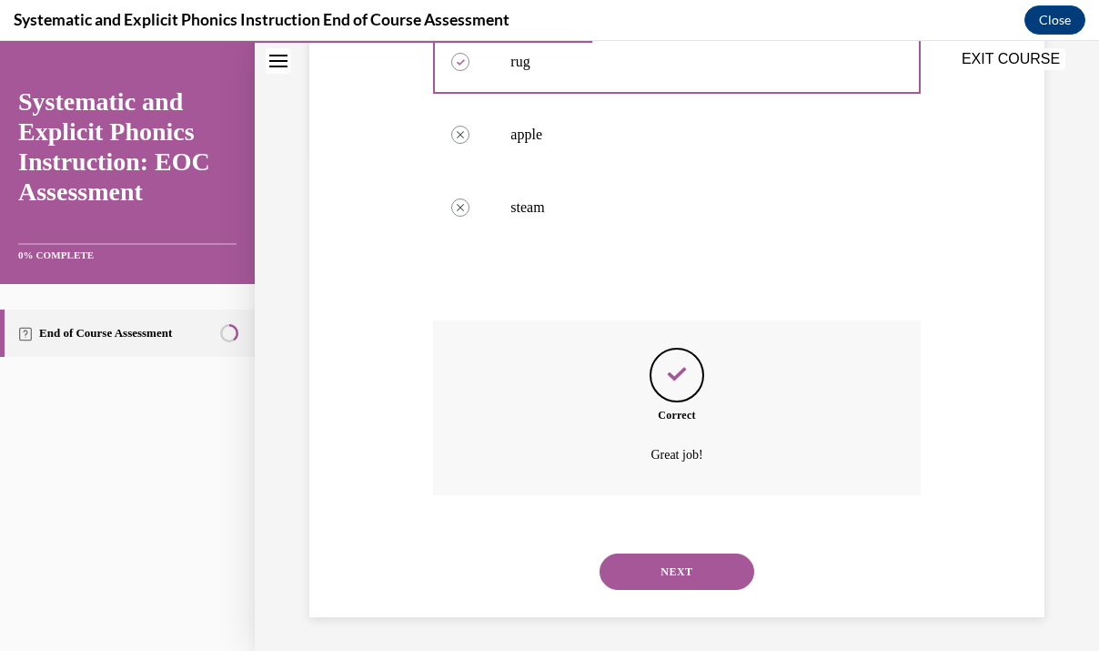
scroll to position [498, 0]
click at [632, 569] on button "NEXT" at bounding box center [677, 569] width 155 height 36
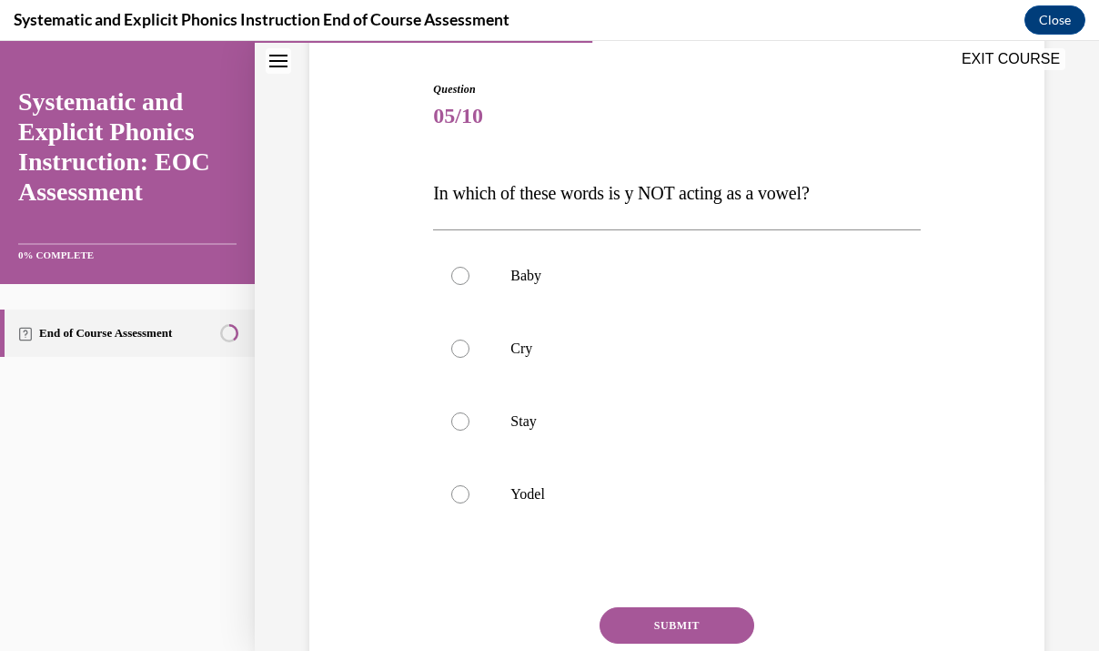
scroll to position [171, 0]
click at [750, 486] on p "Yodel" at bounding box center [692, 495] width 364 height 18
click at [683, 628] on button "SUBMIT" at bounding box center [677, 626] width 155 height 36
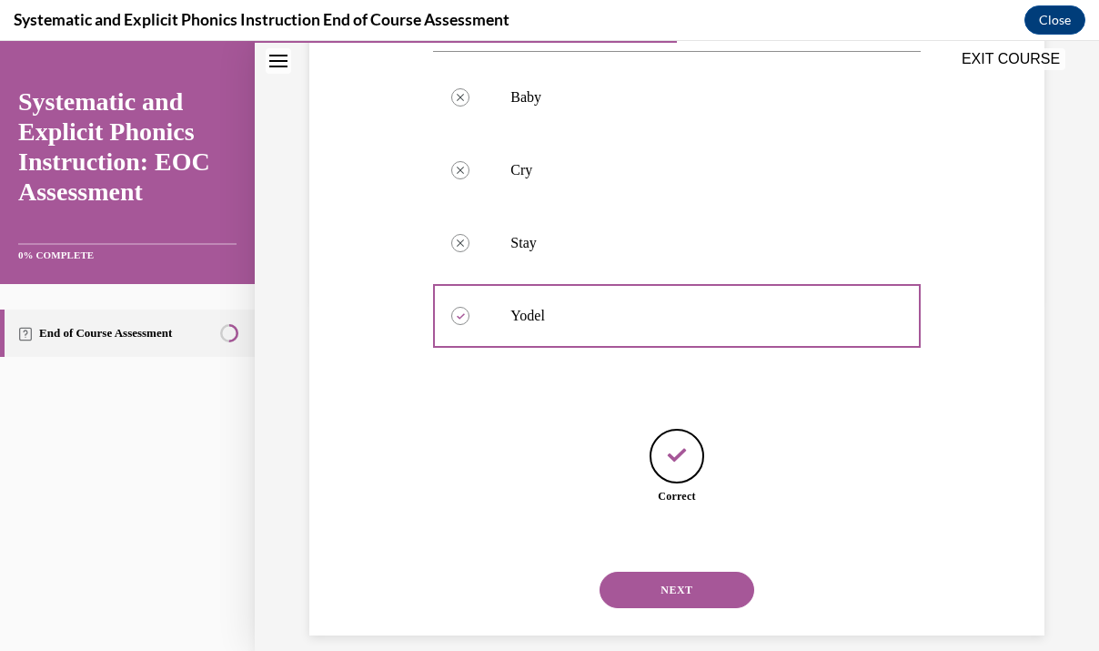
scroll to position [371, 0]
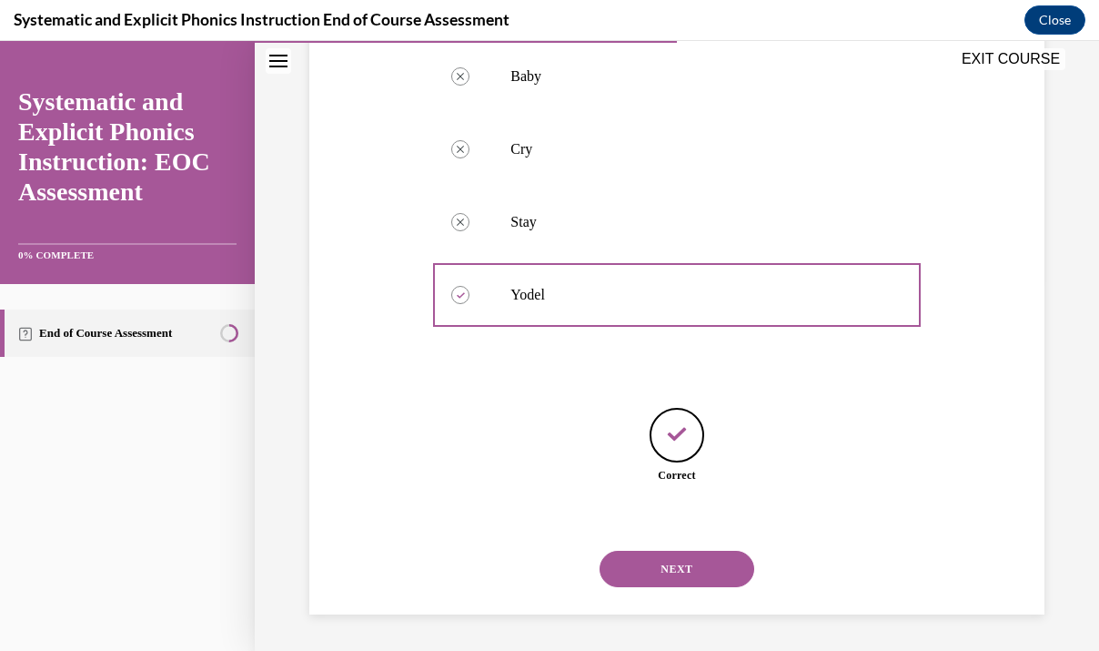
click at [681, 576] on button "NEXT" at bounding box center [677, 569] width 155 height 36
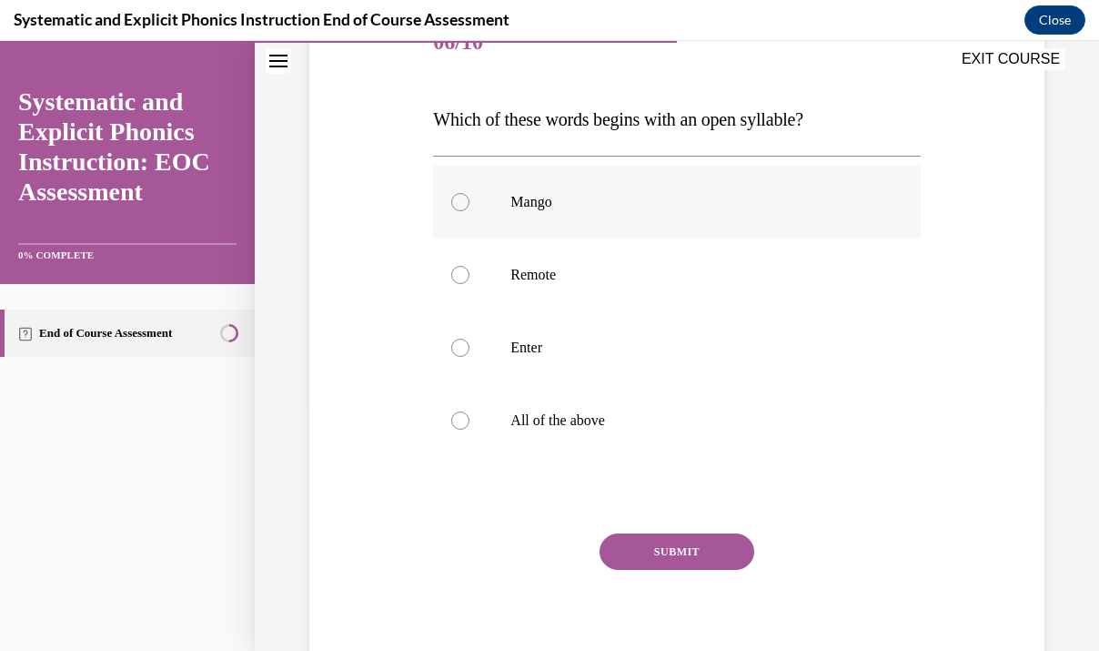
scroll to position [252, 0]
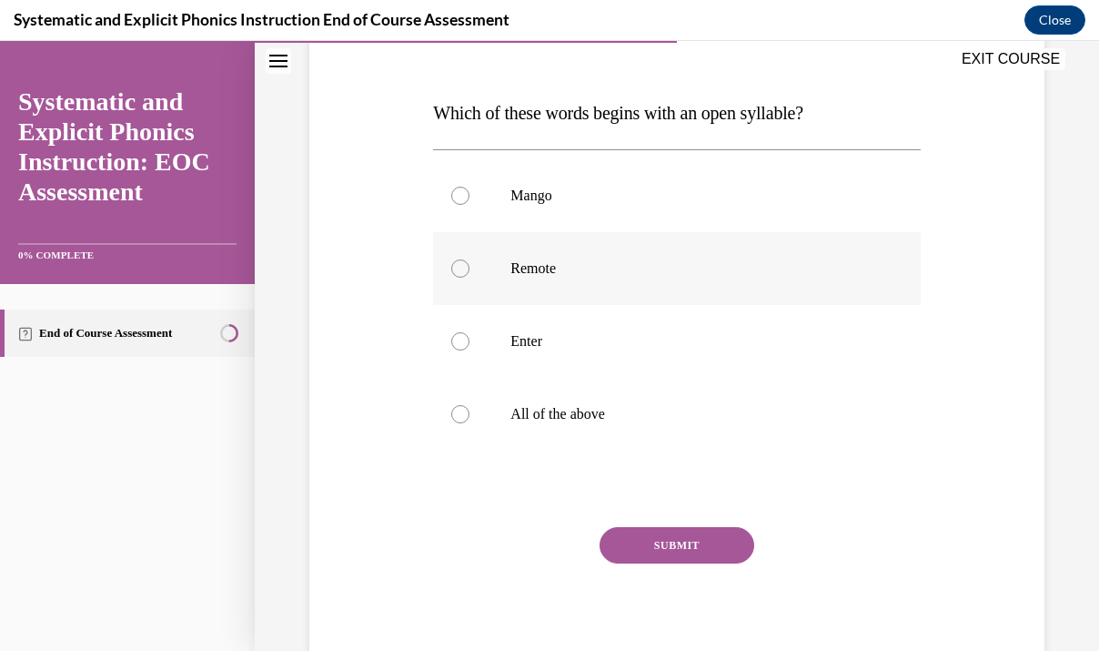
click at [565, 265] on p "Remote" at bounding box center [692, 268] width 364 height 18
click at [654, 546] on button "SUBMIT" at bounding box center [677, 545] width 155 height 36
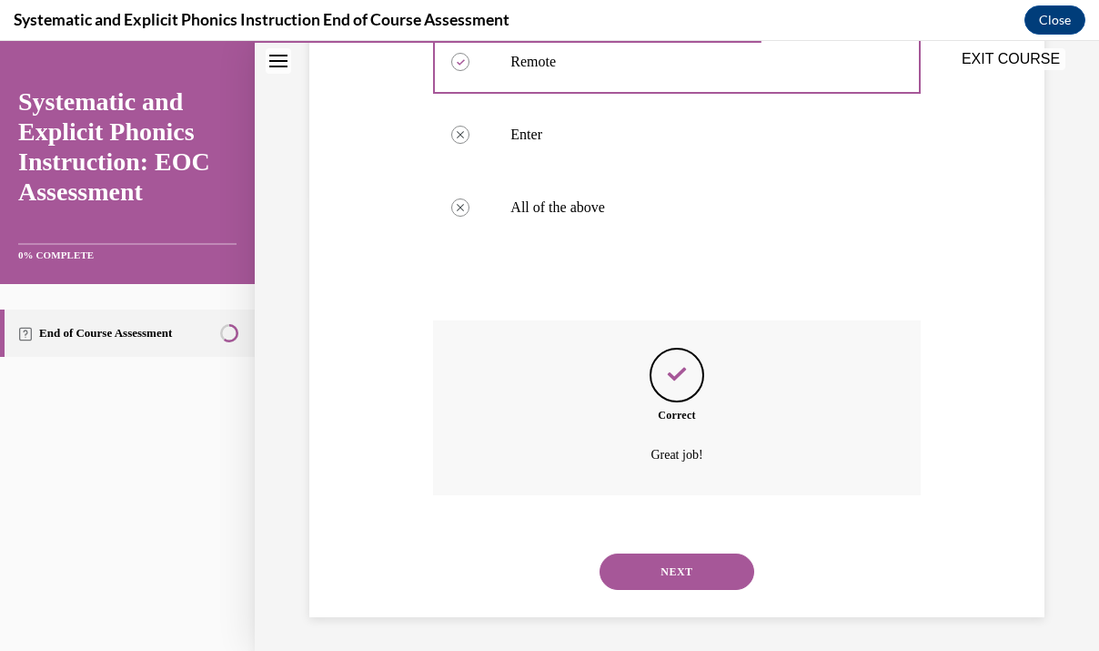
scroll to position [461, 0]
click at [657, 576] on button "NEXT" at bounding box center [677, 569] width 155 height 36
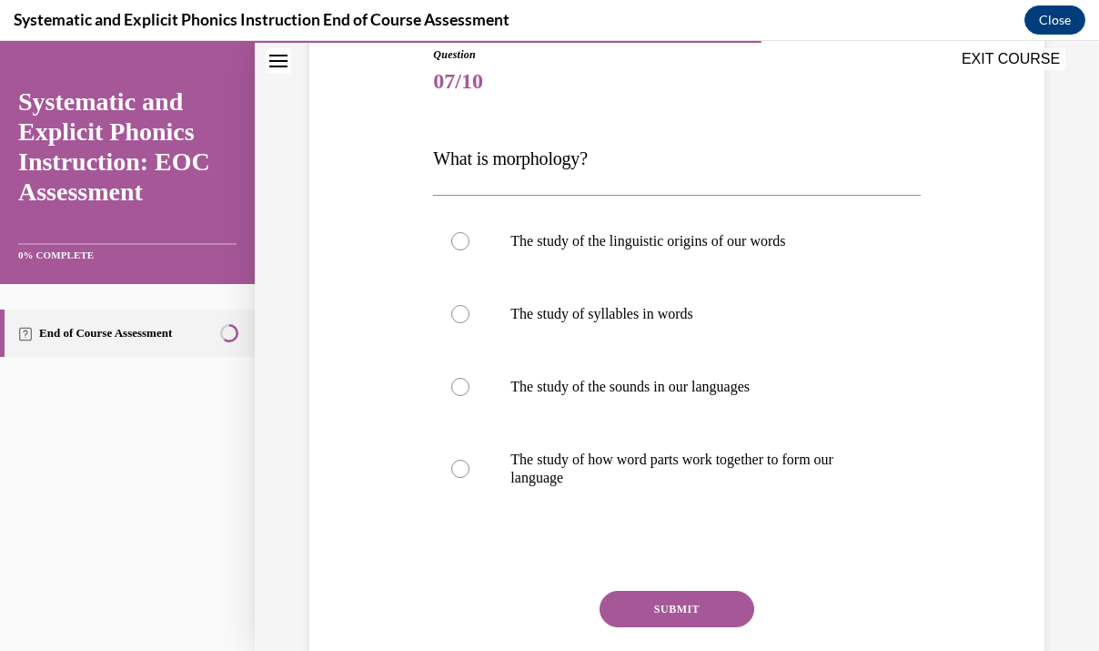
scroll to position [212, 0]
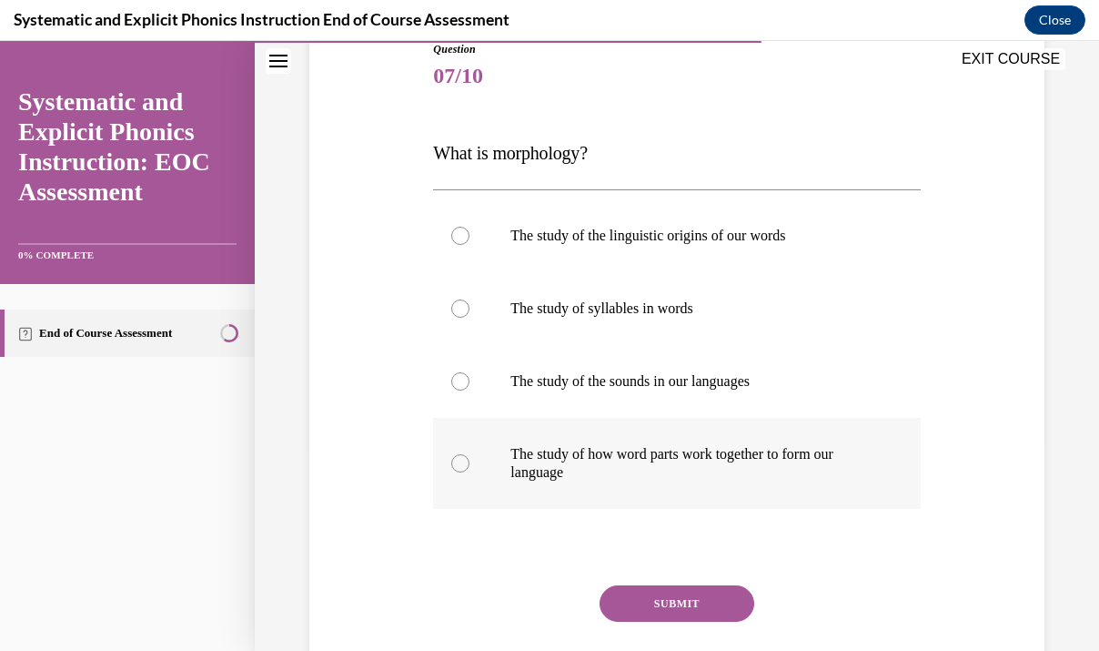
click at [625, 450] on p "The study of how word parts work together to form our language" at bounding box center [692, 463] width 364 height 36
click at [649, 601] on button "SUBMIT" at bounding box center [677, 603] width 155 height 36
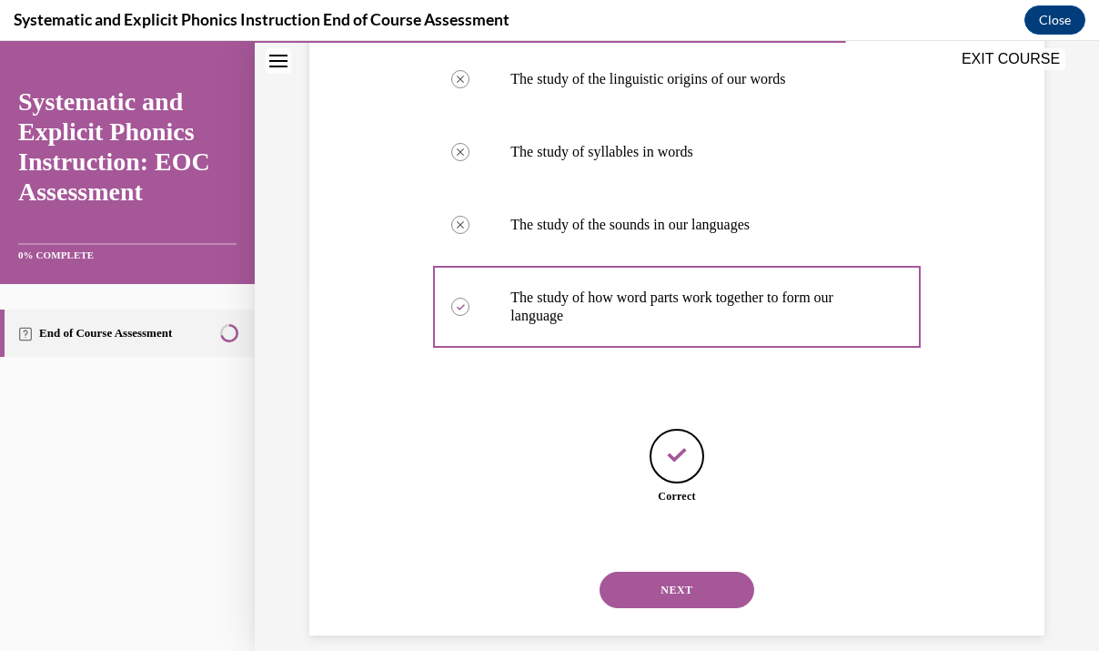
scroll to position [389, 0]
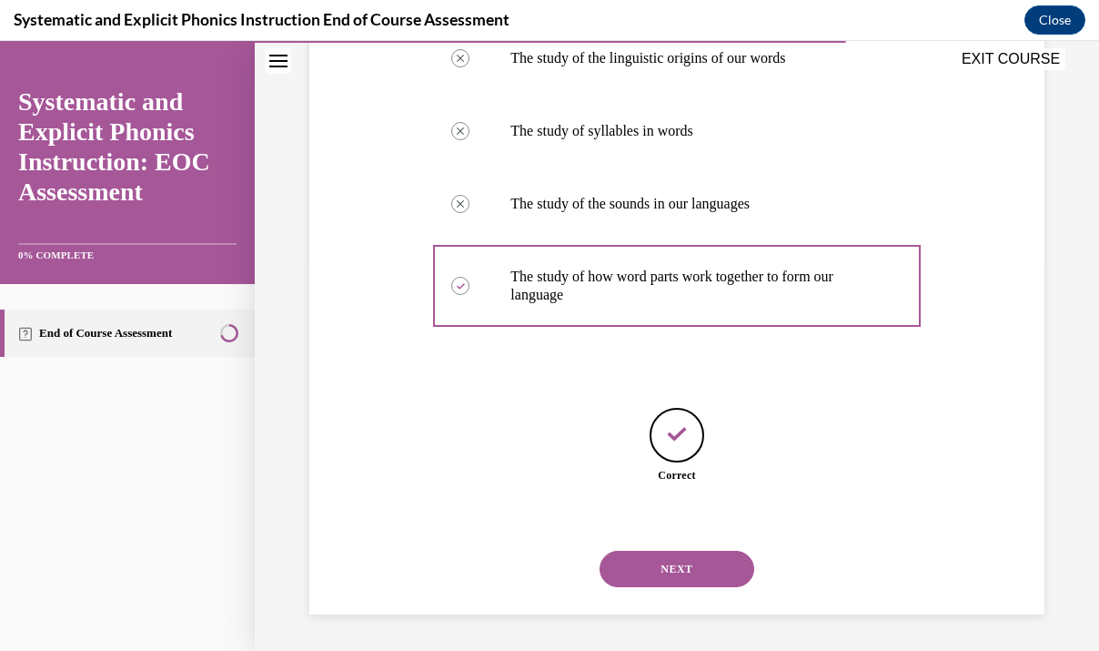
click at [652, 569] on button "NEXT" at bounding box center [677, 569] width 155 height 36
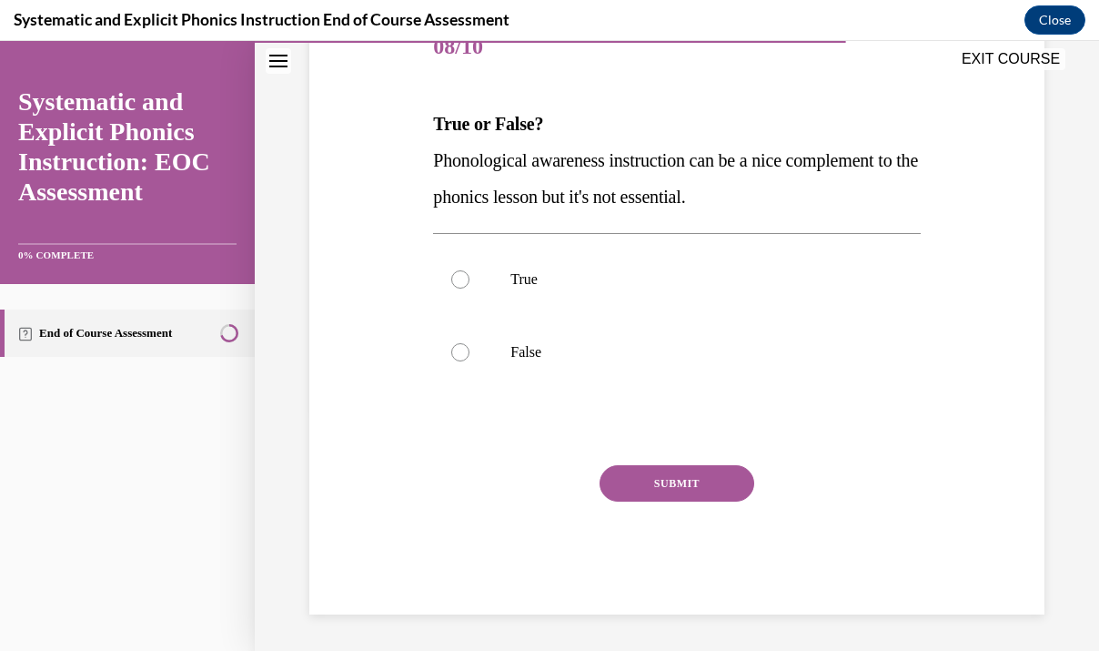
scroll to position [202, 0]
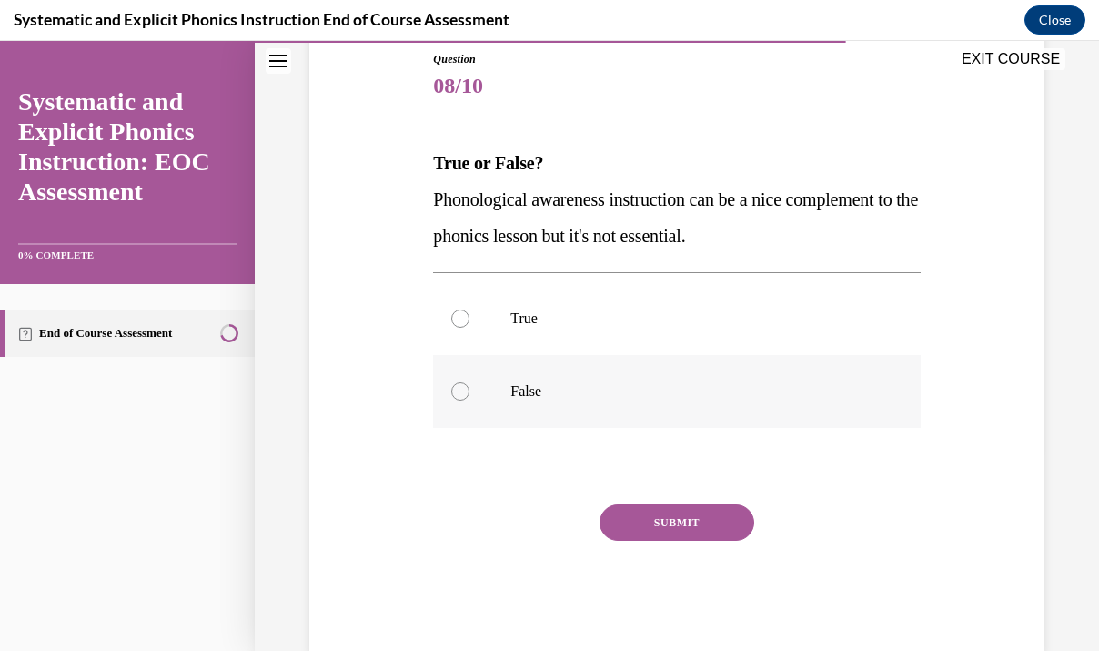
click at [513, 395] on p "False" at bounding box center [692, 391] width 364 height 18
click at [657, 524] on button "SUBMIT" at bounding box center [677, 522] width 155 height 36
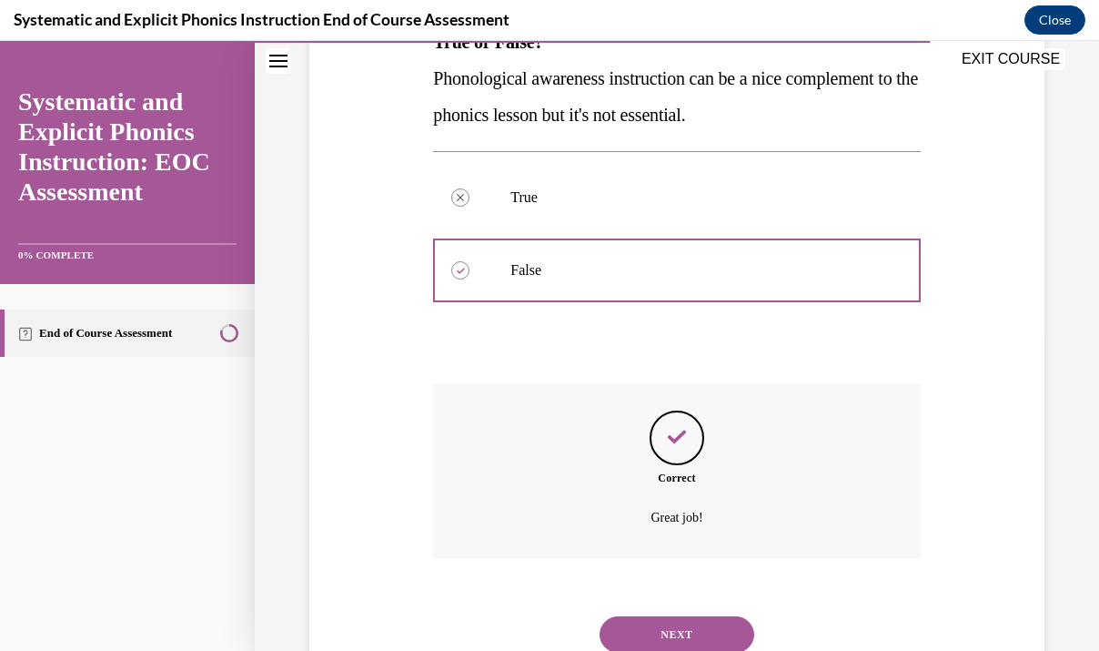
scroll to position [389, 0]
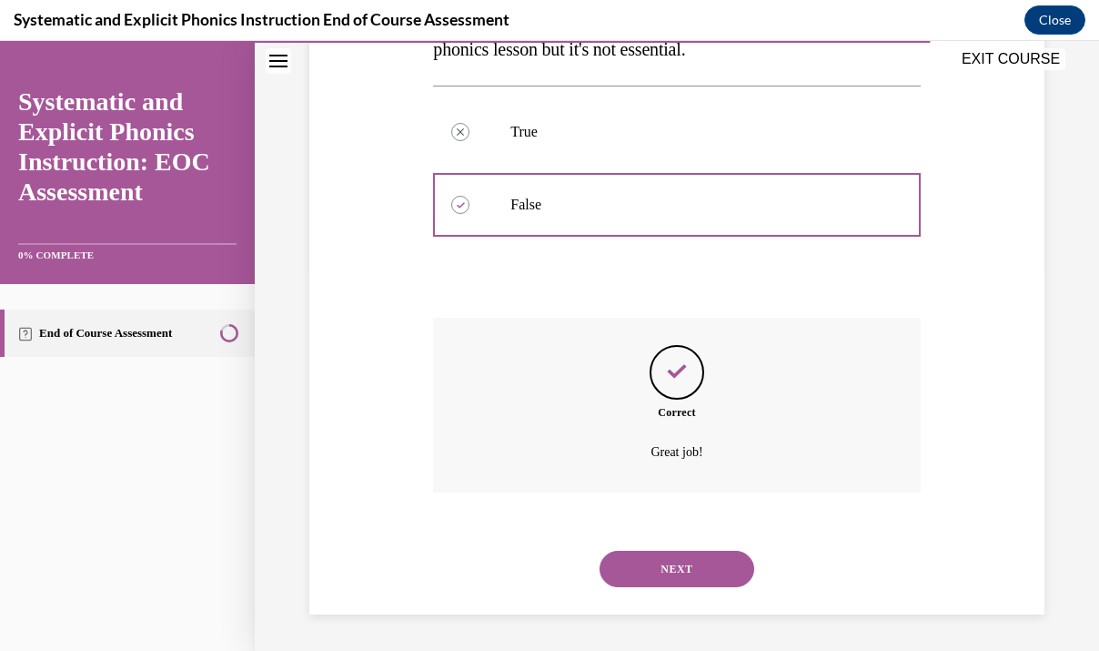
click at [665, 568] on button "NEXT" at bounding box center [677, 569] width 155 height 36
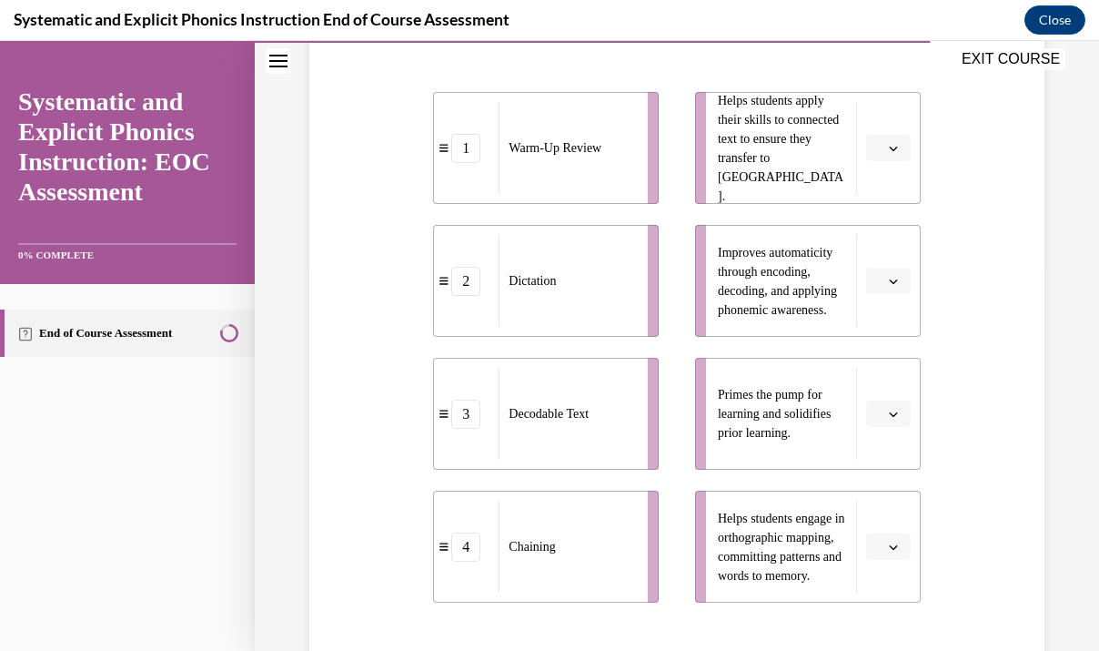
scroll to position [390, 0]
click at [896, 413] on icon "button" at bounding box center [893, 415] width 8 height 5
click at [890, 482] on div "1" at bounding box center [886, 491] width 45 height 36
click at [895, 274] on button "button" at bounding box center [888, 281] width 45 height 27
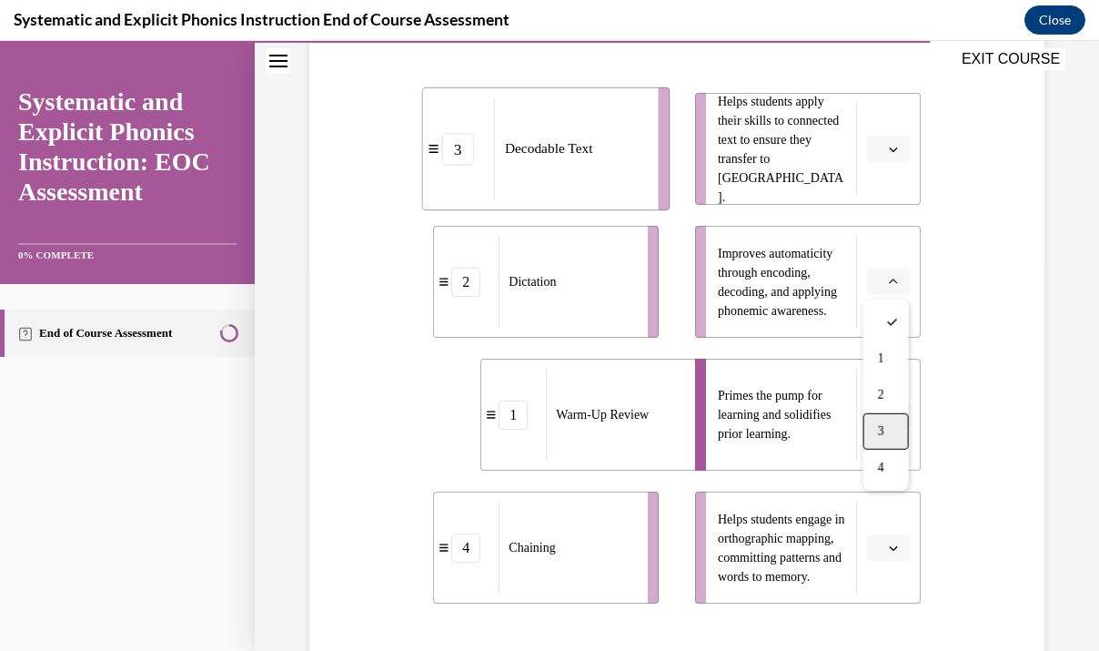
click at [893, 428] on div "3" at bounding box center [886, 431] width 45 height 36
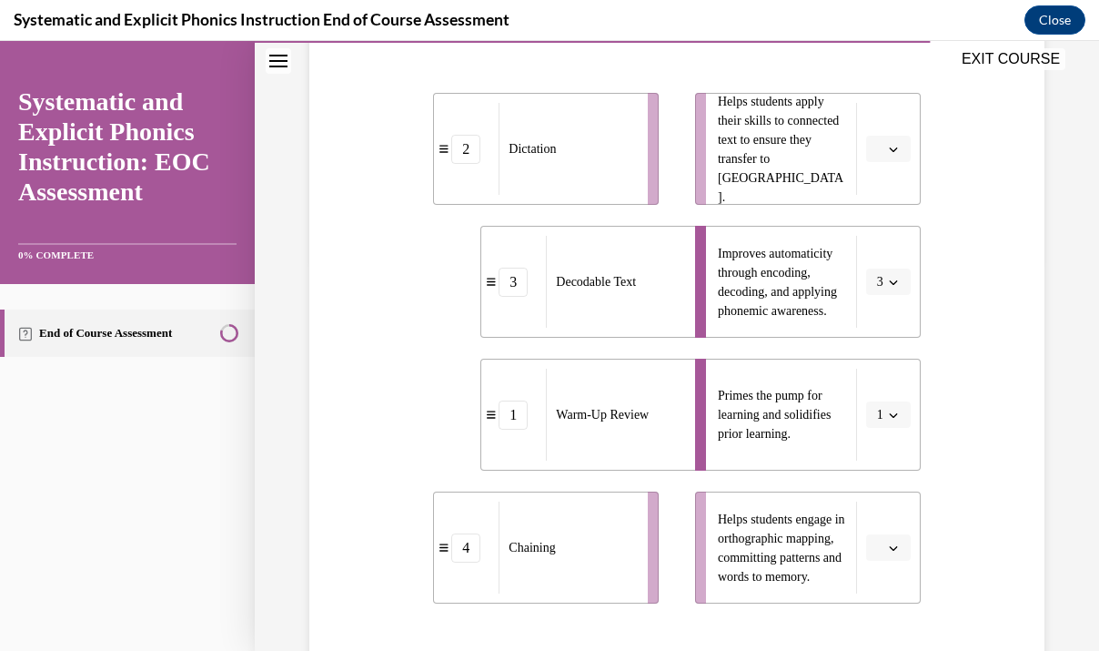
click at [890, 288] on button "3" at bounding box center [888, 281] width 45 height 27
click at [881, 152] on span "Please select an option" at bounding box center [880, 149] width 6 height 18
click at [887, 299] on div "3" at bounding box center [886, 298] width 45 height 36
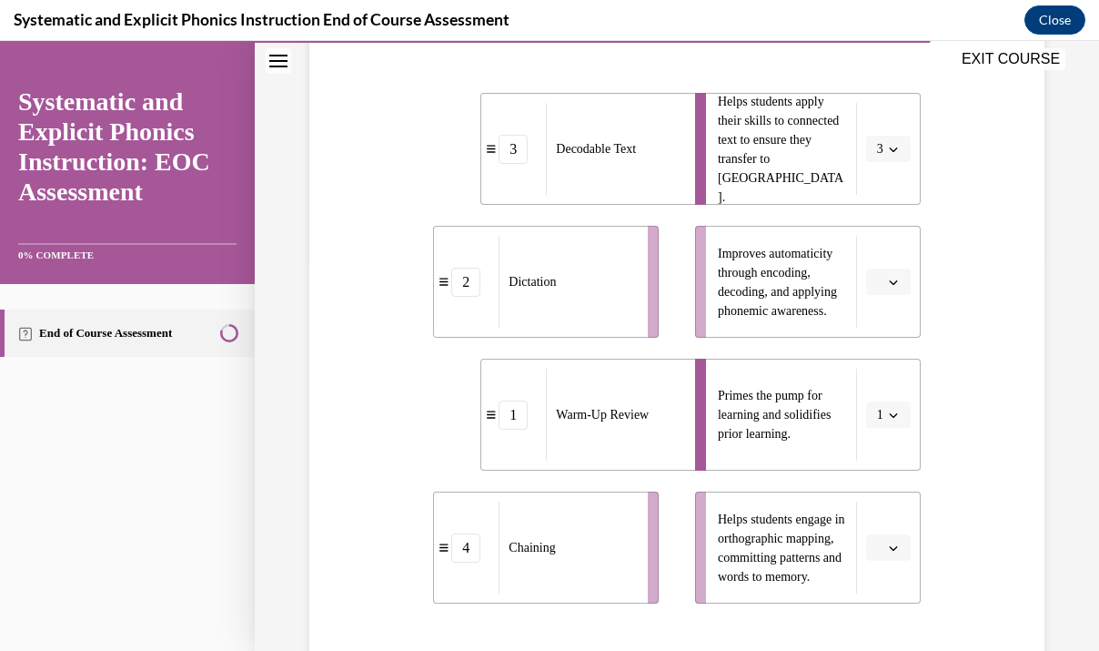
click at [884, 560] on li "Helps students engage in orthographic mapping, committing patterns and words to…" at bounding box center [808, 547] width 226 height 112
click at [889, 543] on icon "button" at bounding box center [893, 547] width 9 height 9
click at [894, 427] on div "2" at bounding box center [886, 433] width 45 height 36
click at [891, 271] on button "button" at bounding box center [888, 281] width 45 height 27
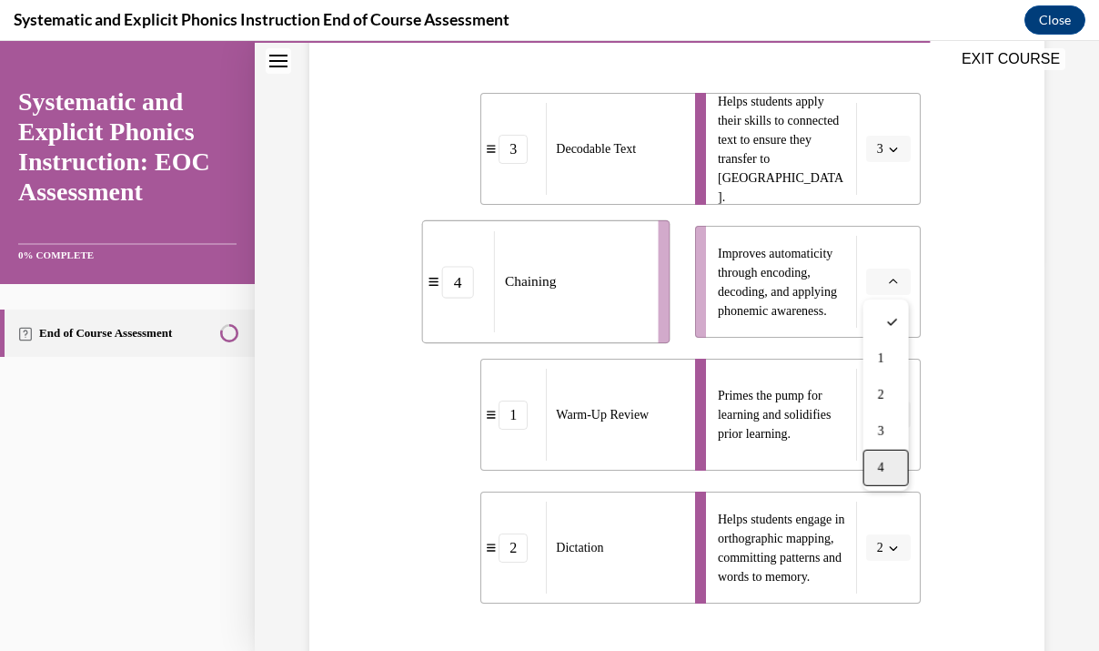
click at [902, 464] on div "4" at bounding box center [886, 468] width 45 height 36
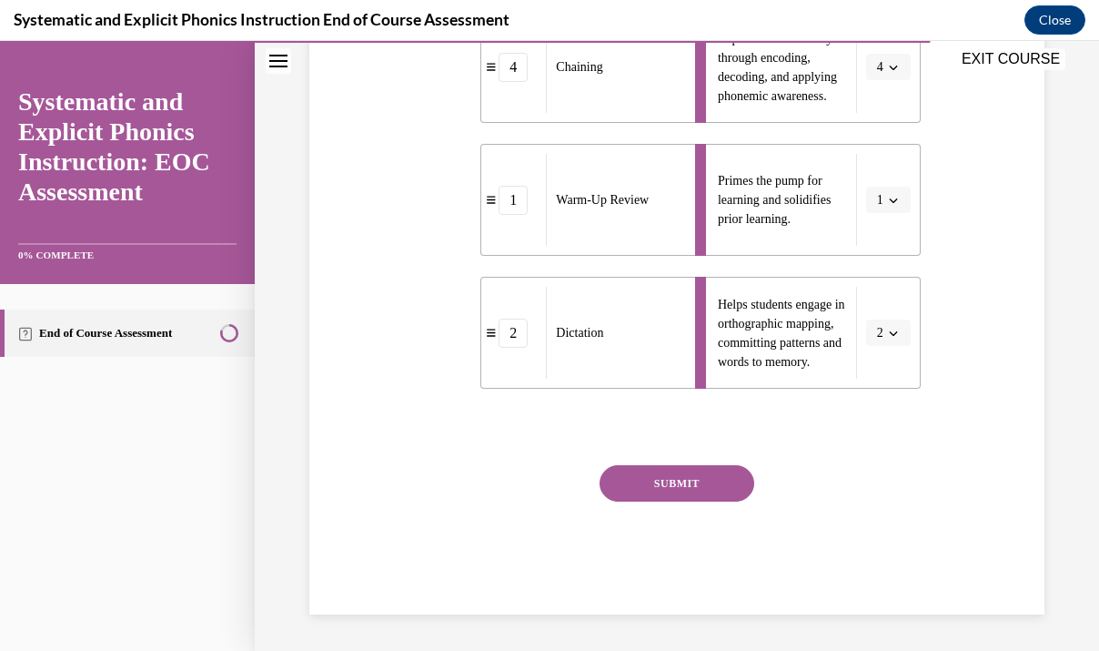
click at [677, 477] on button "SUBMIT" at bounding box center [677, 483] width 155 height 36
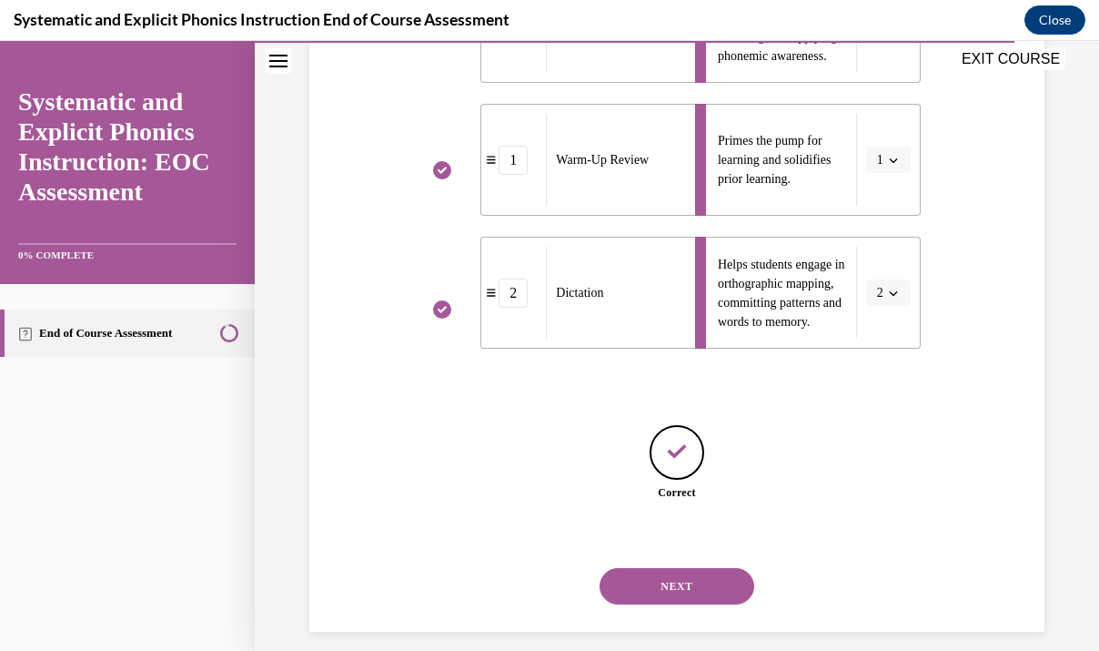
scroll to position [662, 0]
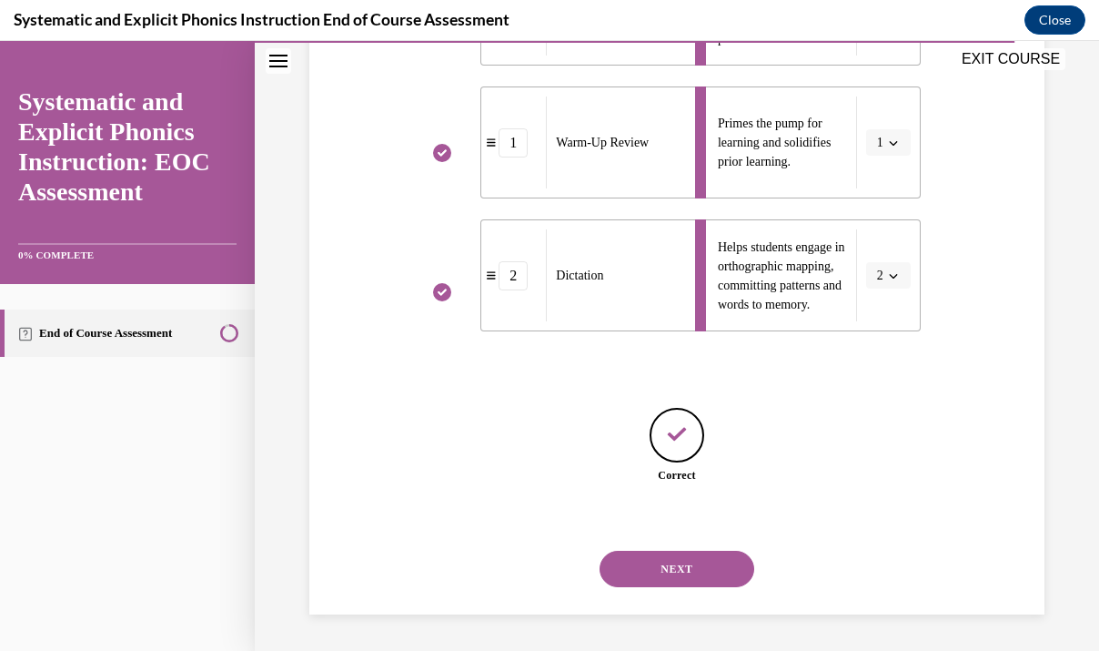
click at [715, 570] on button "NEXT" at bounding box center [677, 569] width 155 height 36
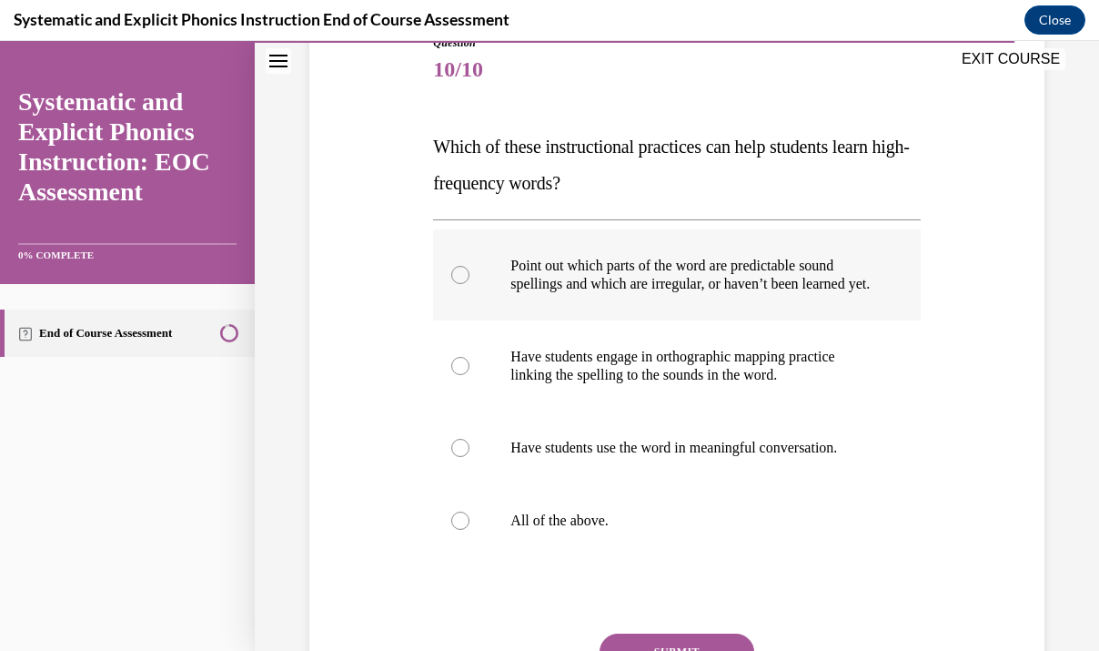
scroll to position [234, 0]
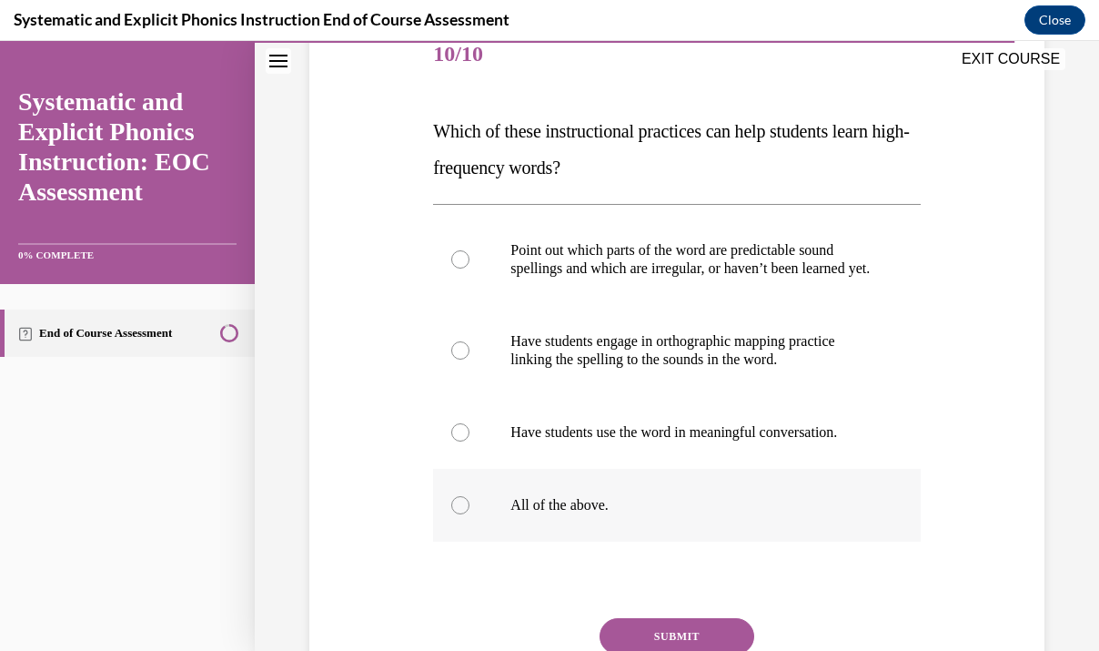
click at [531, 514] on p "All of the above." at bounding box center [692, 505] width 364 height 18
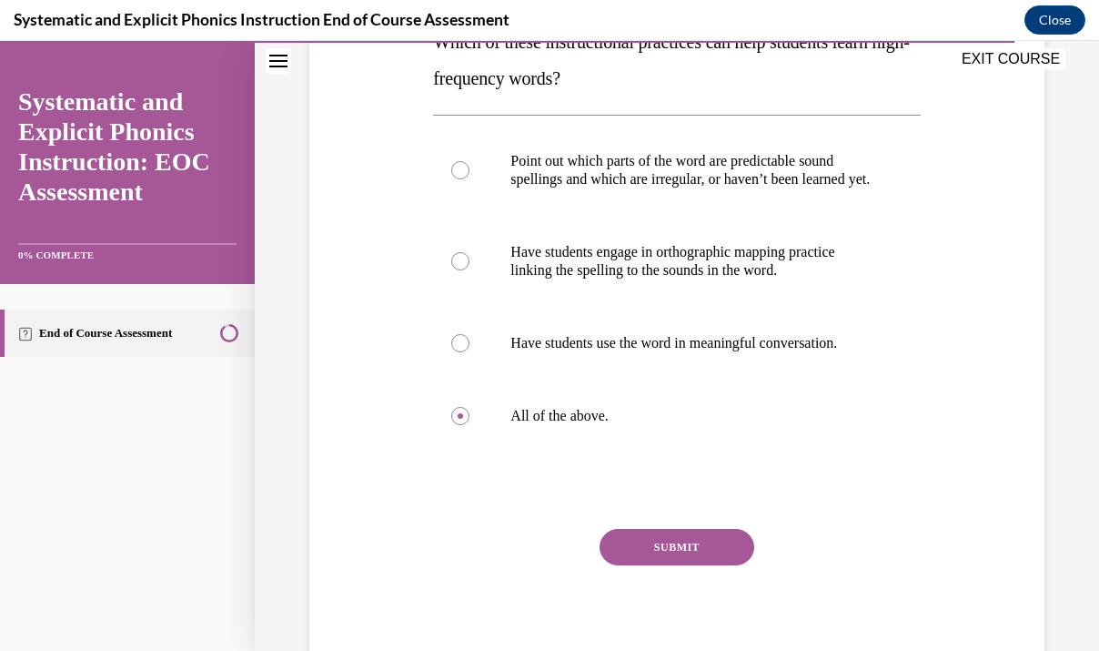
scroll to position [328, 0]
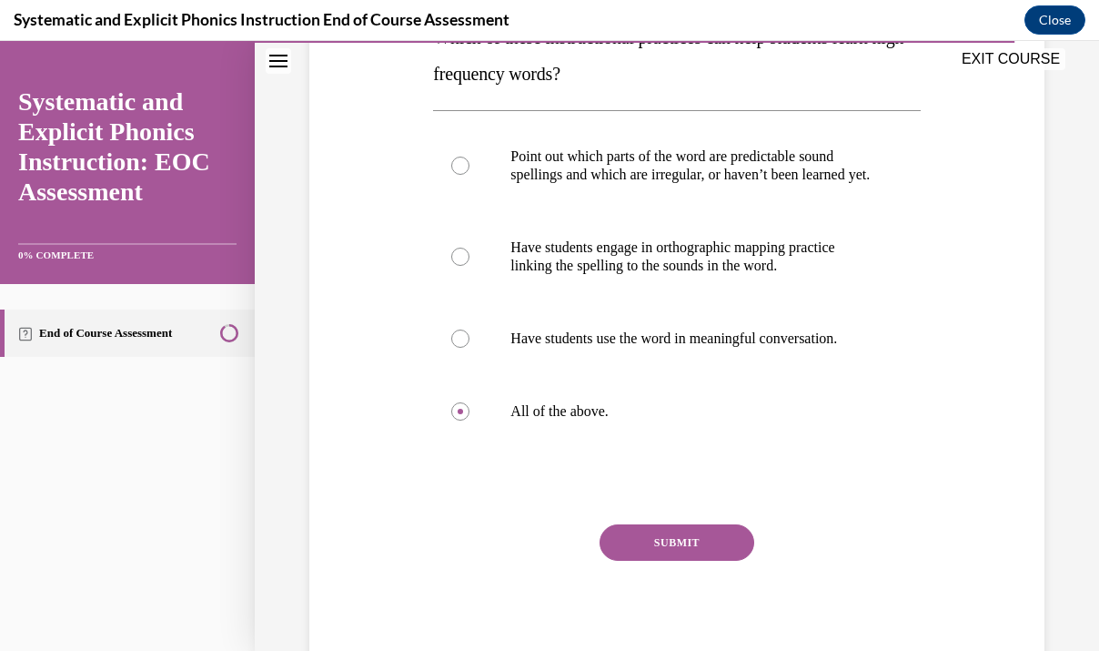
click at [702, 555] on button "SUBMIT" at bounding box center [677, 542] width 155 height 36
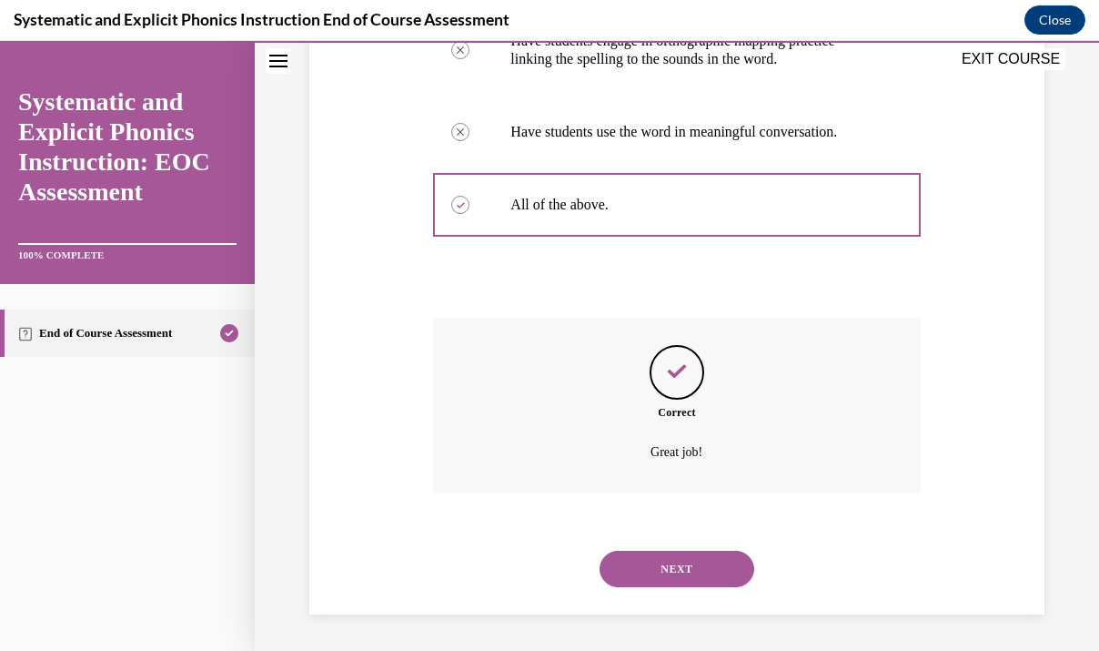
scroll to position [552, 0]
click at [690, 568] on button "NEXT" at bounding box center [677, 569] width 155 height 36
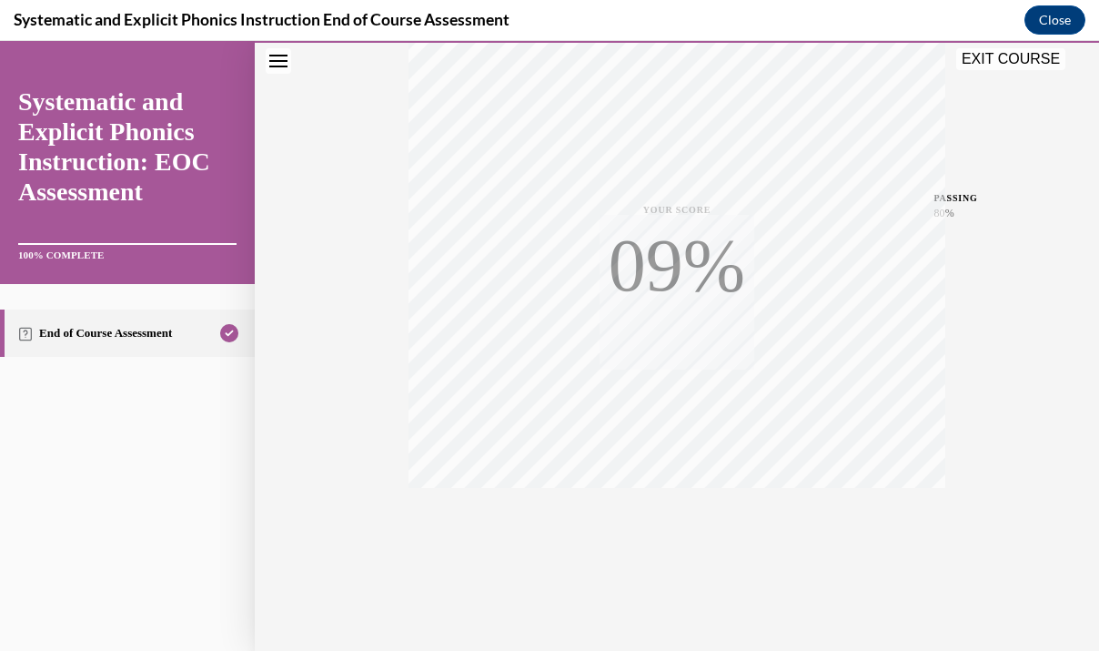
scroll to position [323, 0]
